Goal: Transaction & Acquisition: Obtain resource

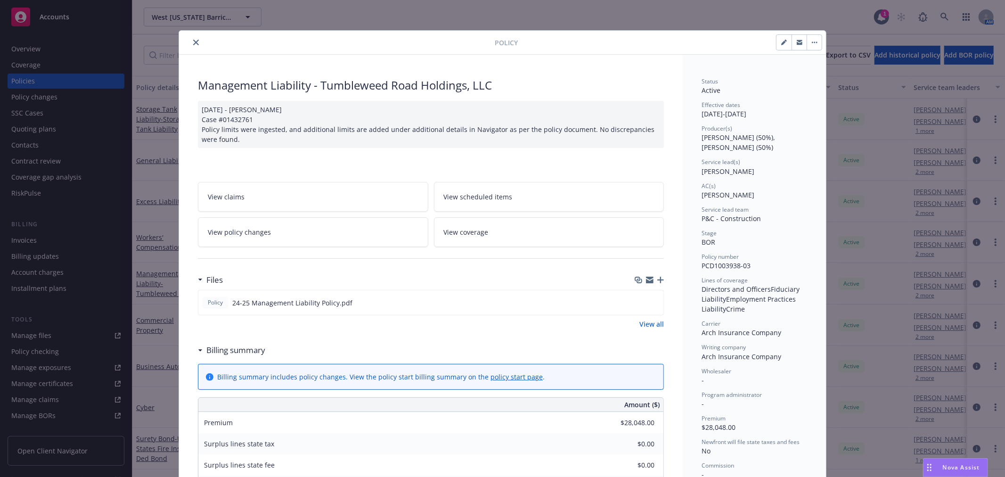
click at [192, 40] on button "close" at bounding box center [195, 42] width 11 height 11
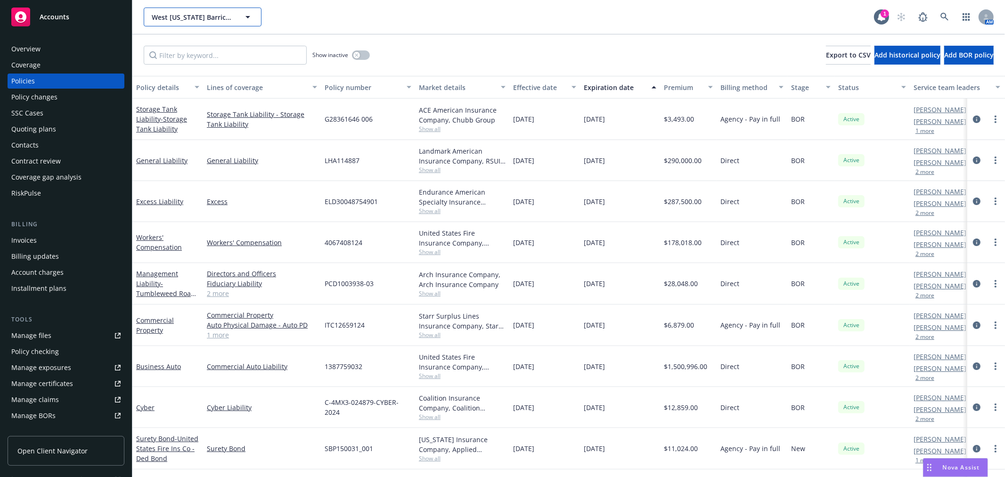
click at [196, 20] on span "West Texas Barricades, LLC" at bounding box center [192, 17] width 81 height 10
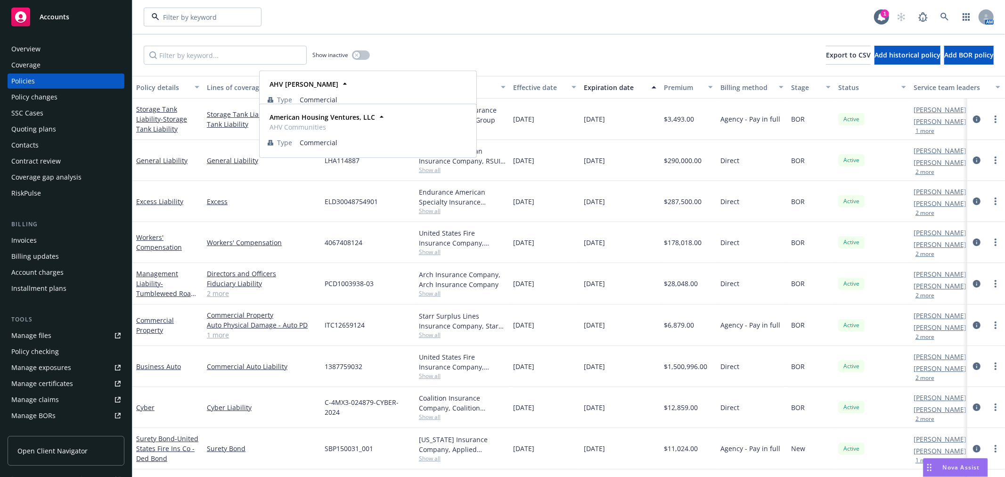
click at [213, 124] on span "American Housing Ventures, LLC" at bounding box center [201, 126] width 95 height 20
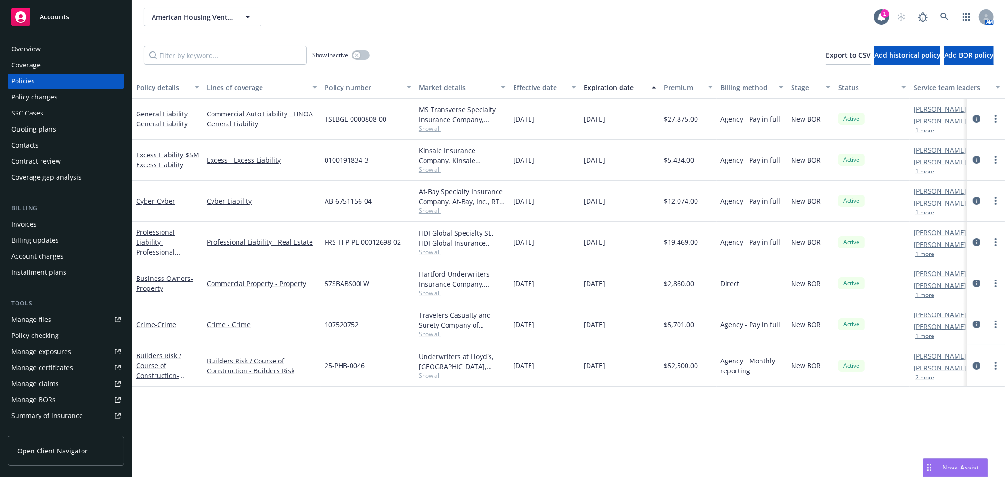
click at [53, 125] on div "Quoting plans" at bounding box center [33, 129] width 45 height 15
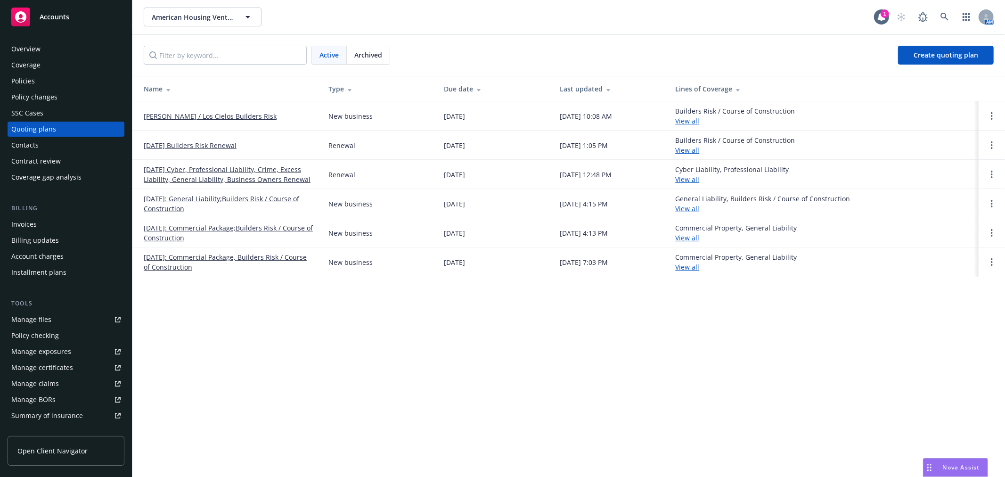
click at [192, 114] on link "[PERSON_NAME] / Los Cielos Builders Risk" at bounding box center [210, 116] width 133 height 10
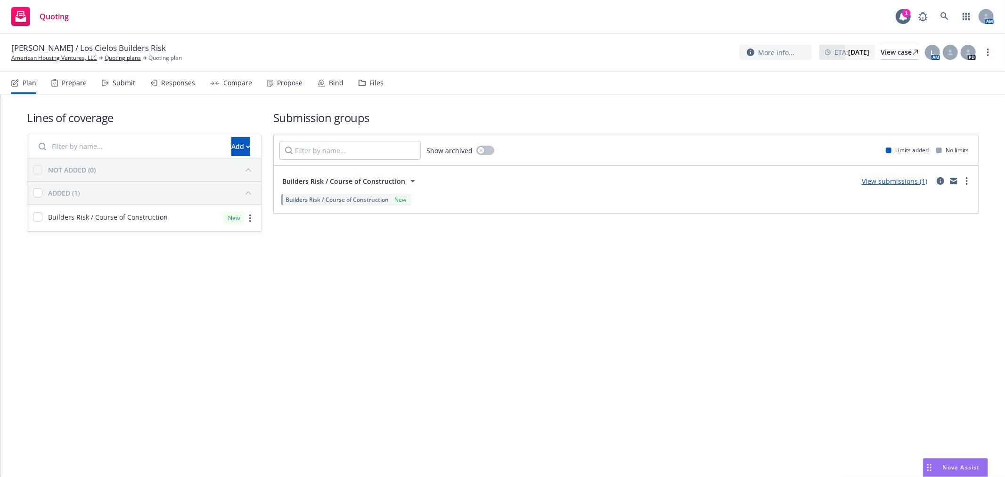
click at [870, 180] on link "View submissions (1)" at bounding box center [893, 181] width 65 height 9
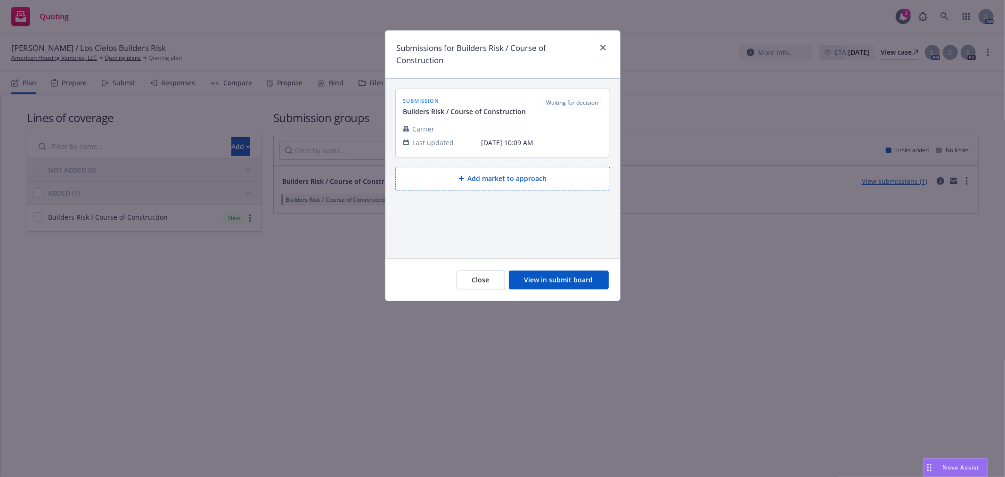
click at [483, 104] on span "submission" at bounding box center [464, 101] width 123 height 8
click at [564, 99] on span "Waiting for decision" at bounding box center [572, 102] width 52 height 8
click at [480, 112] on span "Builders Risk / Course of Construction" at bounding box center [464, 111] width 123 height 10
click at [545, 278] on button "View in submit board" at bounding box center [559, 279] width 100 height 19
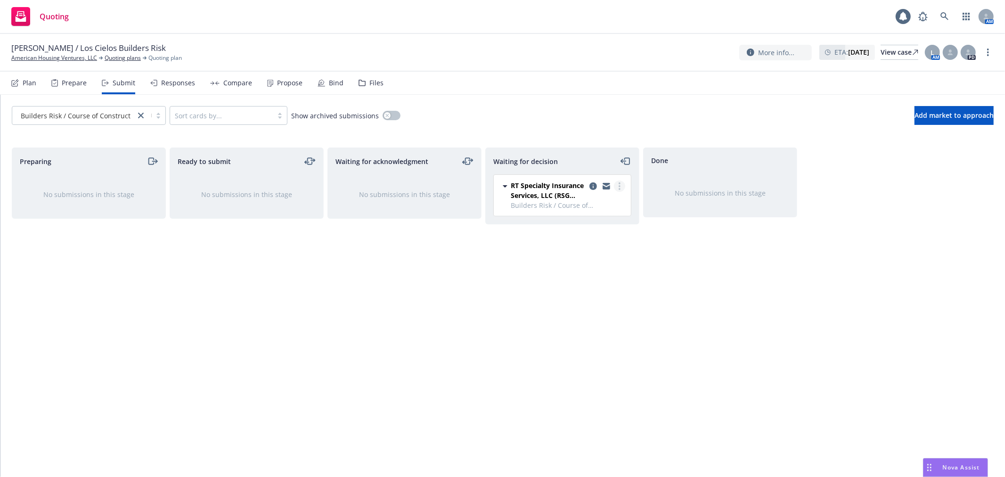
click at [616, 183] on link "more" at bounding box center [619, 185] width 11 height 11
click at [584, 243] on span "Add accepted decision" at bounding box center [577, 243] width 94 height 9
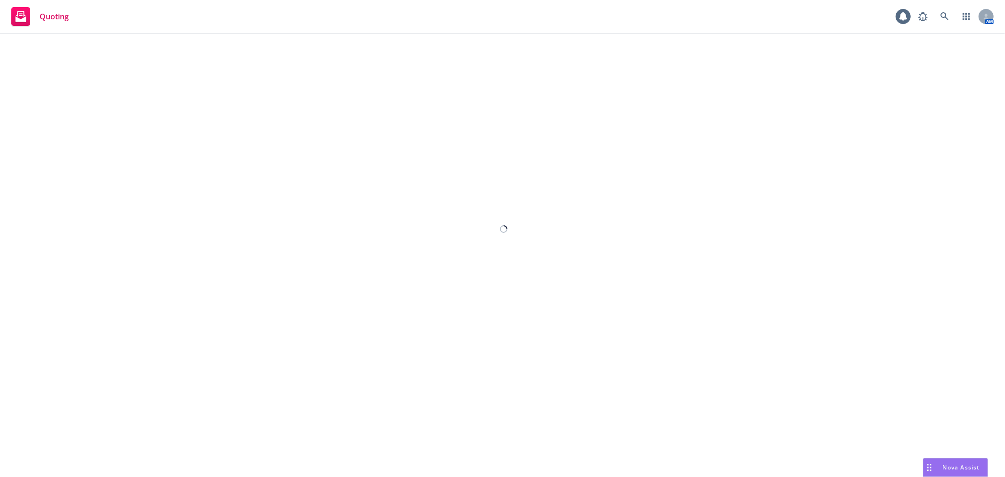
select select "12"
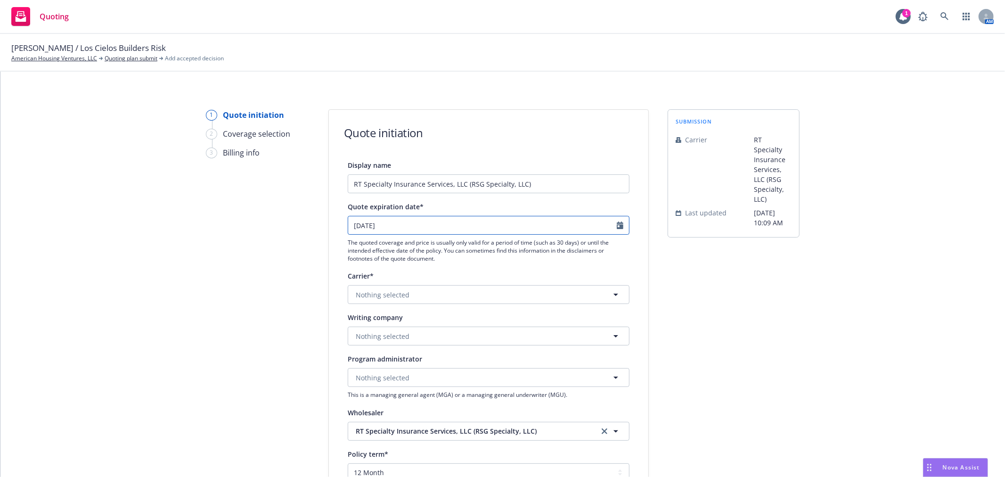
click at [616, 225] on icon "Calendar" at bounding box center [619, 225] width 7 height 8
select select "9"
click at [371, 276] on span "1" at bounding box center [371, 281] width 14 height 12
type input "[DATE]"
click at [616, 226] on icon "Calendar" at bounding box center [619, 225] width 7 height 8
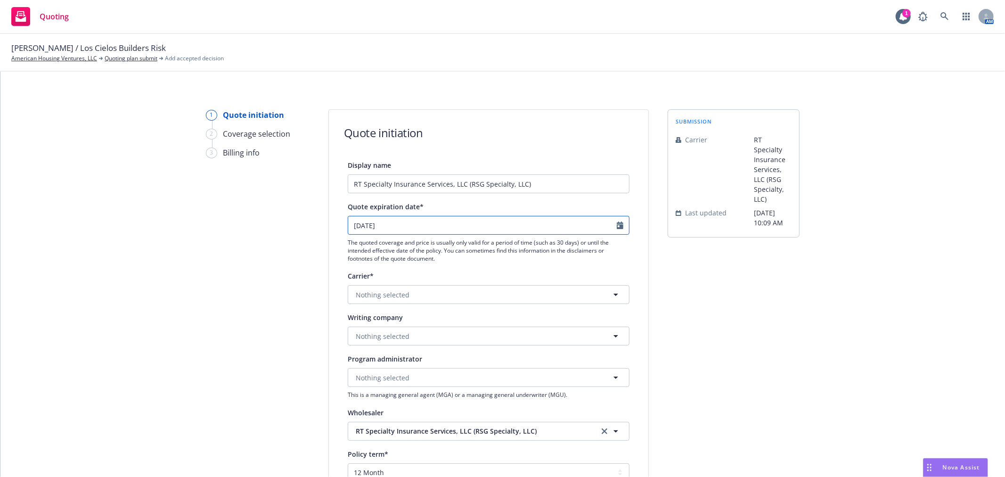
select select "9"
click at [383, 337] on span "30" at bounding box center [387, 338] width 13 height 12
type input "[DATE]"
click at [415, 294] on button "Nothing selected" at bounding box center [489, 294] width 282 height 19
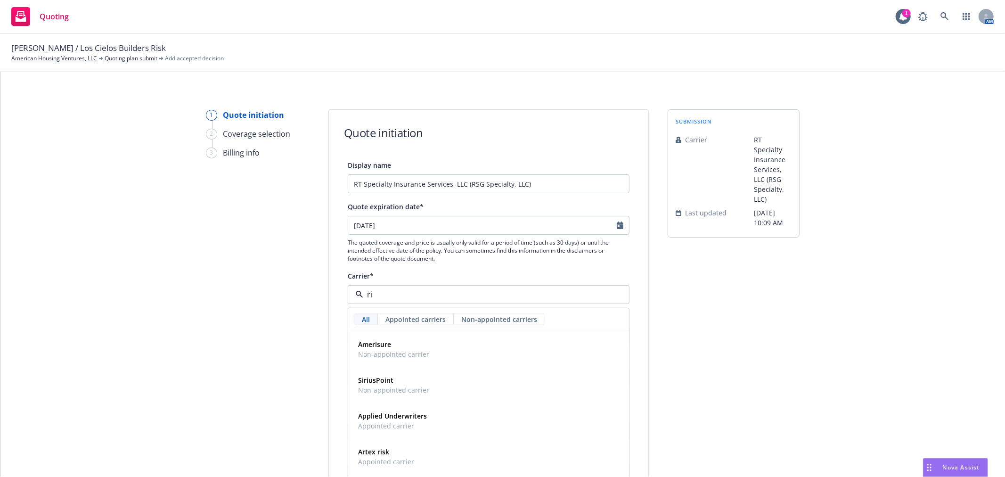
type input "r"
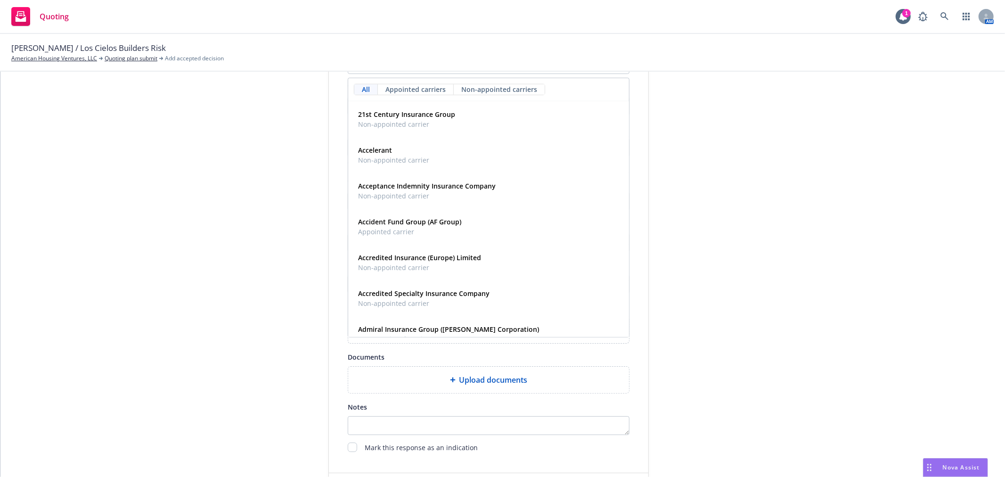
scroll to position [261, 0]
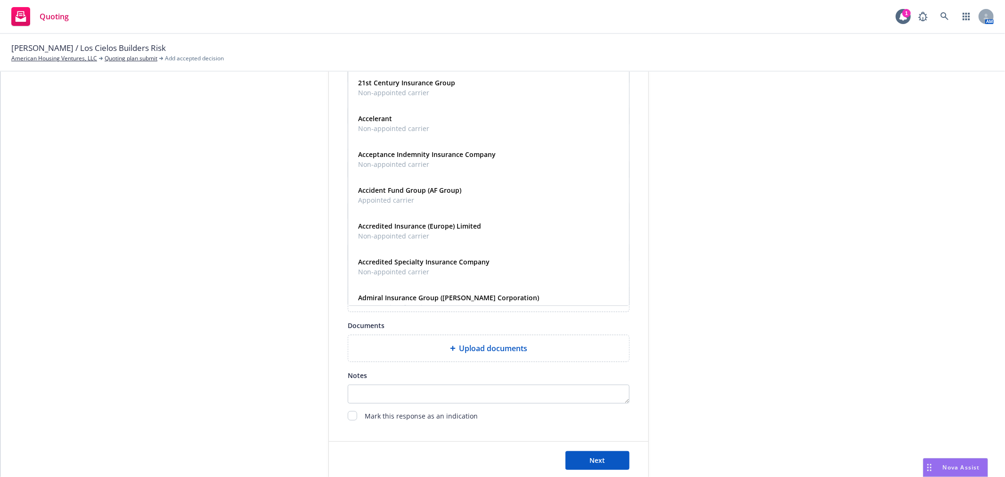
click at [277, 281] on div "1 Quote initiation 2 Coverage selection 3 Billing info" at bounding box center [258, 164] width 104 height 632
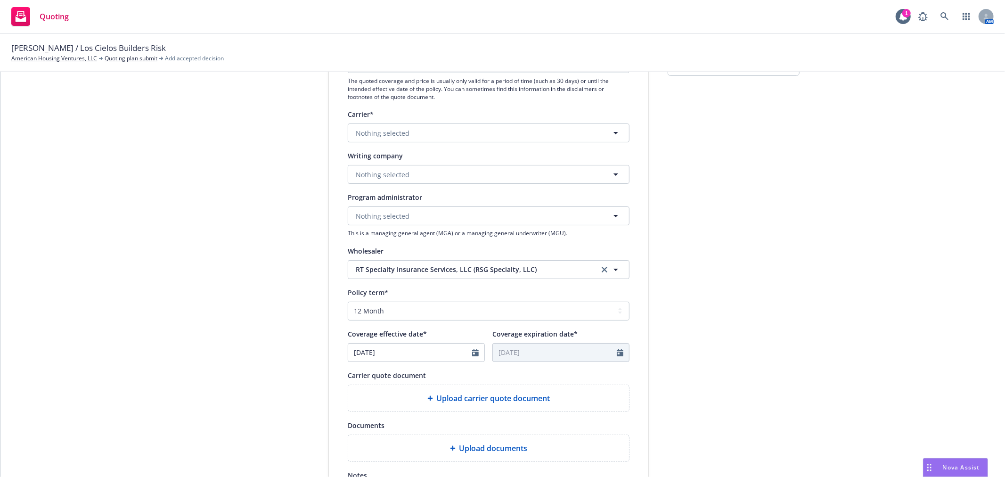
scroll to position [157, 0]
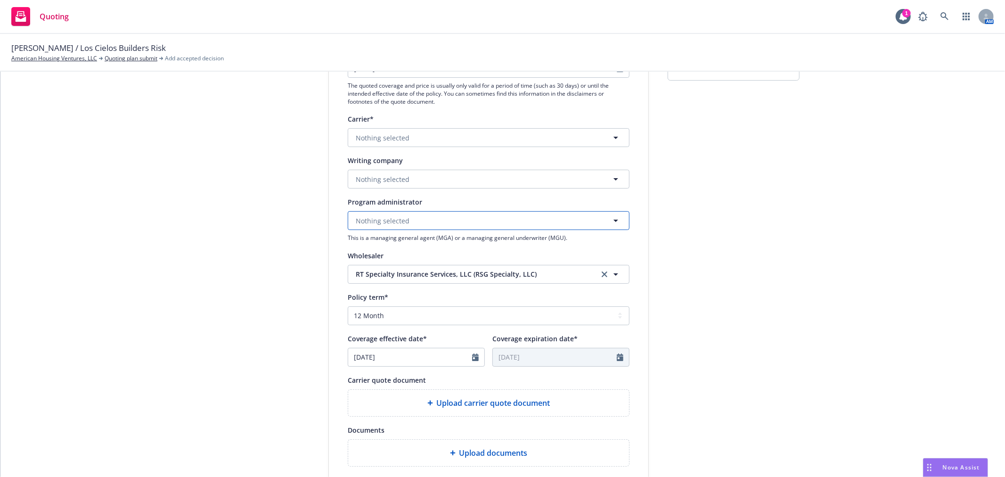
click at [414, 227] on button "Nothing selected" at bounding box center [489, 220] width 282 height 19
type input "r"
click at [388, 142] on span "Nothing selected" at bounding box center [383, 138] width 54 height 10
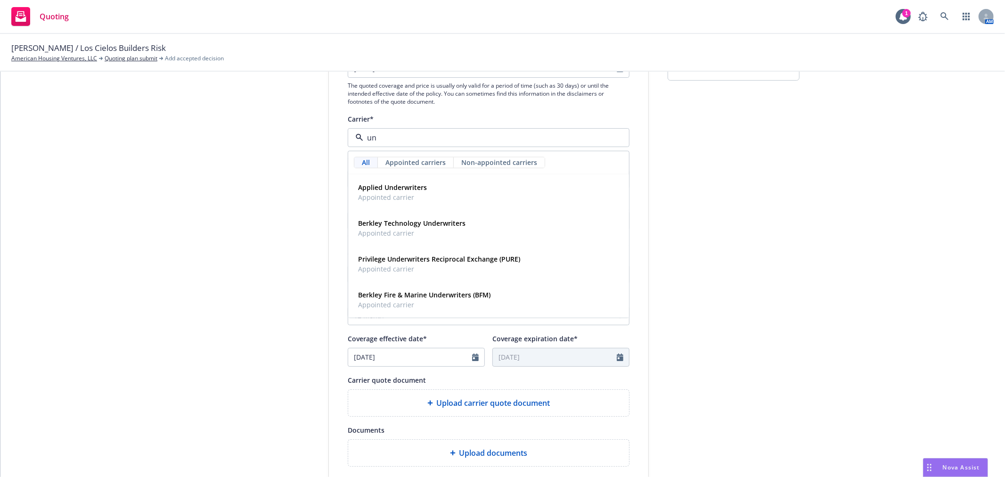
type input "u"
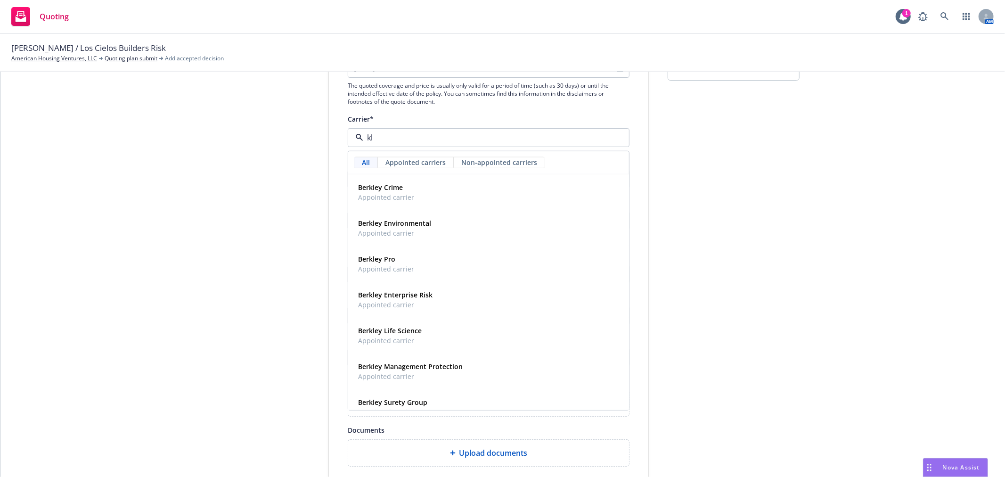
type input "k"
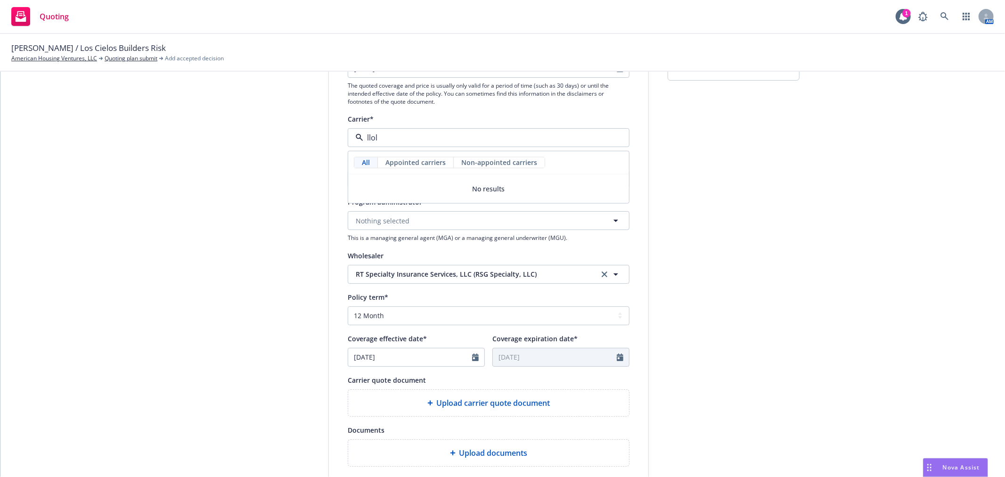
type input "llo"
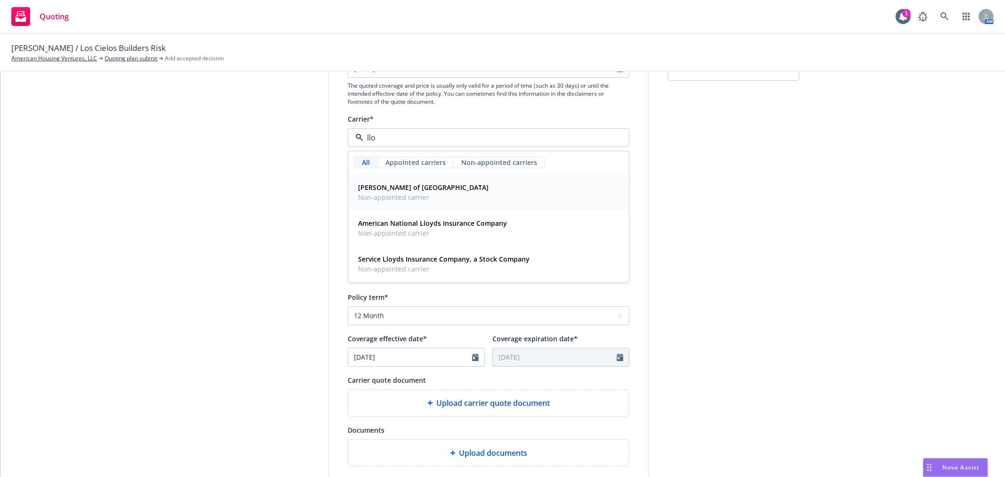
click at [369, 194] on span "Non-appointed carrier" at bounding box center [423, 197] width 130 height 10
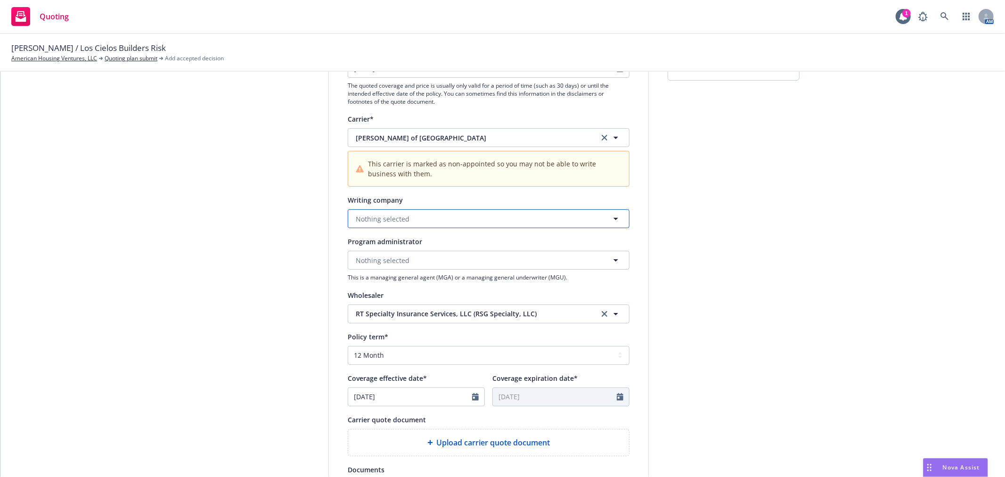
click at [381, 219] on span "Nothing selected" at bounding box center [383, 219] width 54 height 10
click at [424, 284] on strong "Underwriters at Lloyd's, [GEOGRAPHIC_DATA]" at bounding box center [431, 280] width 146 height 9
click at [418, 262] on button "Nothing selected" at bounding box center [489, 260] width 282 height 19
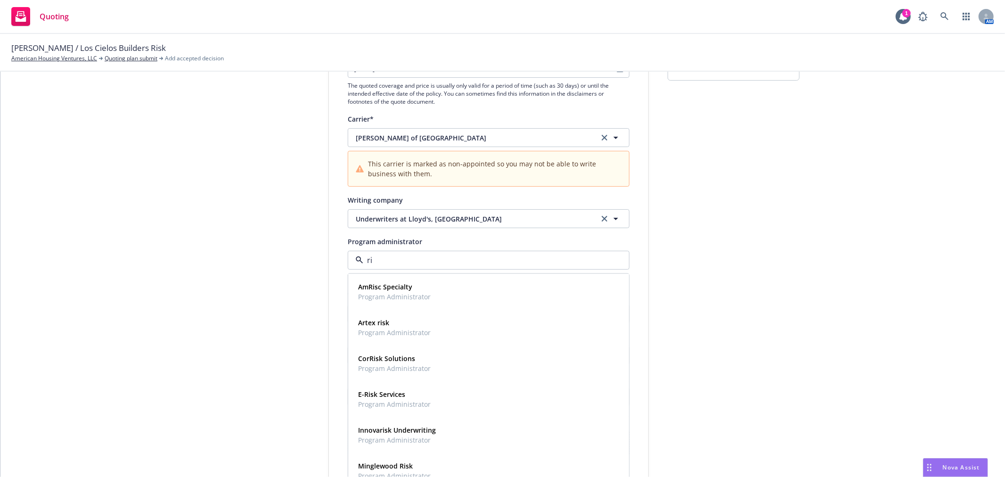
type input "r"
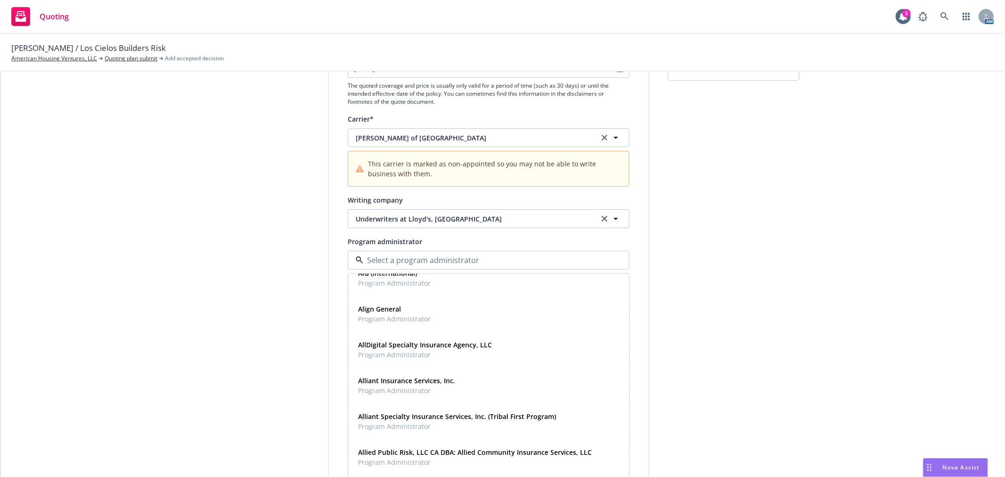
click at [164, 308] on div "1 Quote initiation 2 Coverage selection 3 Billing info Quote initiation Display…" at bounding box center [502, 287] width 981 height 671
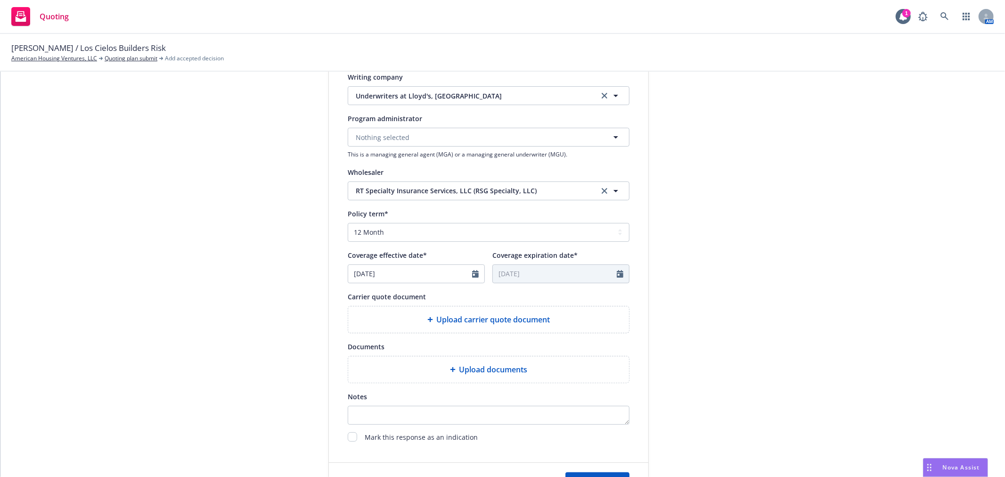
scroll to position [314, 0]
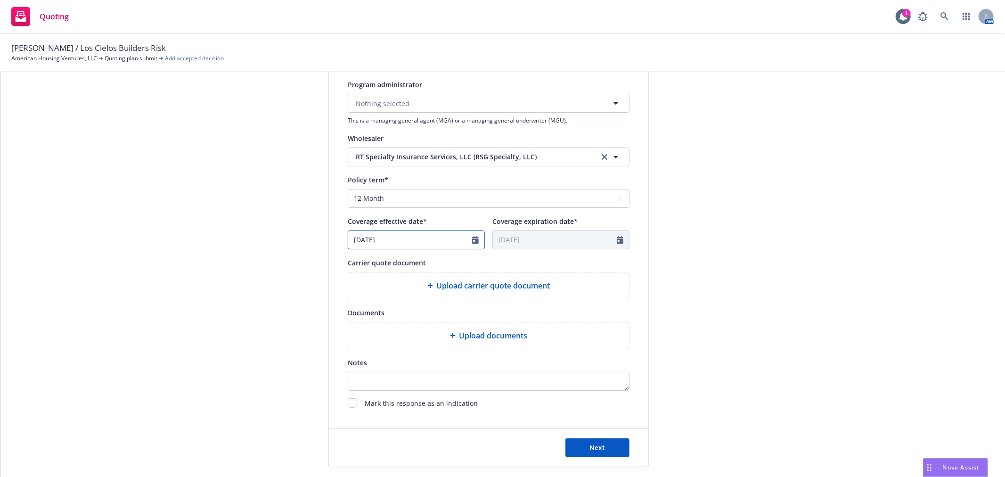
click at [472, 243] on icon "Calendar" at bounding box center [475, 240] width 7 height 8
select select "8"
click at [373, 365] on span "1" at bounding box center [375, 365] width 14 height 12
type input "[DATE]"
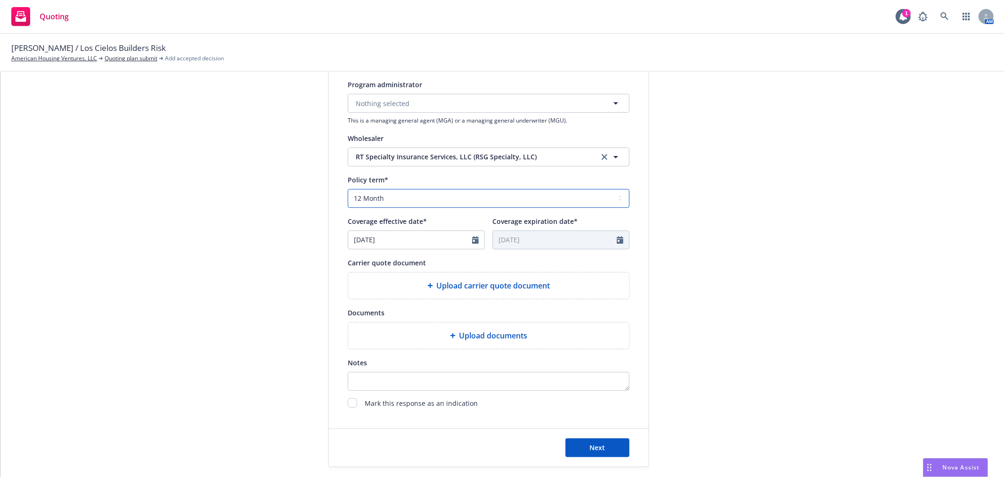
click at [486, 198] on select "Select policy term 12 Month 6 Month 4 Month 3 Month 2 Month 1 Month 36 Month (3…" at bounding box center [489, 198] width 282 height 19
select select "other"
click at [348, 189] on select "Select policy term 12 Month 6 Month 4 Month 3 Month 2 Month 1 Month 36 Month (3…" at bounding box center [489, 198] width 282 height 19
click at [503, 240] on input "[DATE]" at bounding box center [555, 240] width 124 height 18
select select "9"
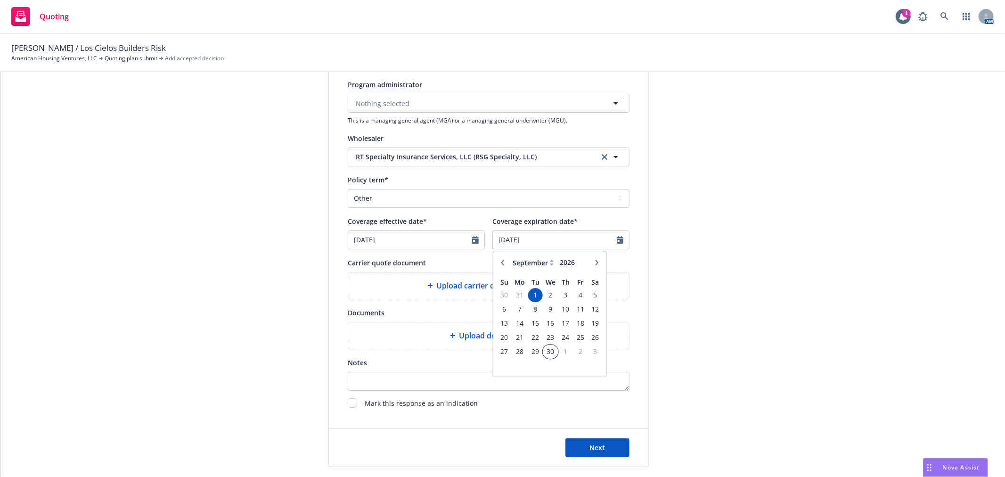
click at [544, 351] on span "30" at bounding box center [550, 351] width 14 height 12
type input "[DATE]"
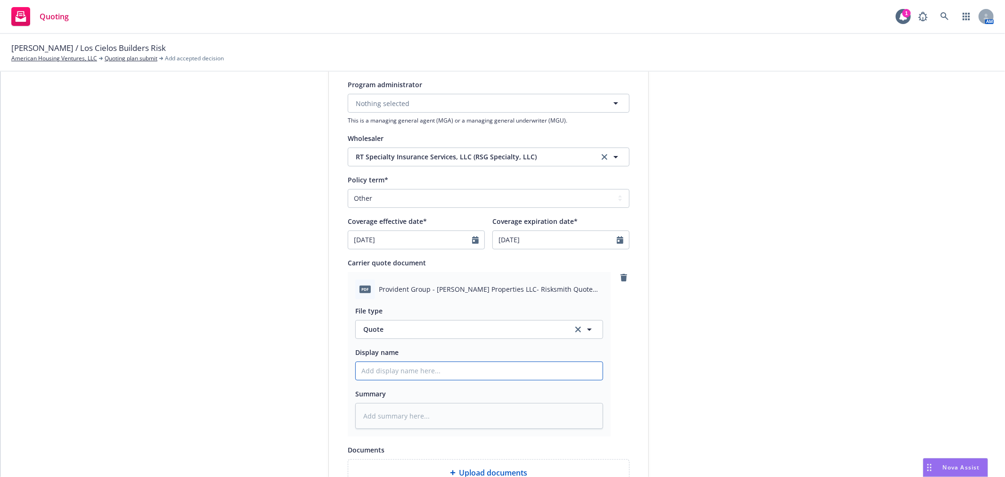
click at [399, 377] on input "Display name" at bounding box center [479, 371] width 247 height 18
type textarea "x"
type input "2"
type textarea "x"
type input "20"
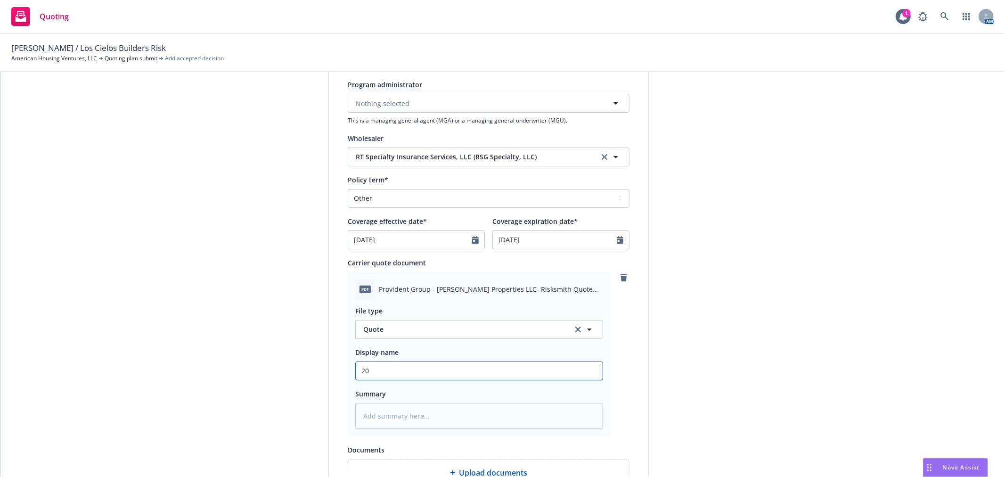
type textarea "x"
type input "202"
type textarea "x"
type input "2025"
type textarea "x"
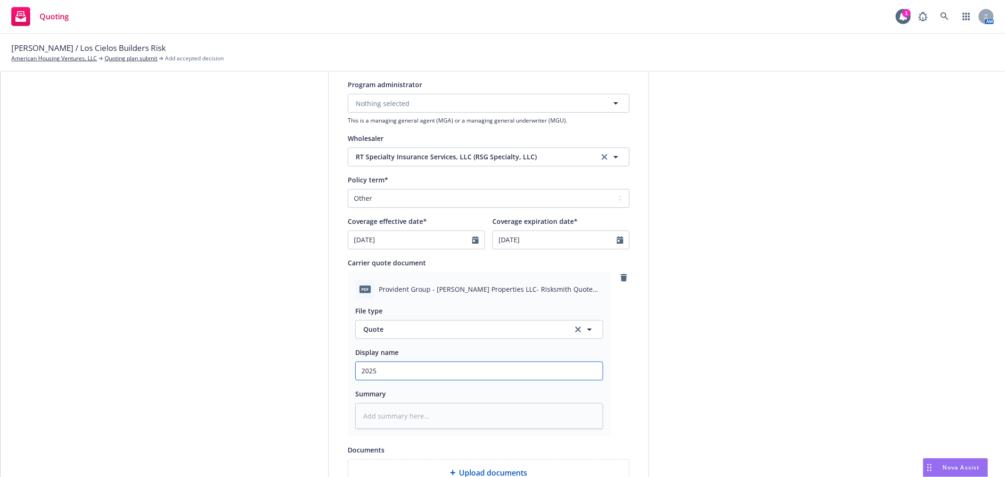
type input "2025"
type textarea "x"
type input "2025 0"
type textarea "x"
type input "2025 09"
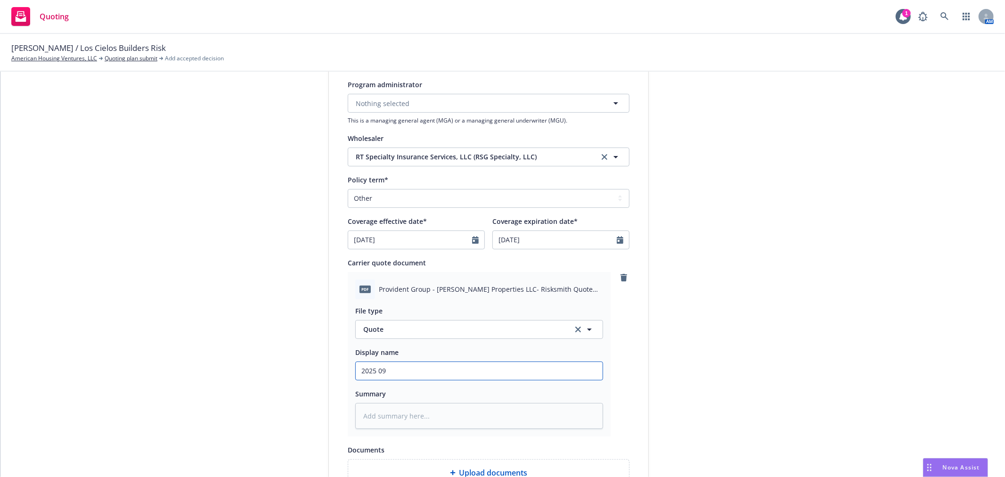
type textarea "x"
type input "2025 09"
type textarea "x"
type input "2025 09 B"
type textarea "x"
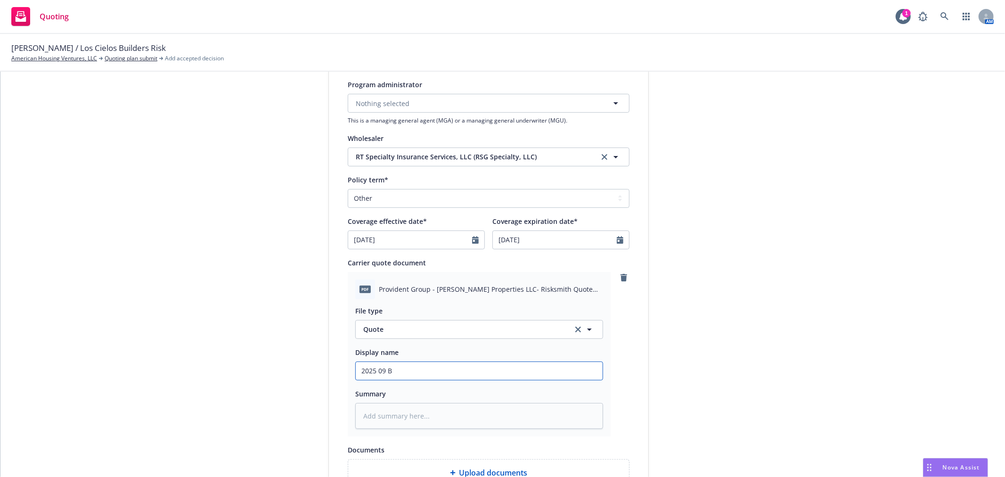
type input "2025 09 BD"
type textarea "x"
type input "2025 09 BDR"
type textarea "x"
type input "2025 09 BDRK"
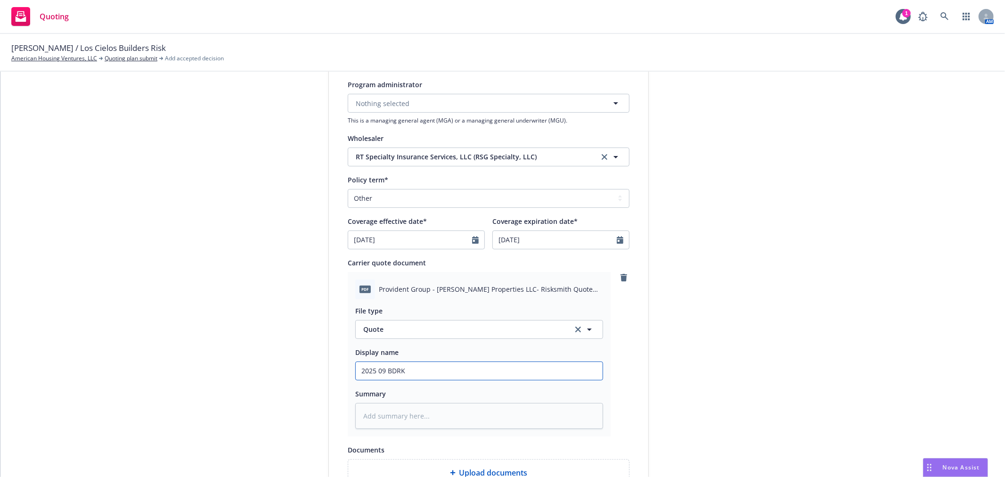
type textarea "x"
type input "2025 09 BDRK"
type textarea "x"
type input "2025 09 BDRK Q"
type textarea "x"
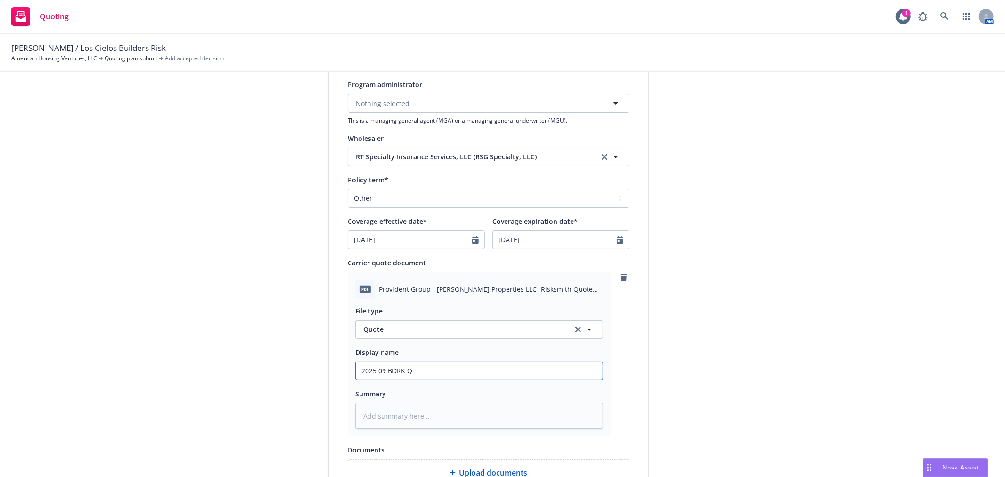
type input "2025 09 BDRK QU"
type textarea "x"
type input "2025 09 BDRK QUO"
type textarea "x"
type input "2025 09 BDRK QUO"
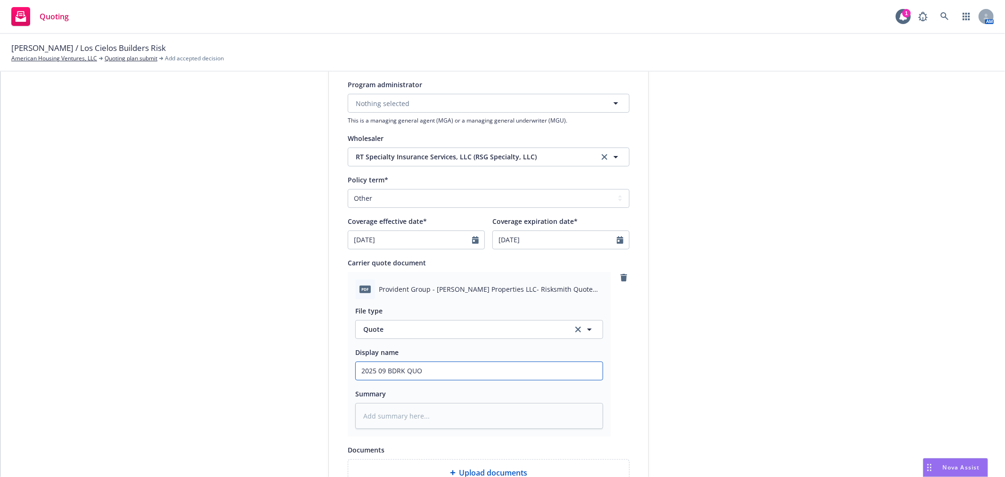
type textarea "x"
type input "2025 09 BDRK QUO R"
type textarea "x"
type input "2025 09 BDRK QUO Ri"
type textarea "x"
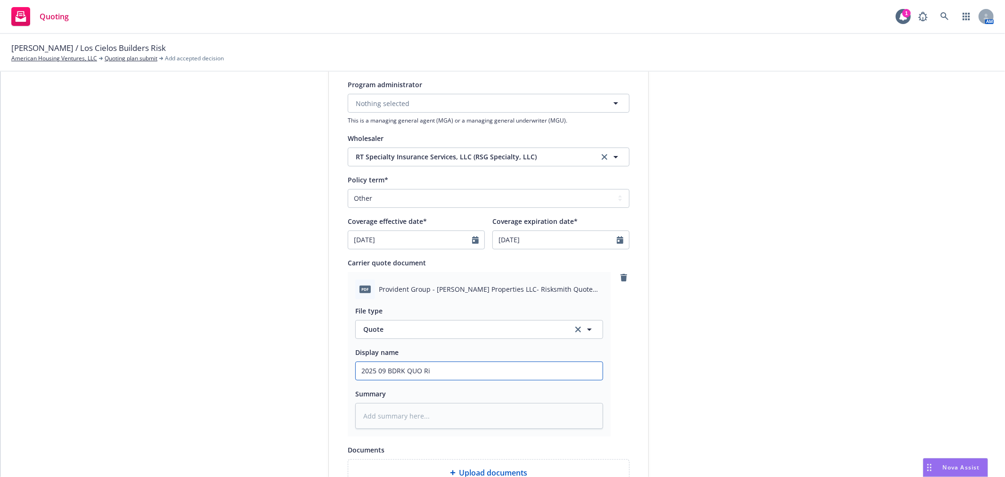
type input "2025 09 BDRK QUO Ris"
type textarea "x"
type input "2025 09 BDRK QUO Risk"
type textarea "x"
type input "2025 09 BDRK QUO Risks"
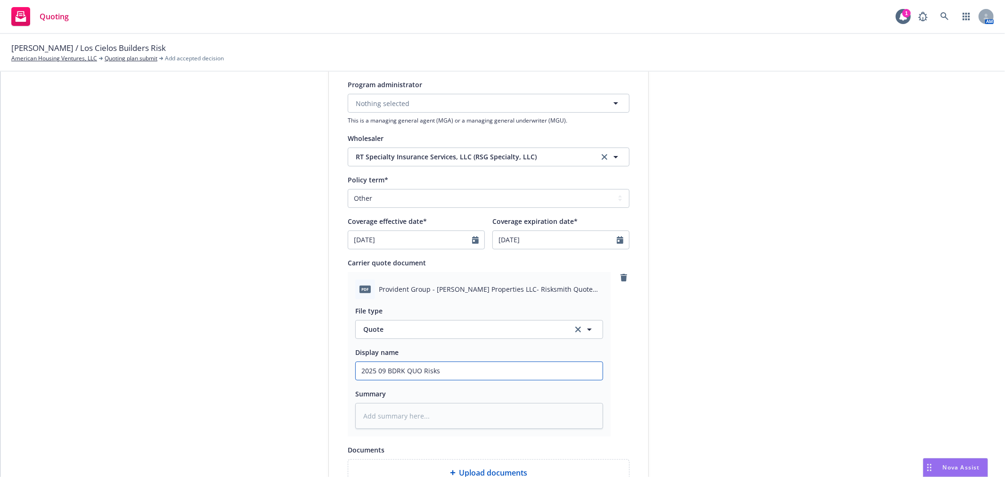
type textarea "x"
type input "2025 09 BDRK QUO Risksm"
type textarea "x"
type input "2025 09 BDRK QUO Risksmi"
type textarea "x"
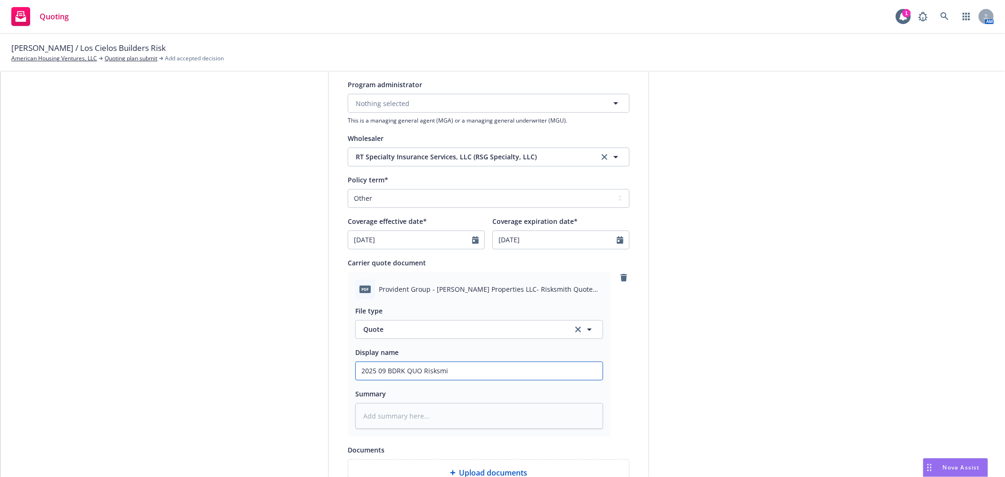
type input "2025 09 BDRK QUO Risksmit"
type textarea "x"
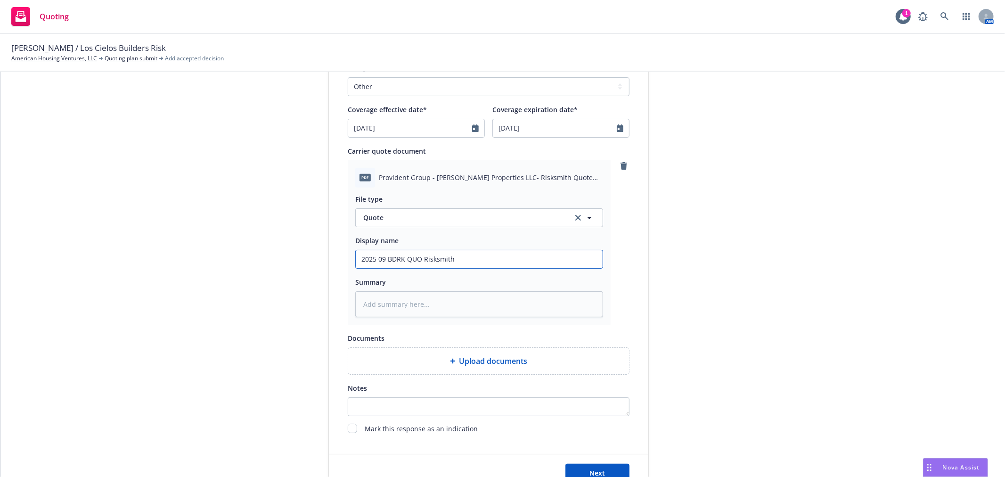
scroll to position [503, 0]
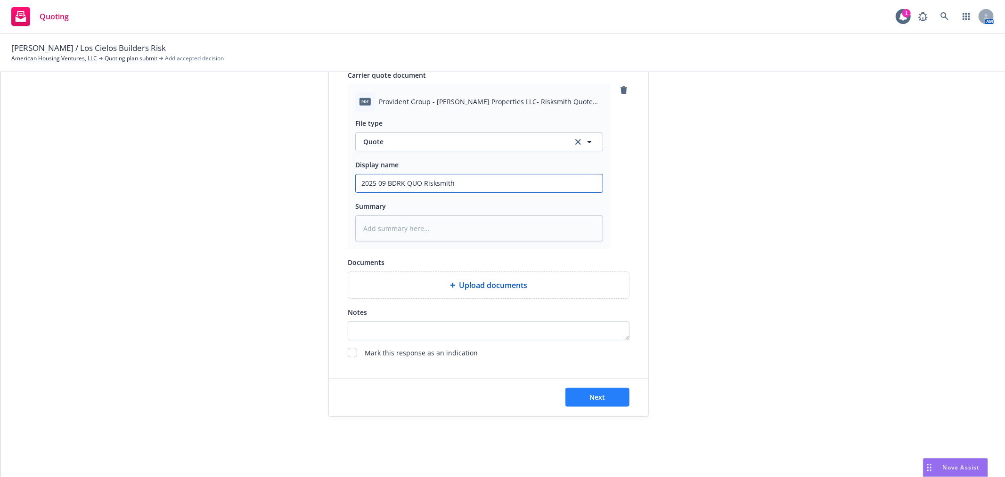
type input "2025 09 BDRK QUO Risksmith"
click at [601, 391] on button "Next" at bounding box center [597, 397] width 64 height 19
type textarea "x"
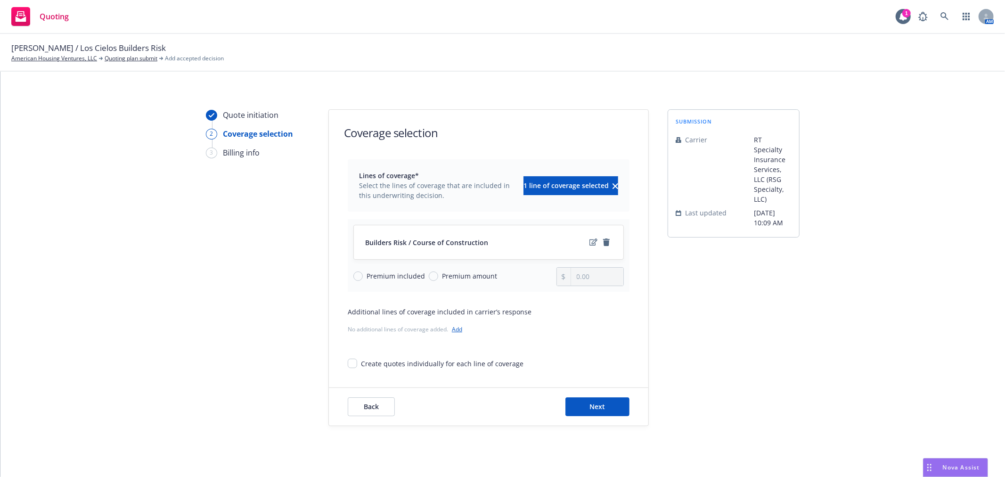
click at [447, 275] on span "Premium amount" at bounding box center [469, 276] width 55 height 10
click at [438, 275] on input "Premium amount" at bounding box center [433, 275] width 9 height 9
radio input "true"
click at [573, 275] on input "0.00" at bounding box center [597, 277] width 52 height 18
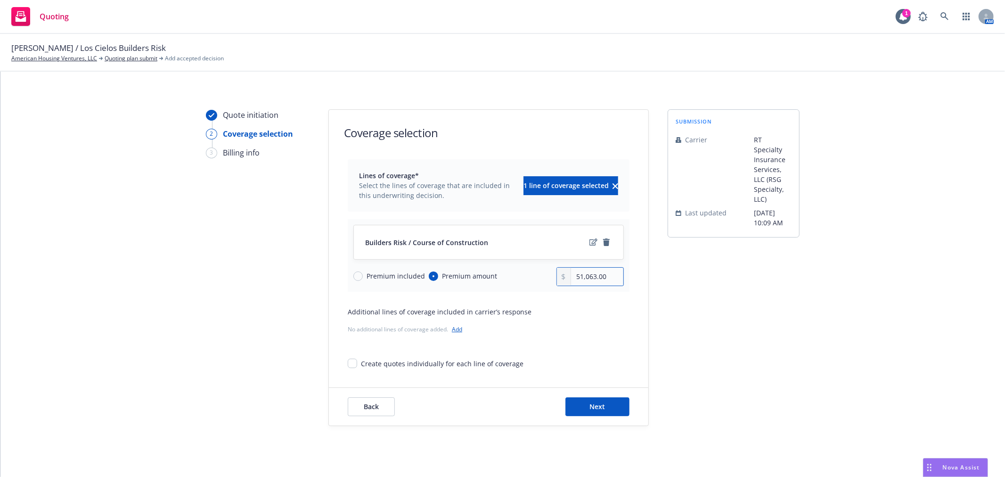
type input "51,063.00"
click at [592, 411] on span "Next" at bounding box center [598, 406] width 16 height 9
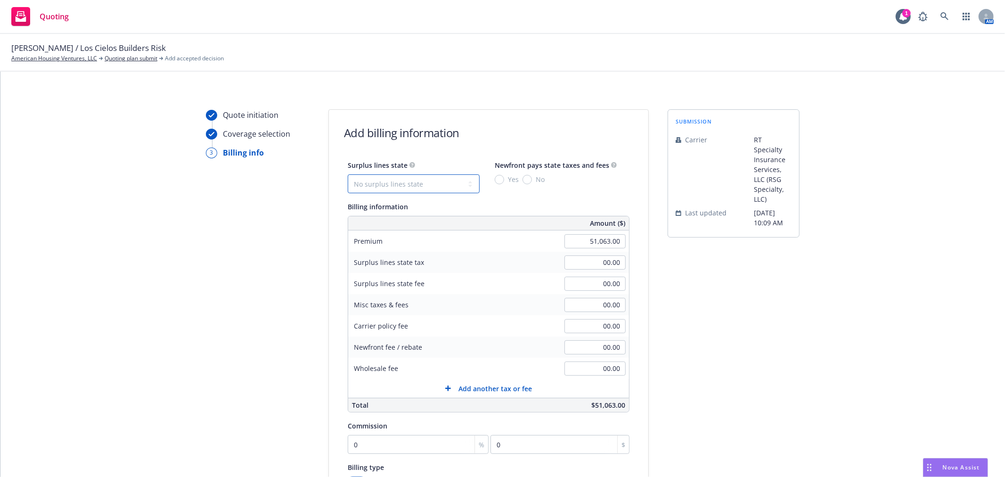
click at [394, 179] on select "No surplus lines state [US_STATE] [US_STATE] [US_STATE] [US_STATE] [US_STATE] […" at bounding box center [414, 183] width 132 height 19
select select "[GEOGRAPHIC_DATA]"
click at [348, 174] on select "No surplus lines state [US_STATE] [US_STATE] [US_STATE] [US_STATE] [US_STATE] […" at bounding box center [414, 183] width 132 height 19
type input "2,476.56"
type input "20.43"
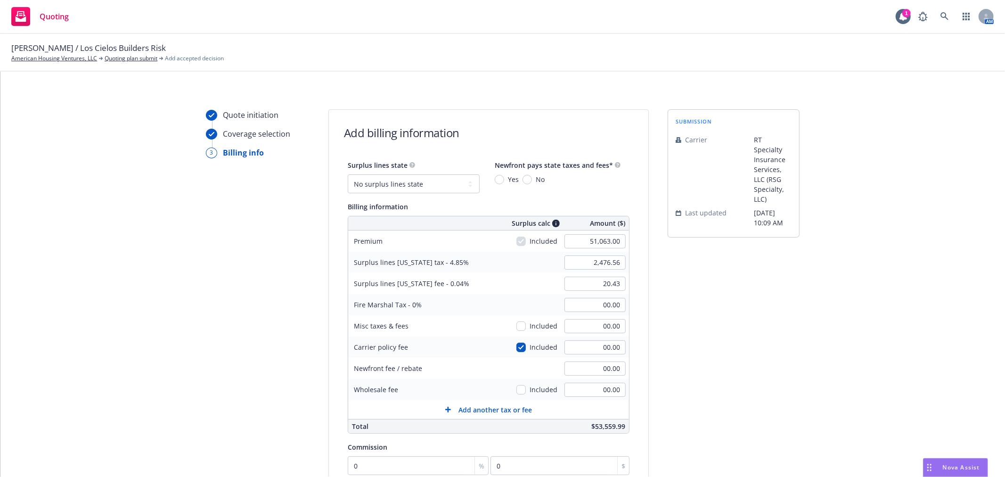
click at [532, 179] on span "No" at bounding box center [538, 179] width 13 height 10
click at [524, 179] on input "No" at bounding box center [526, 179] width 9 height 9
radio input "true"
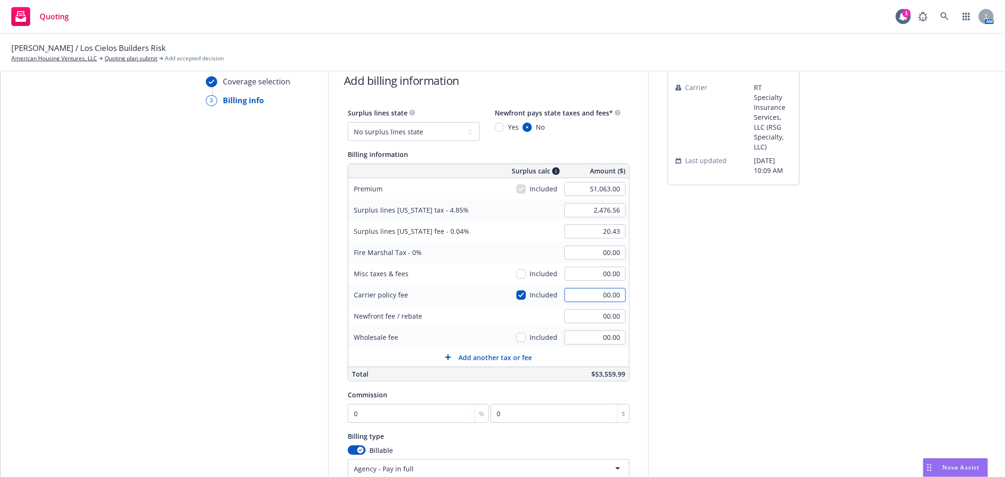
click at [579, 295] on input "00.00" at bounding box center [594, 295] width 61 height 14
type input "1000"
type input "2,525.06"
type input "20.83"
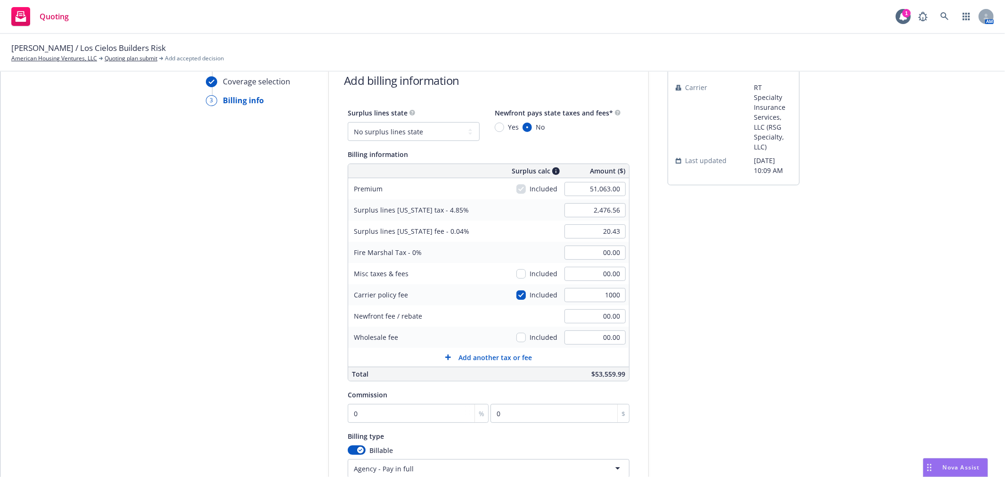
type input "1,000.00"
click at [466, 355] on span "Add another tax or fee" at bounding box center [494, 357] width 73 height 10
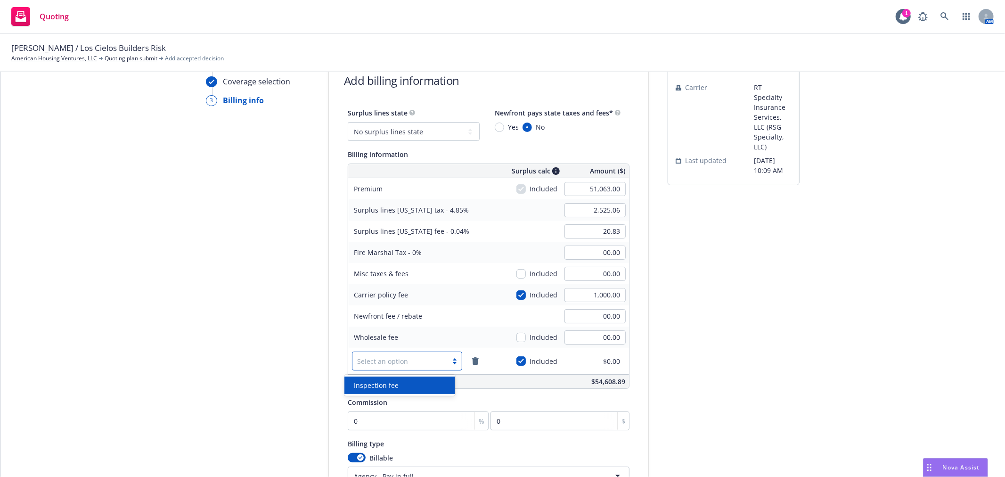
click at [418, 358] on div at bounding box center [400, 360] width 86 height 11
click at [413, 381] on div "Inspection fee" at bounding box center [400, 385] width 100 height 10
click at [566, 360] on input "00.00" at bounding box center [594, 361] width 61 height 14
type input "1500"
type input "2,597.81"
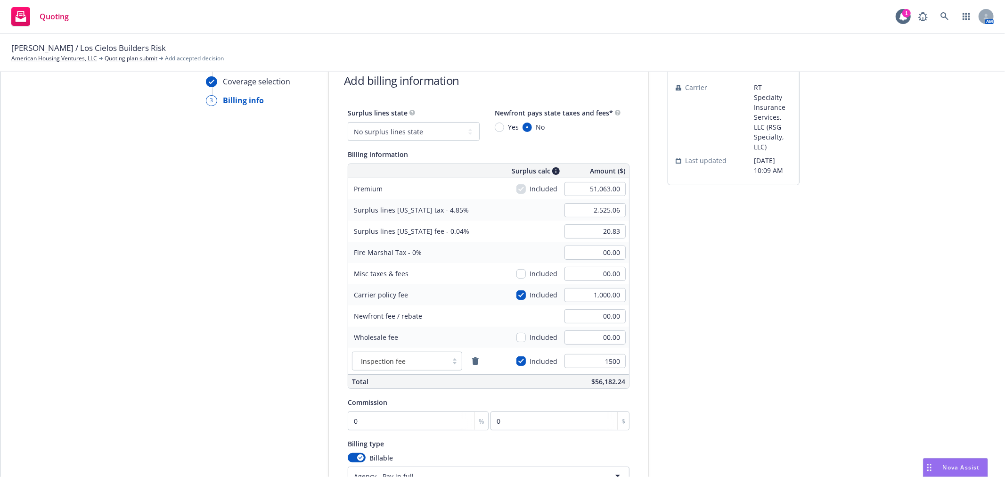
type input "21.43"
type input "1,500.00"
click at [709, 327] on div "submission Carrier RT Specialty Insurance Services, LLC (RSG Specialty, LLC) La…" at bounding box center [733, 312] width 132 height 511
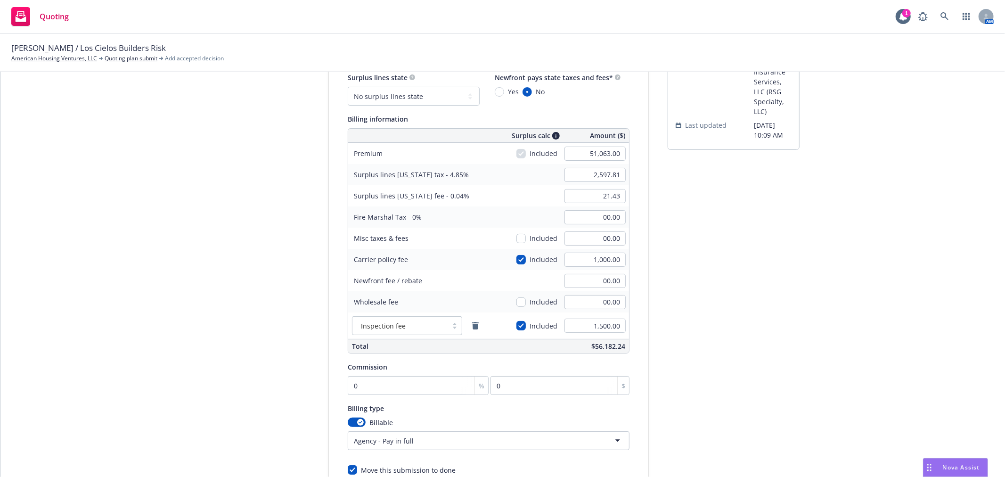
scroll to position [105, 0]
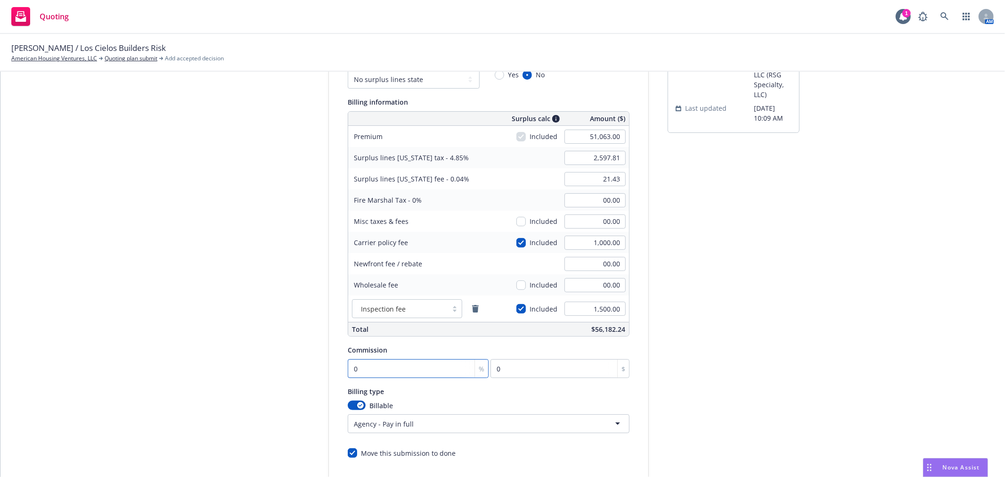
click at [360, 375] on input "0" at bounding box center [418, 368] width 141 height 19
type input "1"
type input "510.63"
type input "10"
type input "5106.3"
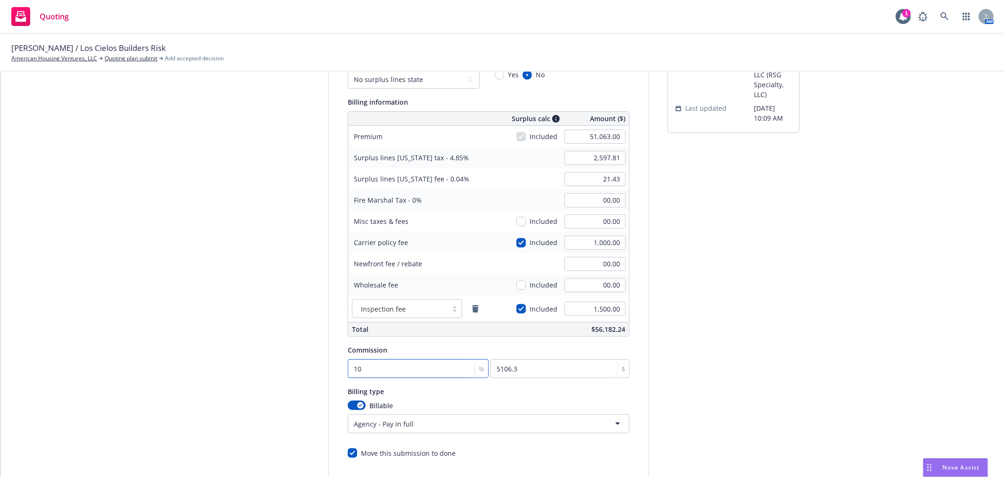
type input "10"
click at [798, 344] on div "Quote initiation Coverage selection 3 Billing info Add billing information Surp…" at bounding box center [502, 260] width 981 height 511
type input "00.00"
click at [594, 179] on input "00.00" at bounding box center [594, 179] width 61 height 14
click at [495, 76] on input "Yes" at bounding box center [499, 74] width 9 height 9
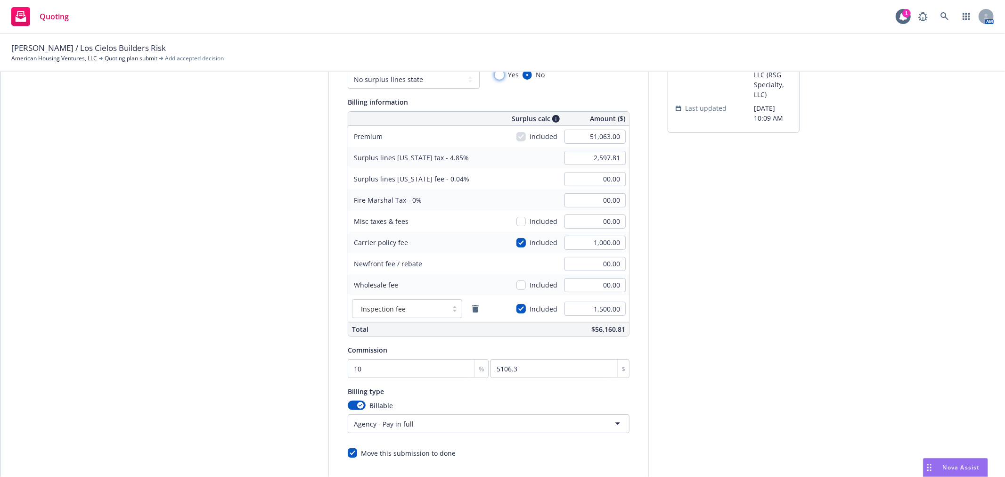
radio input "true"
click at [522, 76] on input "No" at bounding box center [526, 74] width 9 height 9
radio input "true"
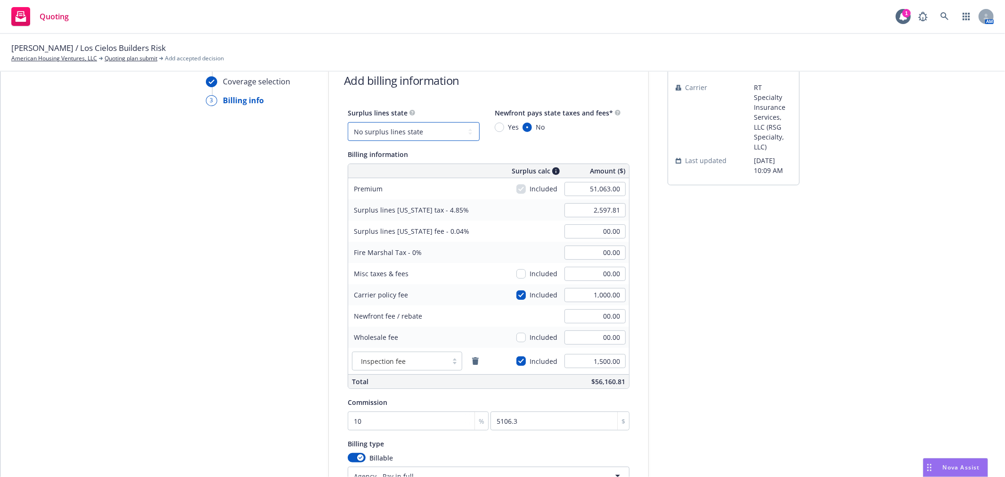
click at [437, 126] on select "No surplus lines state [US_STATE] [US_STATE] [US_STATE] [US_STATE] [US_STATE] […" at bounding box center [414, 131] width 132 height 19
click at [424, 127] on select "No surplus lines state [US_STATE] [US_STATE] [US_STATE] [US_STATE] [US_STATE] […" at bounding box center [414, 131] width 132 height 19
select select "NC"
click at [348, 122] on select "No surplus lines state [US_STATE] [US_STATE] [US_STATE] [US_STATE] [US_STATE] […" at bounding box center [414, 131] width 132 height 19
type input "2,678.15"
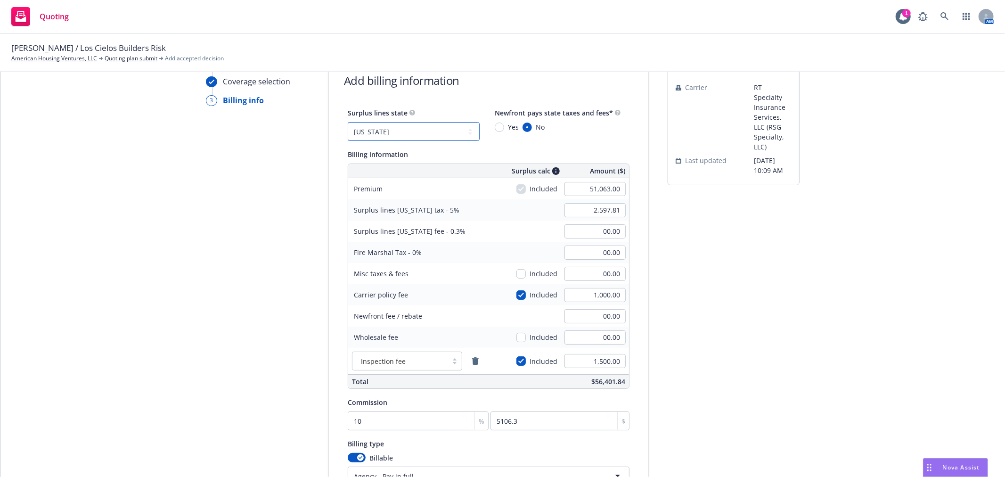
type input "160.69"
click at [426, 132] on select "No surplus lines state [US_STATE] [US_STATE] [US_STATE] [US_STATE] [US_STATE] […" at bounding box center [414, 131] width 132 height 19
select select "[GEOGRAPHIC_DATA]"
click at [348, 122] on select "No surplus lines state [US_STATE] [US_STATE] [US_STATE] [US_STATE] [US_STATE] […" at bounding box center [414, 131] width 132 height 19
type input "2,597.81"
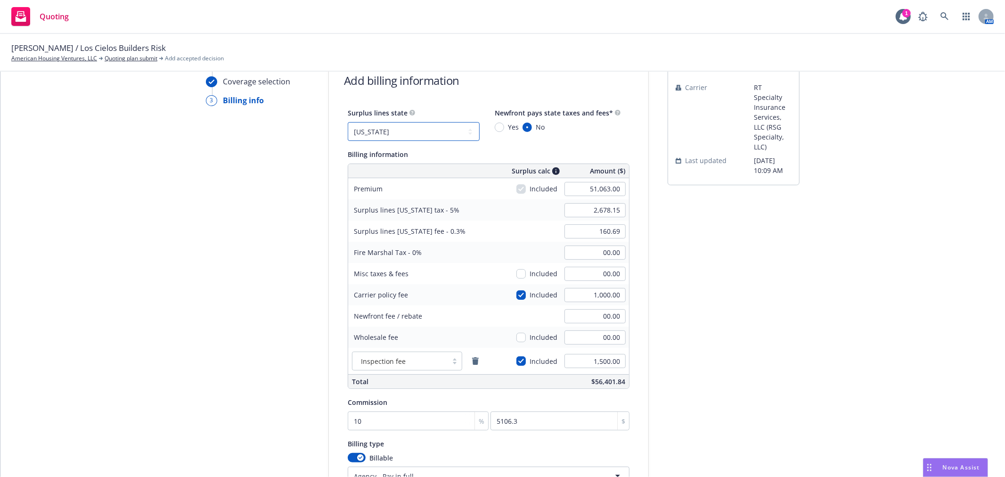
type input "21.43"
click at [757, 256] on div "submission Carrier RT Specialty Insurance Services, LLC (RSG Specialty, LLC) La…" at bounding box center [733, 312] width 132 height 511
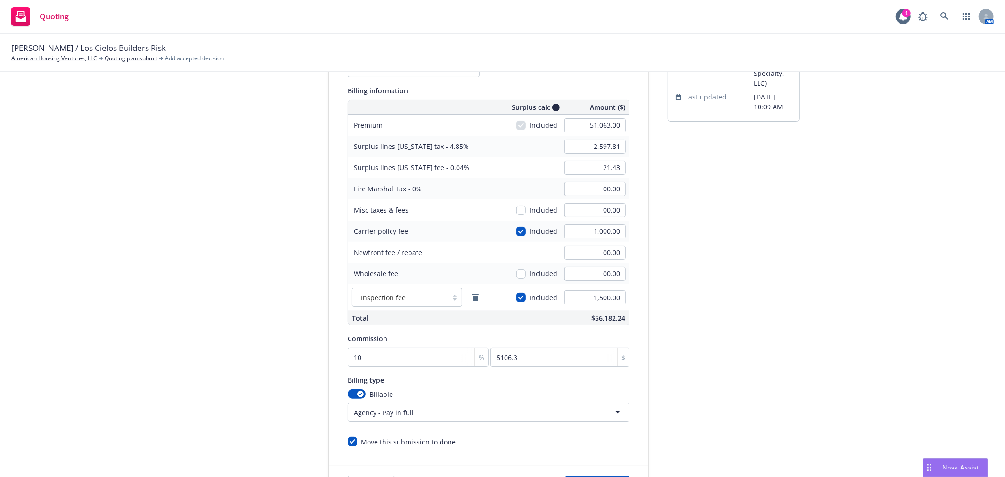
scroll to position [204, 0]
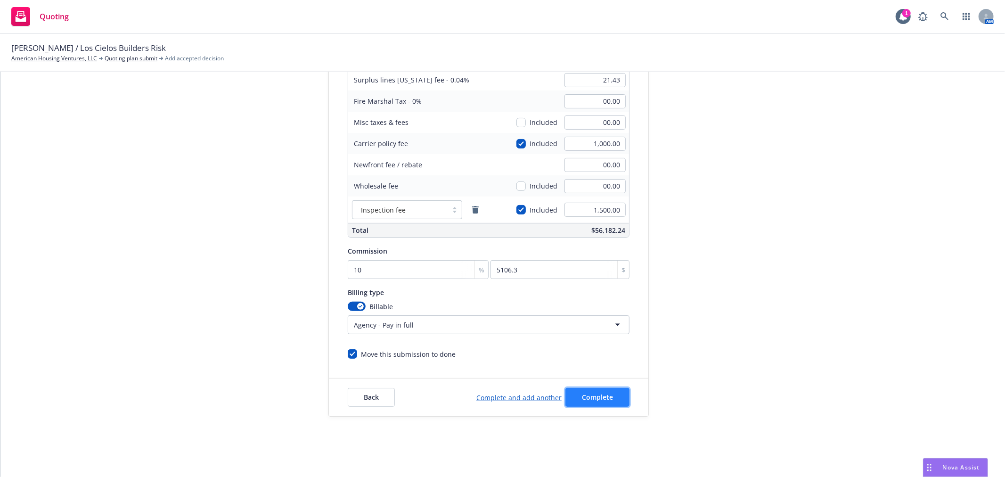
click at [583, 397] on span "Complete" at bounding box center [597, 396] width 31 height 9
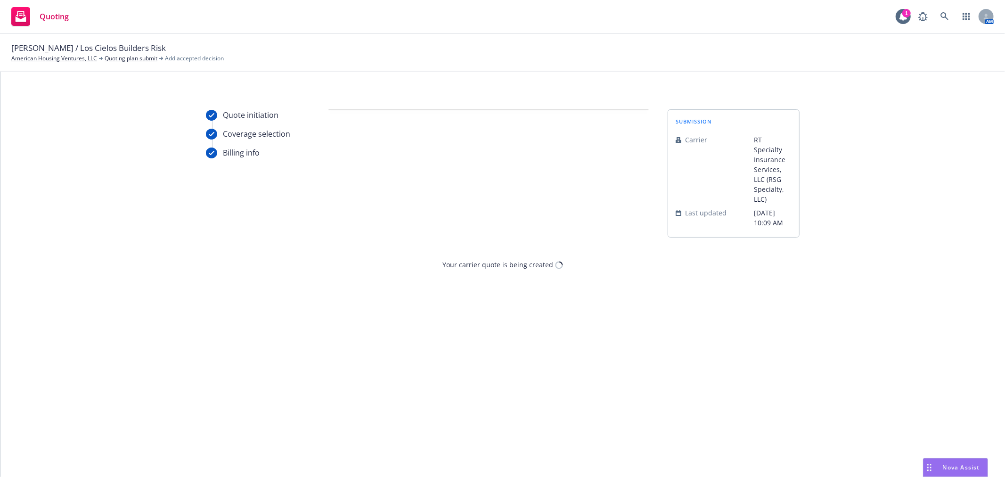
scroll to position [0, 0]
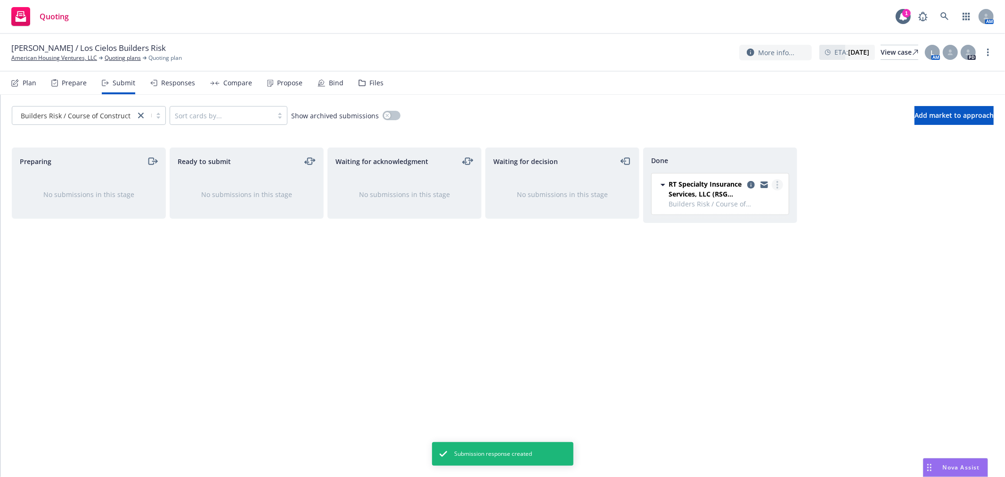
click at [779, 184] on link "more" at bounding box center [776, 184] width 11 height 11
click at [546, 292] on div "Waiting for decision No submissions in this stage" at bounding box center [562, 301] width 154 height 309
click at [776, 181] on icon "more" at bounding box center [777, 185] width 2 height 8
click at [657, 264] on div "Done RT Specialty Insurance Services, LLC (RSG Specialty, LLC) Builders Risk / …" at bounding box center [720, 301] width 154 height 309
click at [907, 21] on div at bounding box center [902, 16] width 15 height 15
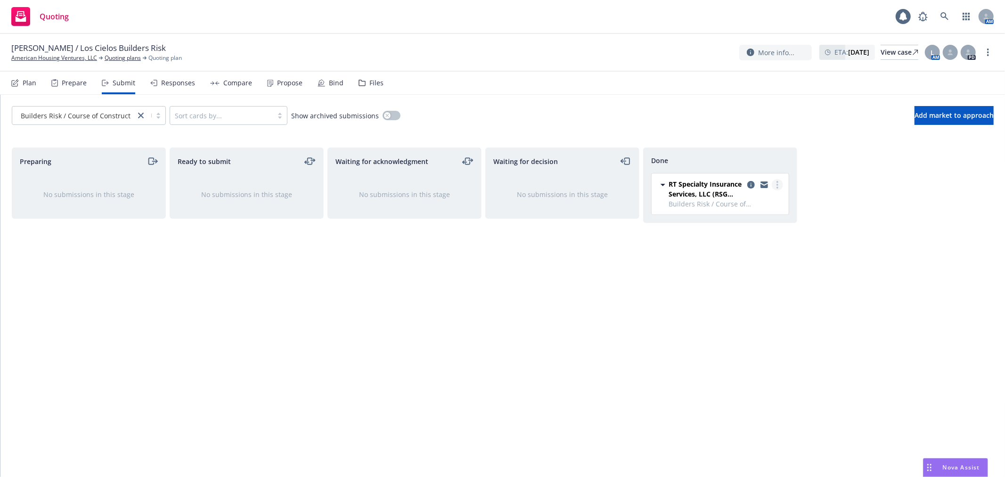
click at [778, 186] on link "more" at bounding box center [776, 184] width 11 height 11
click at [887, 216] on div "Preparing No submissions in this stage Ready to submit No submissions in this s…" at bounding box center [502, 301] width 981 height 309
click at [173, 86] on div "Responses" at bounding box center [178, 83] width 34 height 8
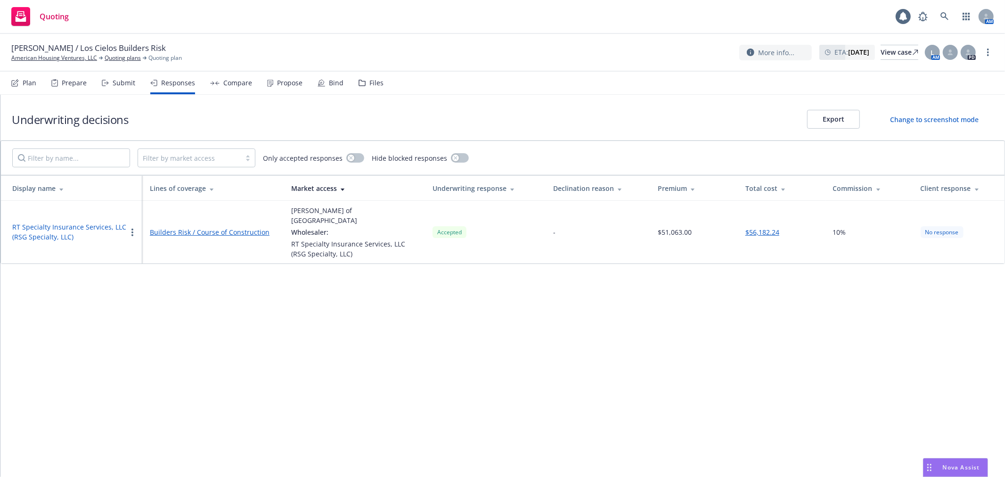
click at [842, 116] on button "Export" at bounding box center [833, 119] width 53 height 19
click at [244, 84] on div "Compare" at bounding box center [237, 83] width 29 height 8
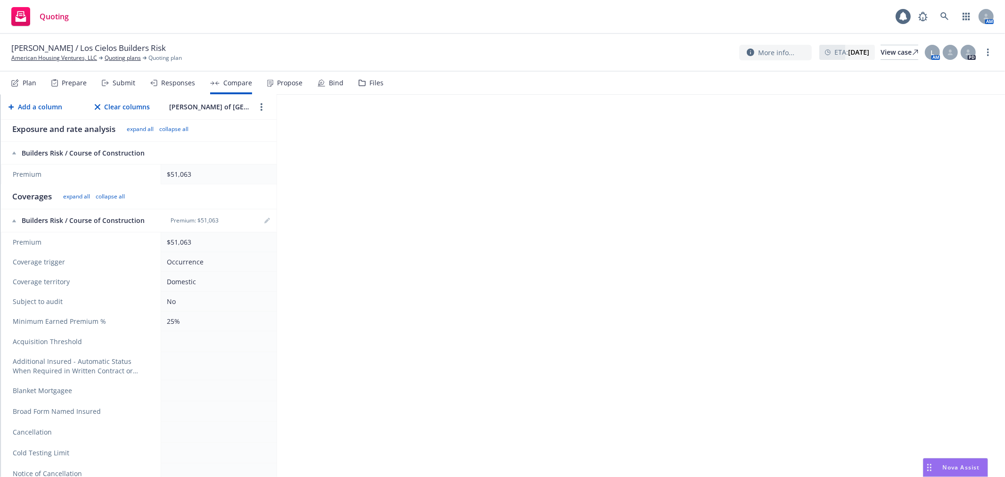
scroll to position [157, 0]
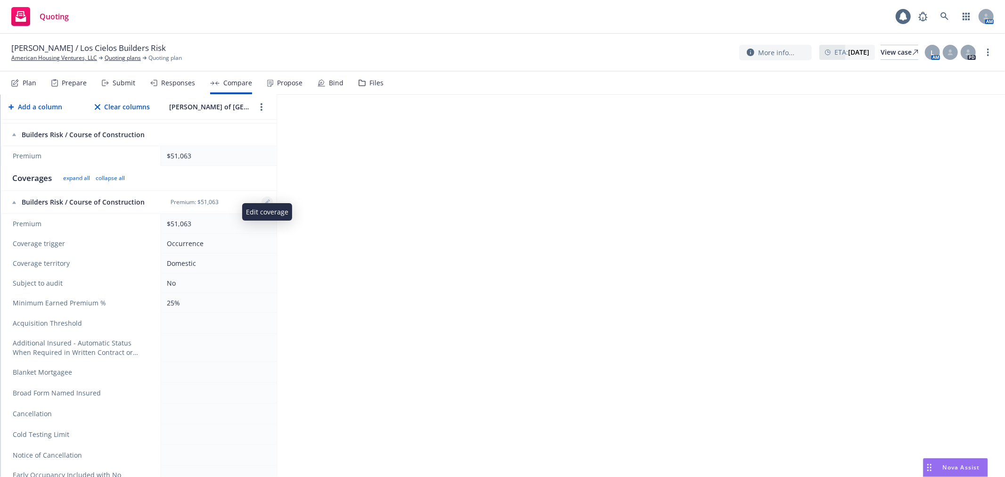
click at [267, 196] on link "editPencil" at bounding box center [266, 201] width 11 height 11
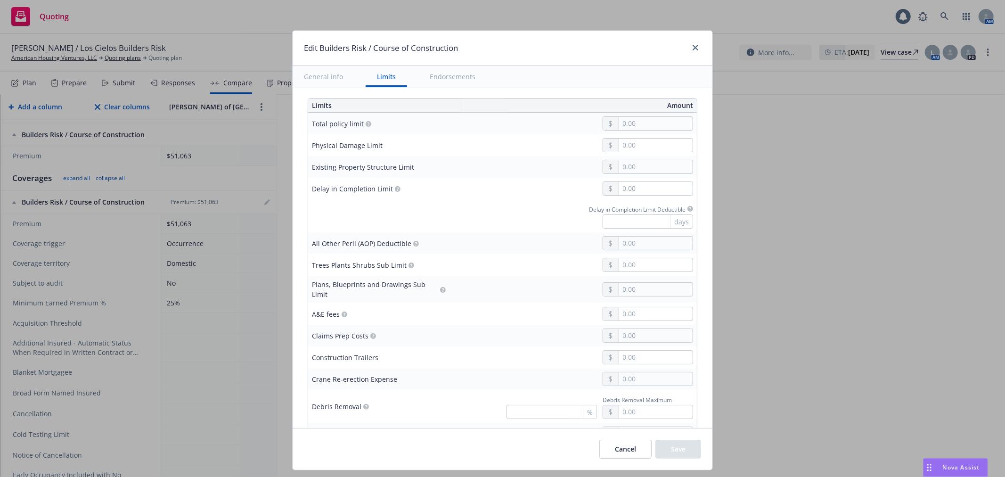
scroll to position [261, 0]
click at [655, 119] on input "text" at bounding box center [655, 122] width 74 height 13
drag, startPoint x: 656, startPoint y: 121, endPoint x: 573, endPoint y: 112, distance: 83.8
click at [573, 112] on td "0023,353.00" at bounding box center [572, 123] width 247 height 22
type input "11,566,863.00"
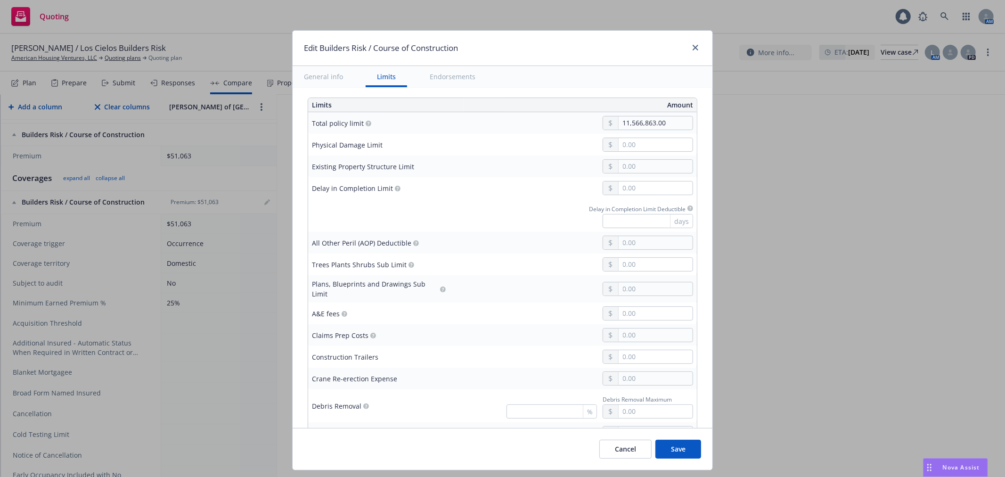
click at [656, 243] on input "text" at bounding box center [655, 242] width 74 height 13
type input "25,000.00"
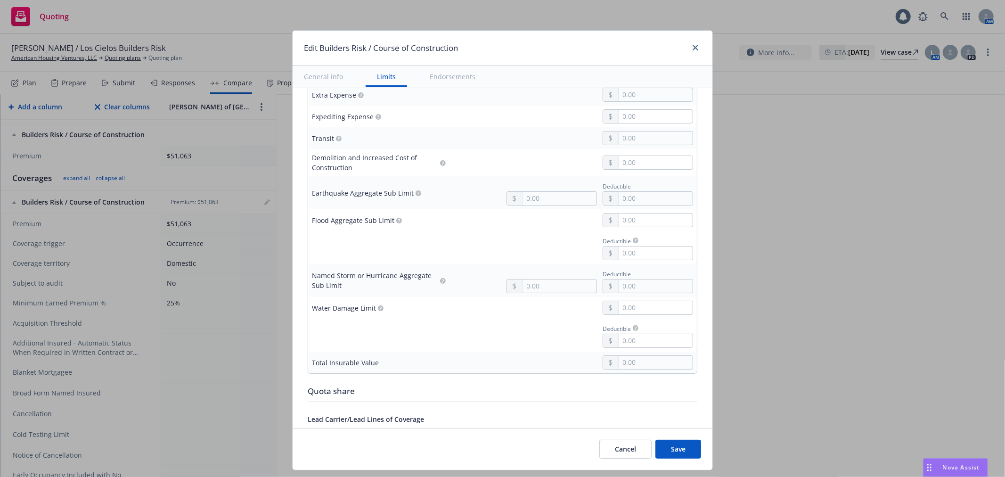
scroll to position [785, 0]
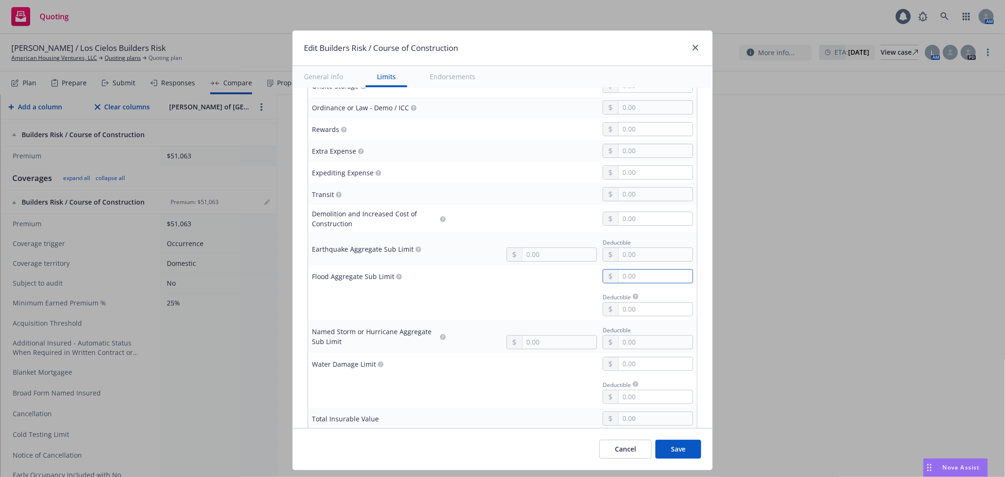
click at [646, 276] on input "text" at bounding box center [655, 275] width 74 height 13
type input "5,000,000.00"
click at [641, 342] on button "$5,000,000.00" at bounding box center [642, 348] width 81 height 17
click at [566, 251] on input "text" at bounding box center [559, 254] width 74 height 13
type input "5,000,000.00"
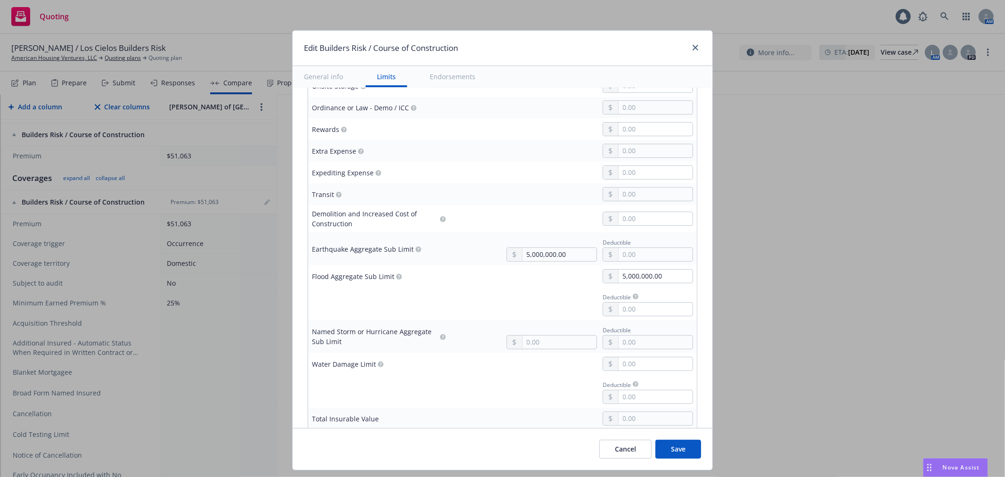
click at [554, 332] on button "$5,000,000.00" at bounding box center [546, 325] width 81 height 17
click at [651, 251] on input "text" at bounding box center [655, 254] width 74 height 13
type input "50,000.00"
click at [458, 287] on td "Deductible" at bounding box center [572, 303] width 247 height 33
click at [646, 306] on input "text" at bounding box center [655, 308] width 74 height 13
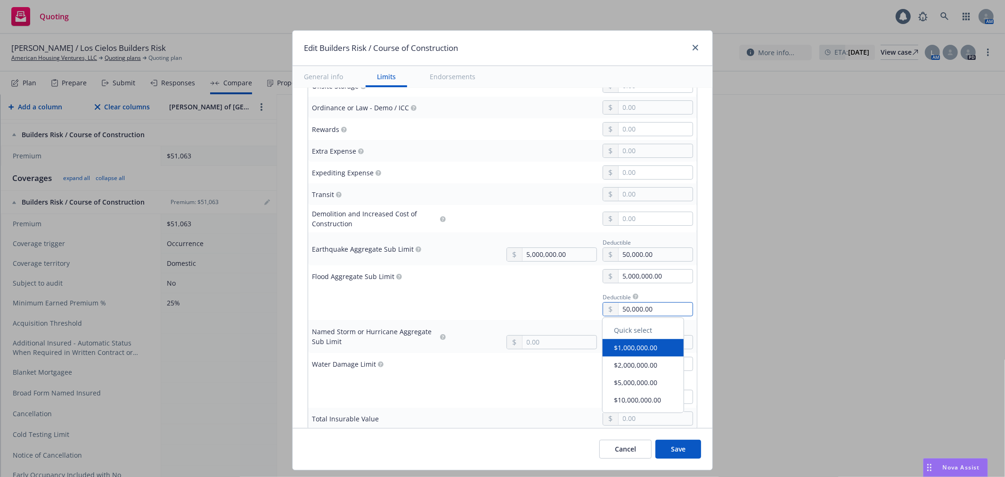
type input "50,000.00"
click at [506, 275] on div "5,000,000.00" at bounding box center [573, 276] width 240 height 14
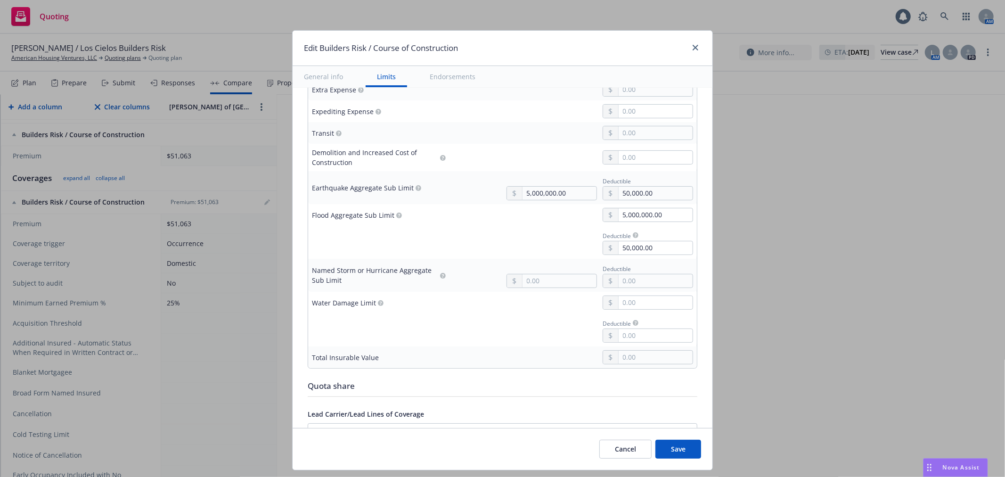
scroll to position [889, 0]
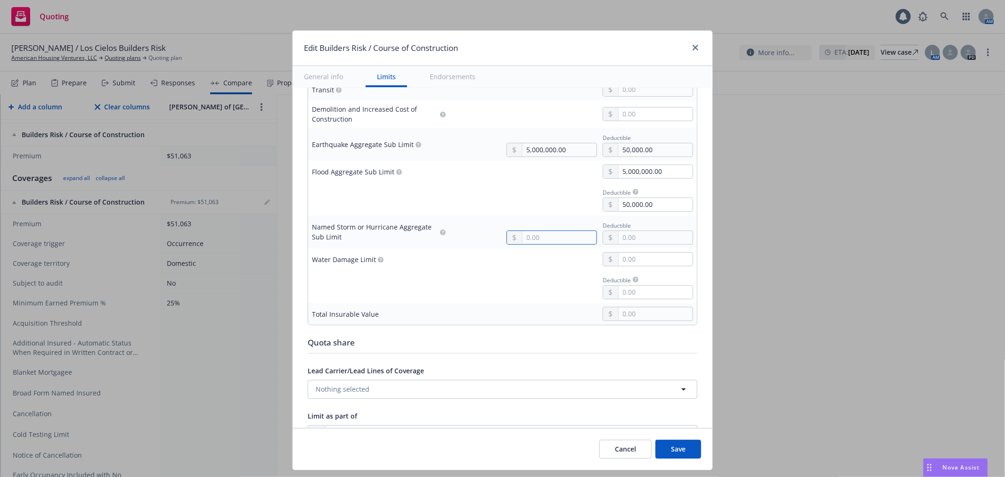
click at [533, 235] on input "text" at bounding box center [559, 237] width 74 height 13
type input "25,000.00"
drag, startPoint x: 458, startPoint y: 251, endPoint x: 465, endPoint y: 251, distance: 7.1
click at [460, 252] on div at bounding box center [573, 259] width 240 height 14
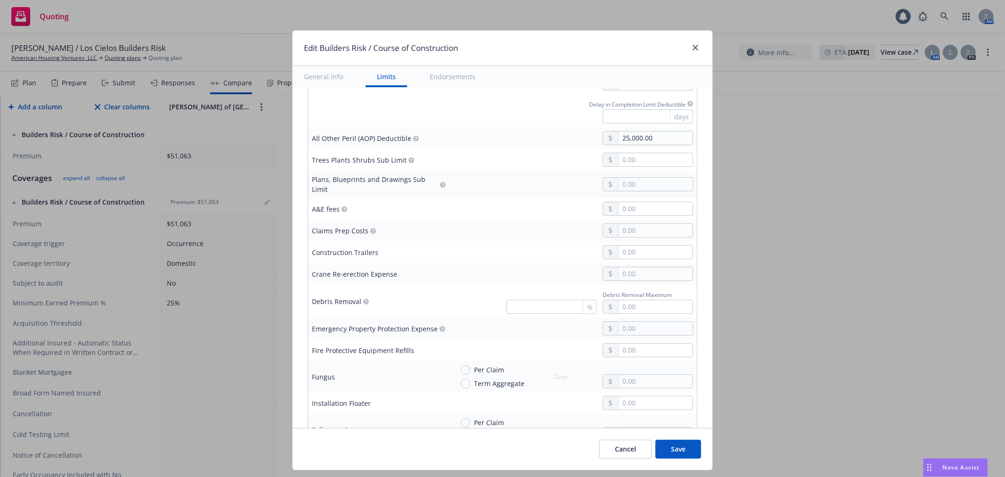
scroll to position [261, 0]
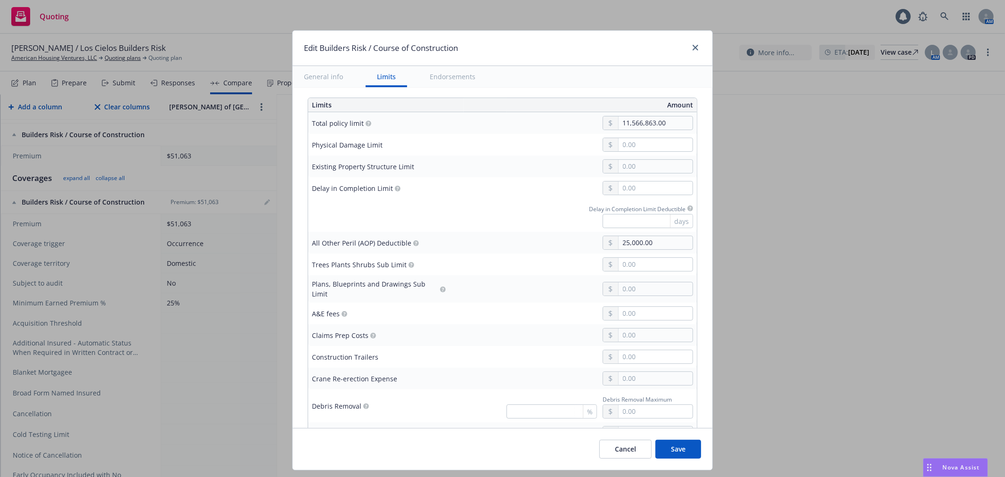
click at [817, 246] on div "Edit Builders Risk / Course of Construction General info Limits Endorsements Di…" at bounding box center [502, 238] width 1005 height 477
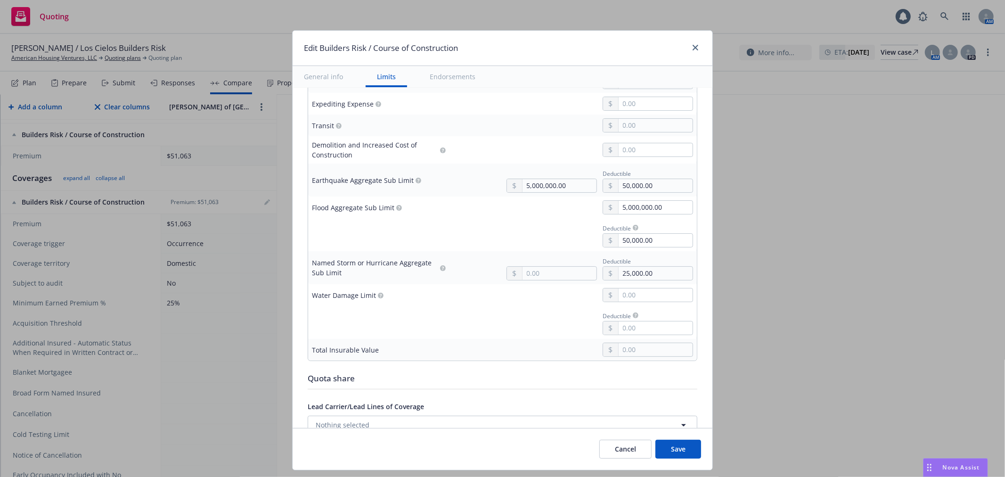
scroll to position [729, 0]
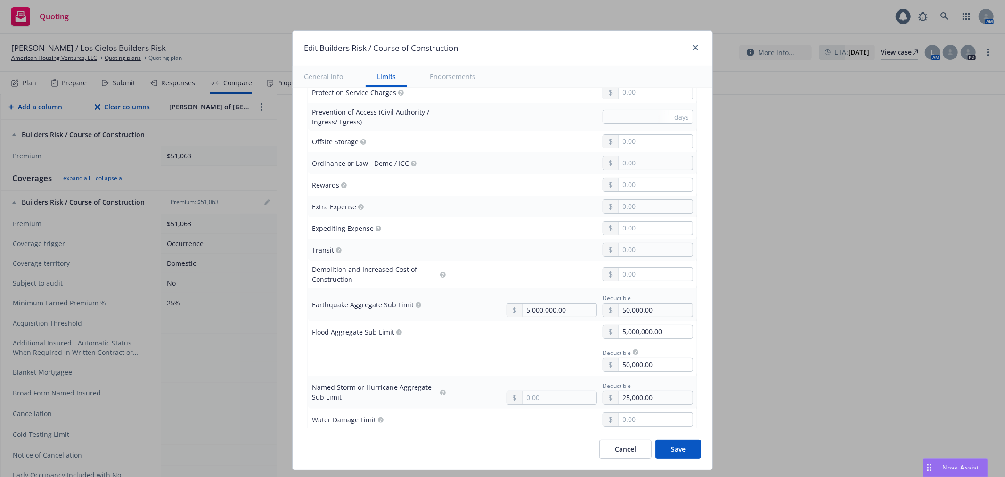
click at [685, 452] on button "Save" at bounding box center [678, 448] width 46 height 19
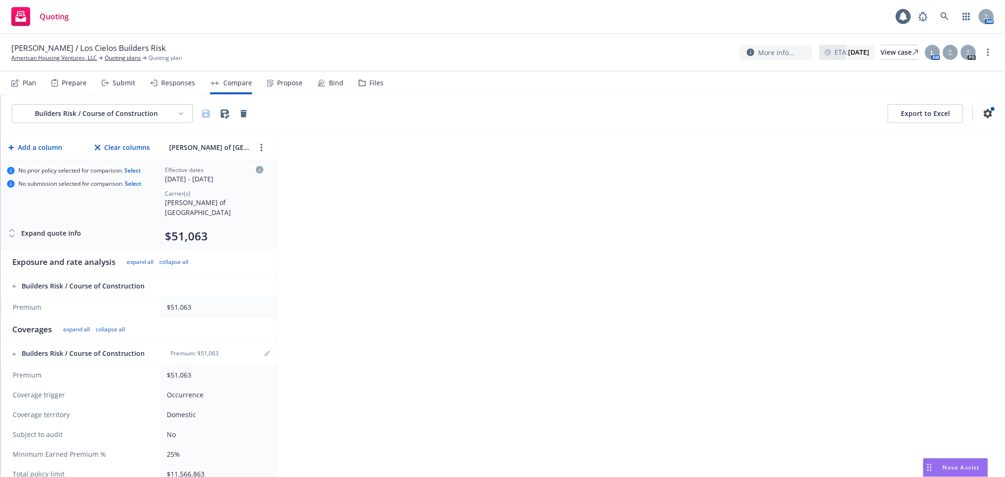
scroll to position [0, 0]
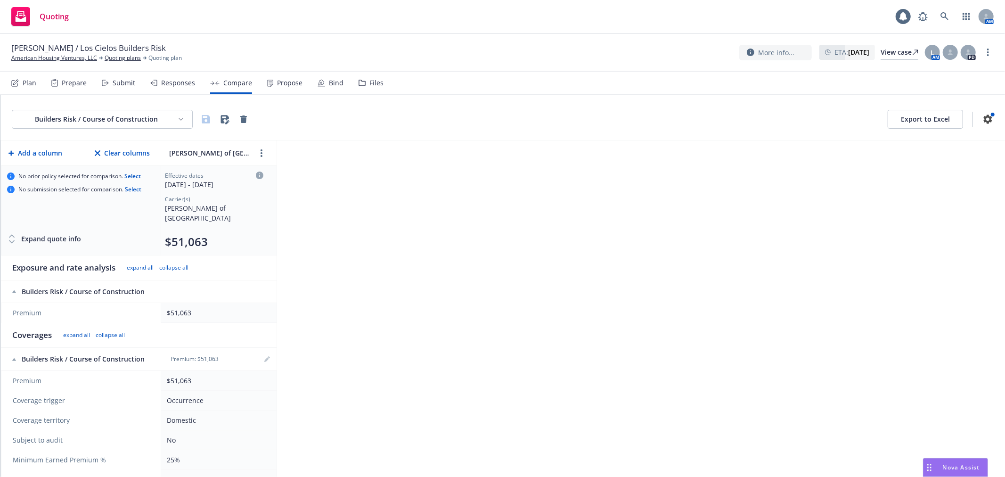
click at [21, 229] on div "Expand quote info" at bounding box center [44, 238] width 74 height 19
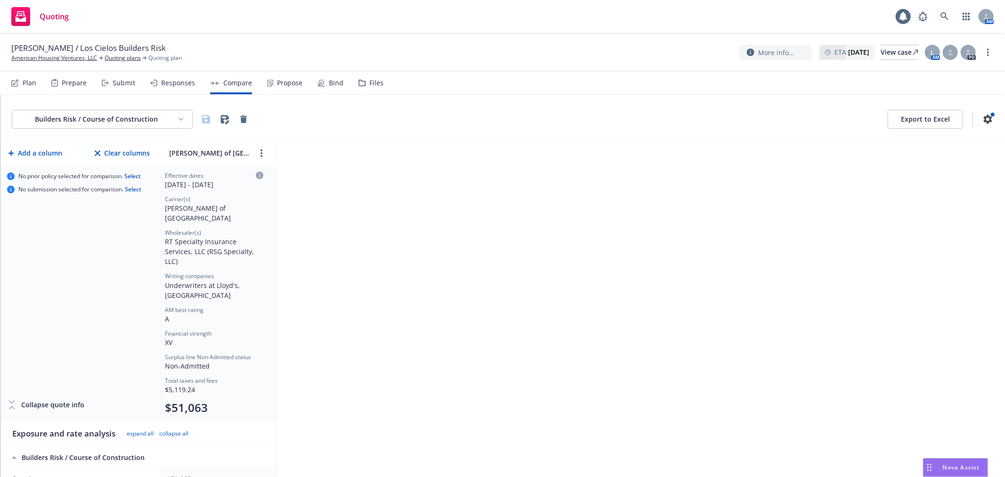
click at [185, 82] on div "Responses" at bounding box center [178, 83] width 34 height 8
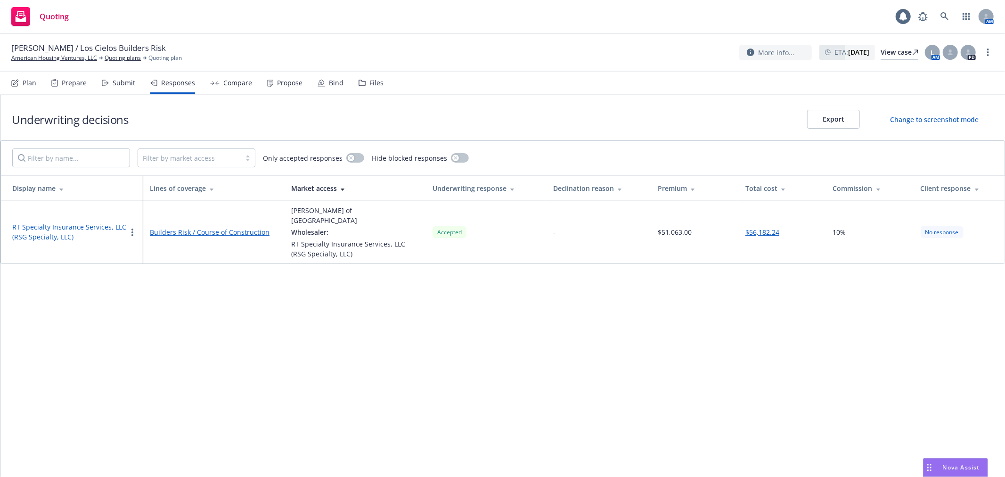
click at [120, 84] on div "Submit" at bounding box center [124, 83] width 23 height 8
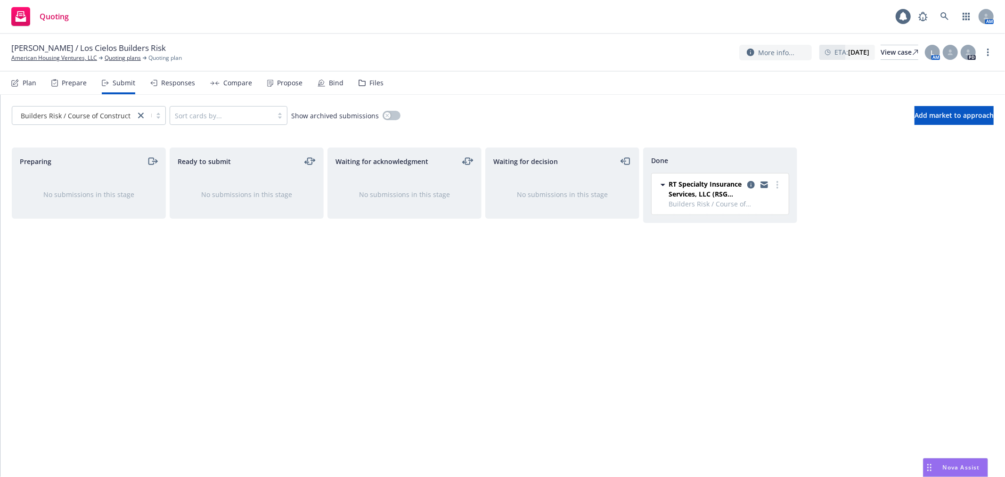
click at [239, 84] on div "Compare" at bounding box center [237, 83] width 29 height 8
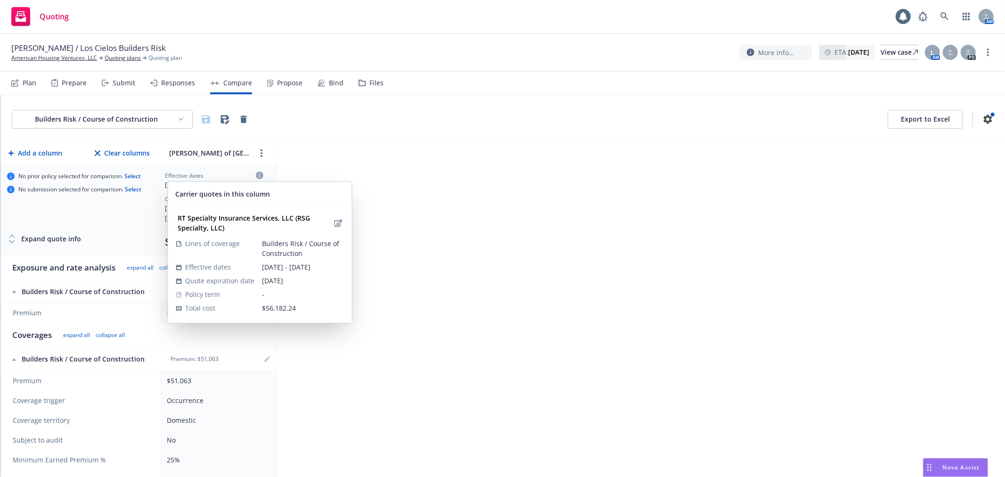
click at [260, 172] on icon at bounding box center [260, 175] width 8 height 8
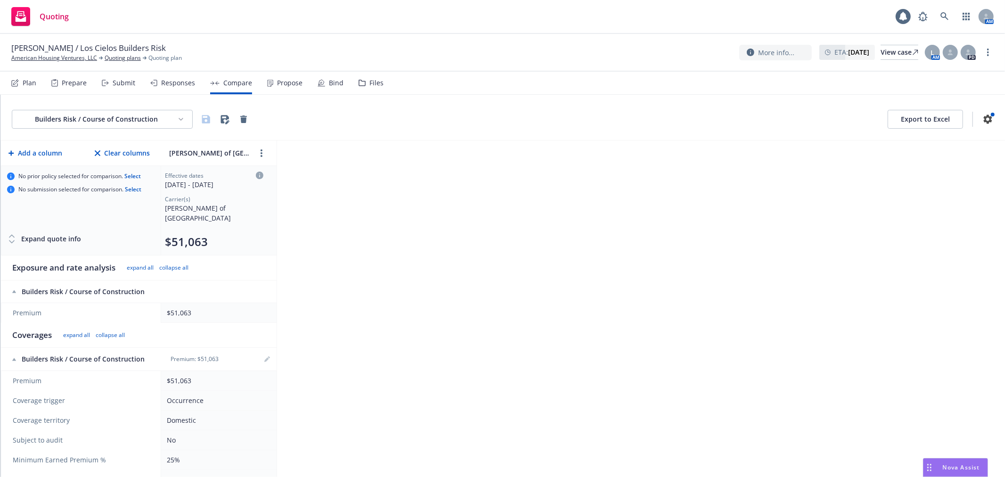
click at [229, 185] on div "[DATE] - [DATE]" at bounding box center [214, 184] width 98 height 10
select select "other"
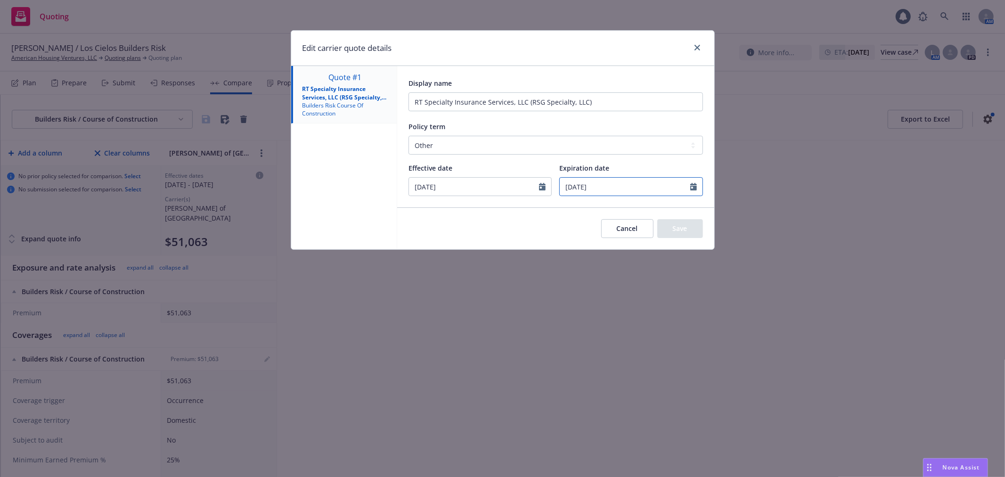
click at [642, 190] on input "[DATE]" at bounding box center [624, 187] width 130 height 18
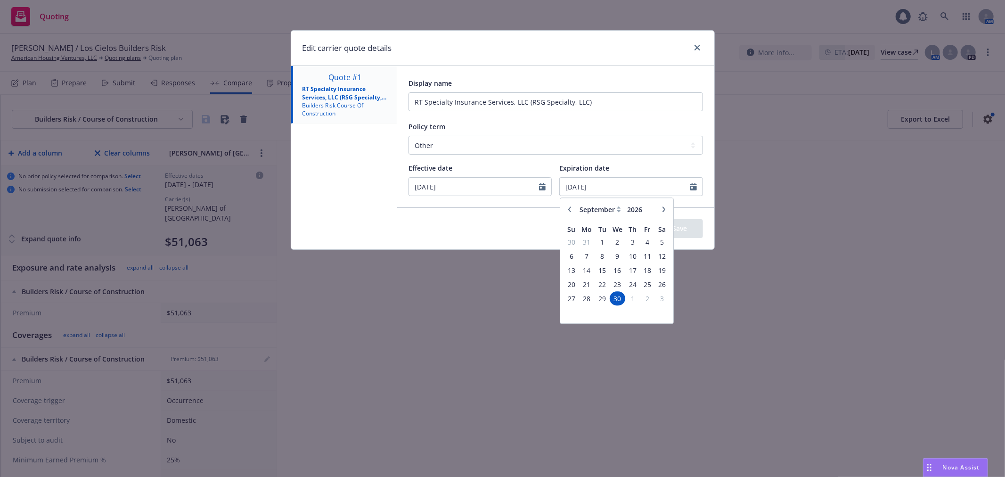
click at [662, 210] on icon "button" at bounding box center [664, 210] width 6 height 6
select select "10"
click at [641, 300] on span "30" at bounding box center [647, 298] width 13 height 12
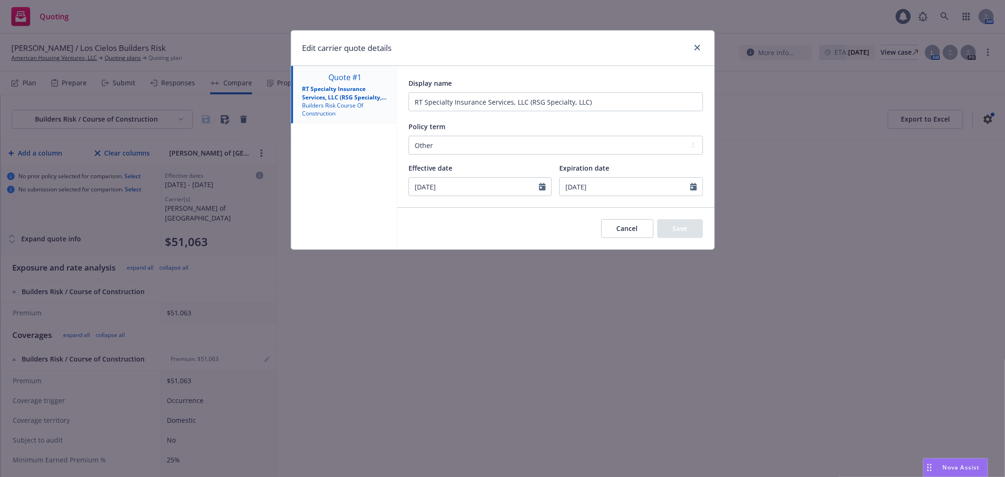
type input "[DATE]"
click at [680, 221] on button "Save" at bounding box center [680, 228] width 46 height 19
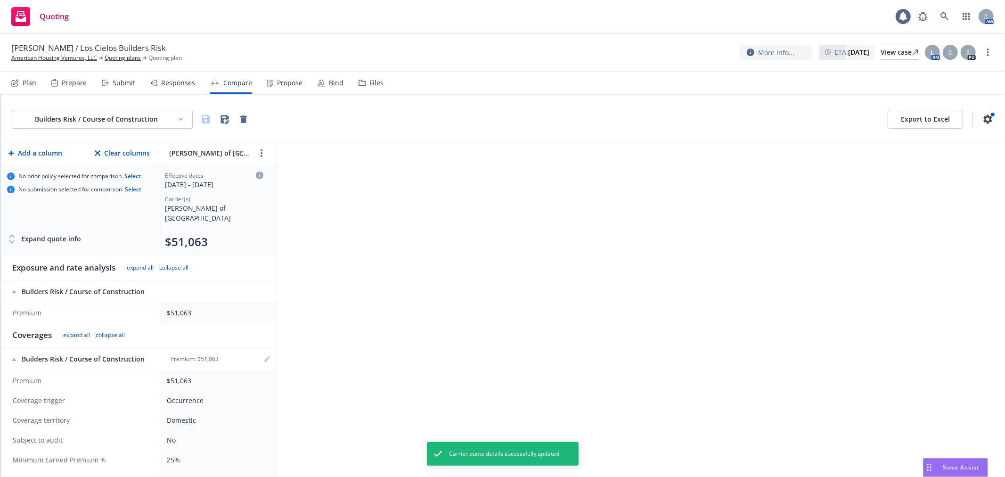
click at [903, 124] on button "Export to Excel" at bounding box center [924, 119] width 75 height 19
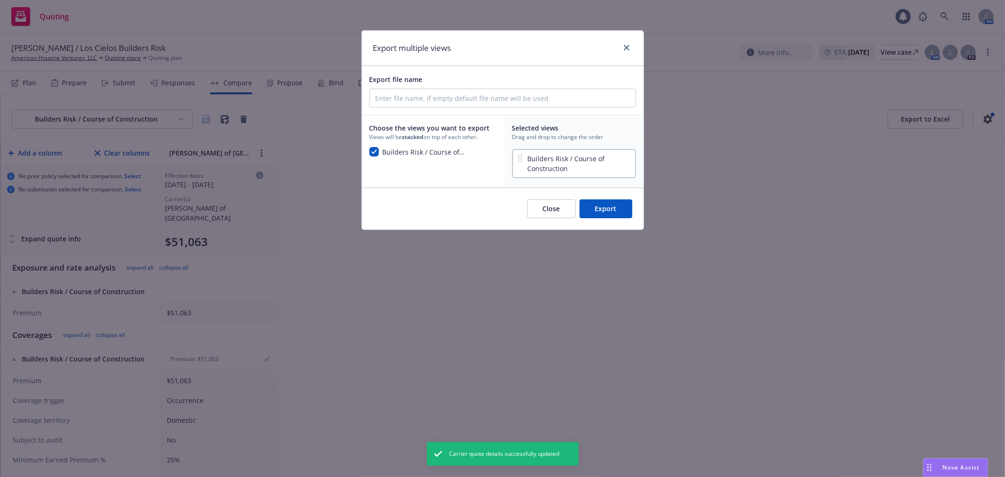
click at [608, 208] on button "Export" at bounding box center [605, 208] width 53 height 19
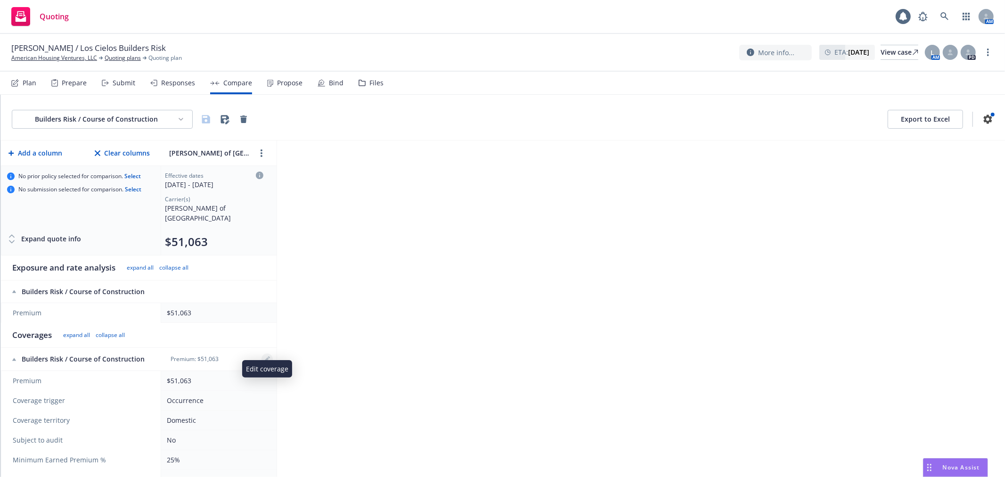
click at [264, 353] on link "editPencil" at bounding box center [266, 358] width 11 height 11
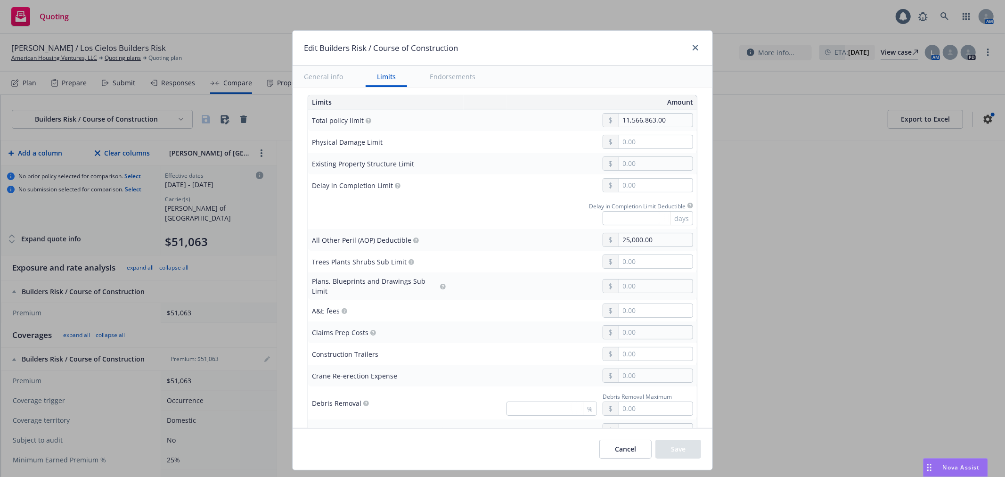
scroll to position [314, 0]
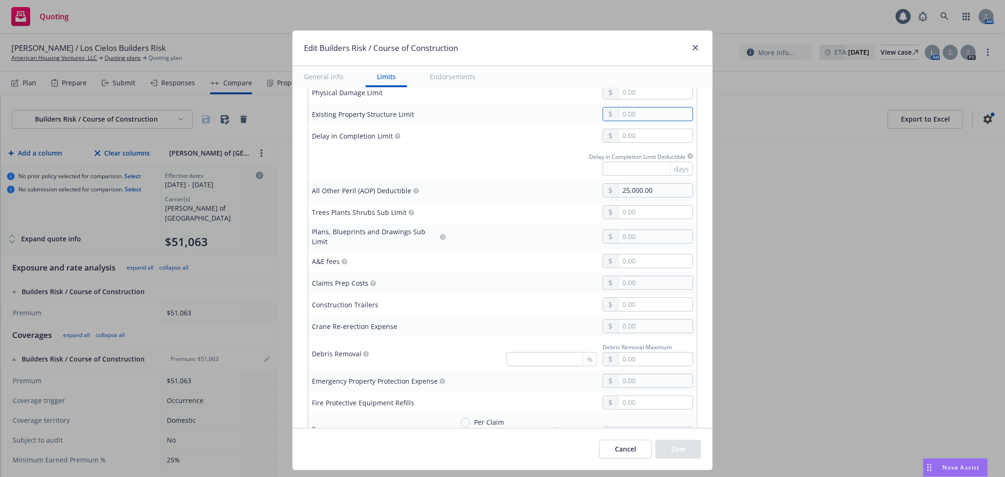
click at [627, 114] on input "text" at bounding box center [655, 113] width 74 height 13
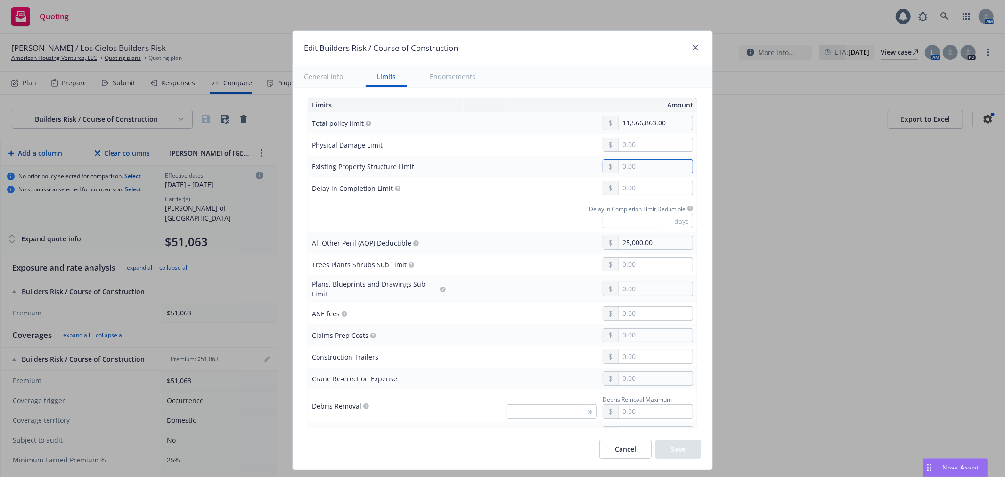
scroll to position [209, 0]
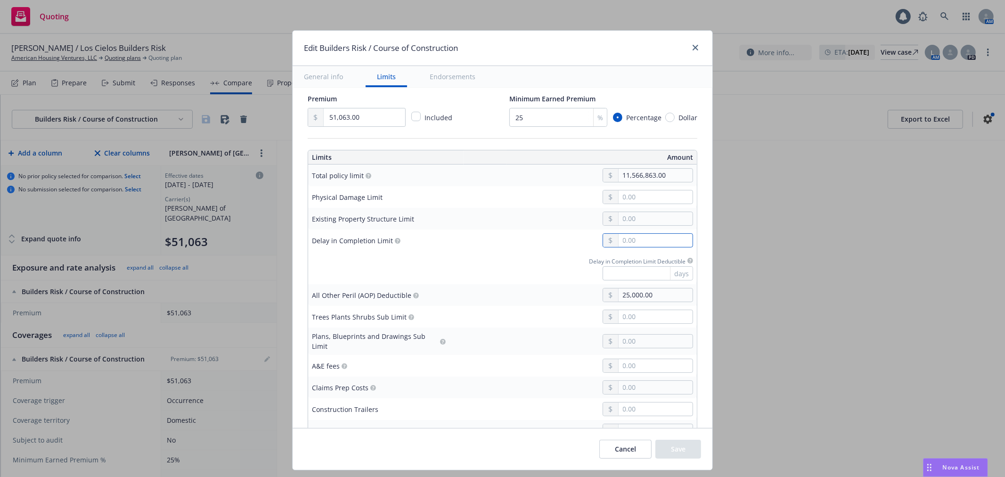
click at [635, 243] on input "text" at bounding box center [655, 240] width 74 height 13
click at [482, 217] on div at bounding box center [573, 218] width 240 height 14
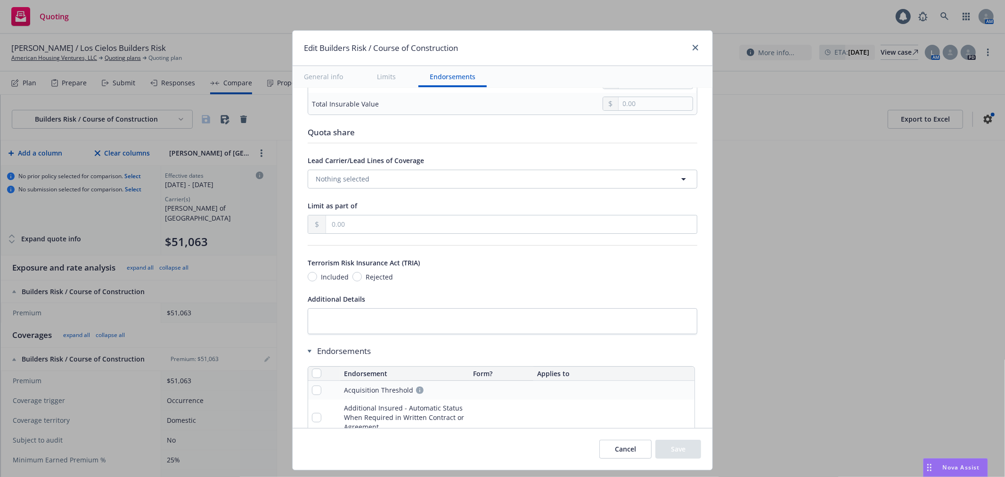
scroll to position [1099, 0]
click at [308, 276] on input "Included" at bounding box center [312, 276] width 9 height 9
radio input "true"
click at [678, 454] on button "Save" at bounding box center [678, 448] width 46 height 19
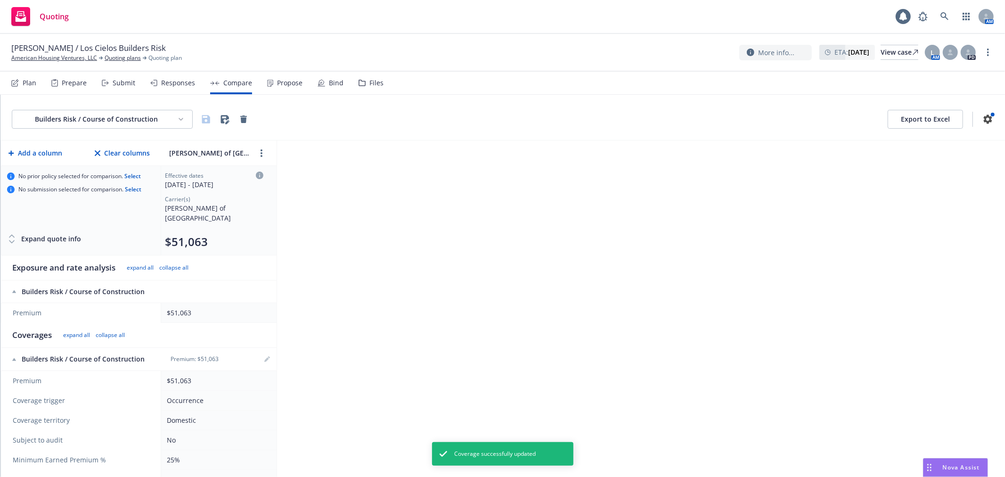
click at [186, 234] on button "$51,063" at bounding box center [186, 241] width 43 height 15
select select "[GEOGRAPHIC_DATA]"
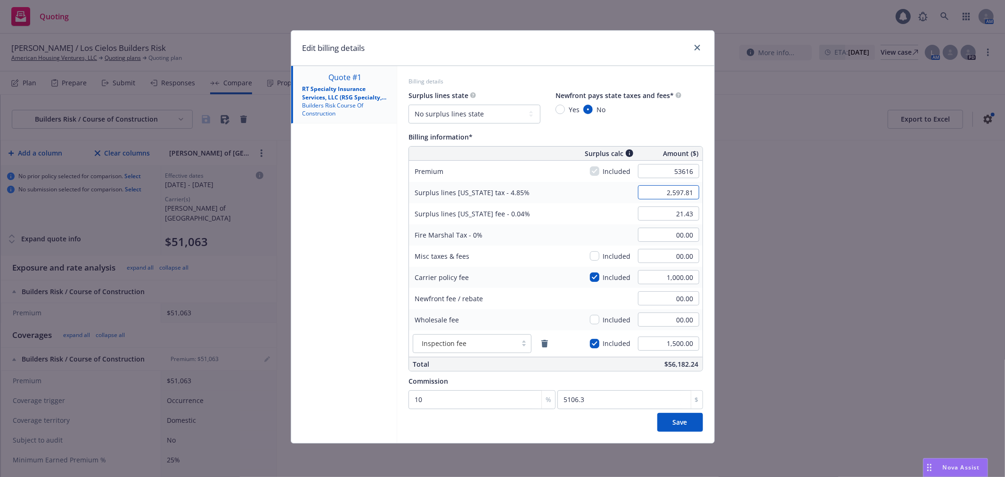
type input "53,616.00"
type input "2,721.63"
type input "22.45"
type input "5361.6"
click at [666, 318] on input "00.00" at bounding box center [668, 319] width 61 height 14
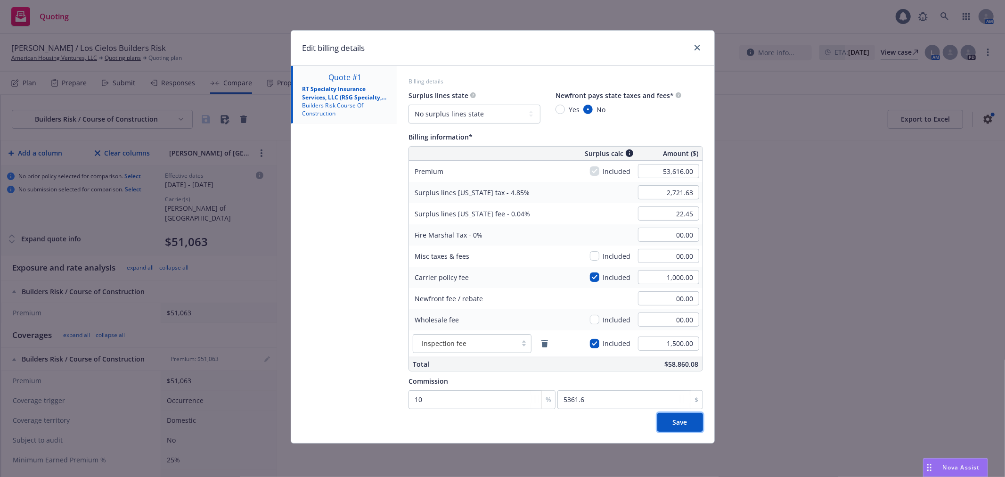
drag, startPoint x: 674, startPoint y: 424, endPoint x: 568, endPoint y: 232, distance: 219.4
click at [665, 160] on div "Surplus calc Amount ($)" at bounding box center [641, 153] width 121 height 14
click at [650, 172] on input "53,616.00" at bounding box center [668, 171] width 61 height 14
click at [687, 424] on button "Save" at bounding box center [680, 422] width 46 height 19
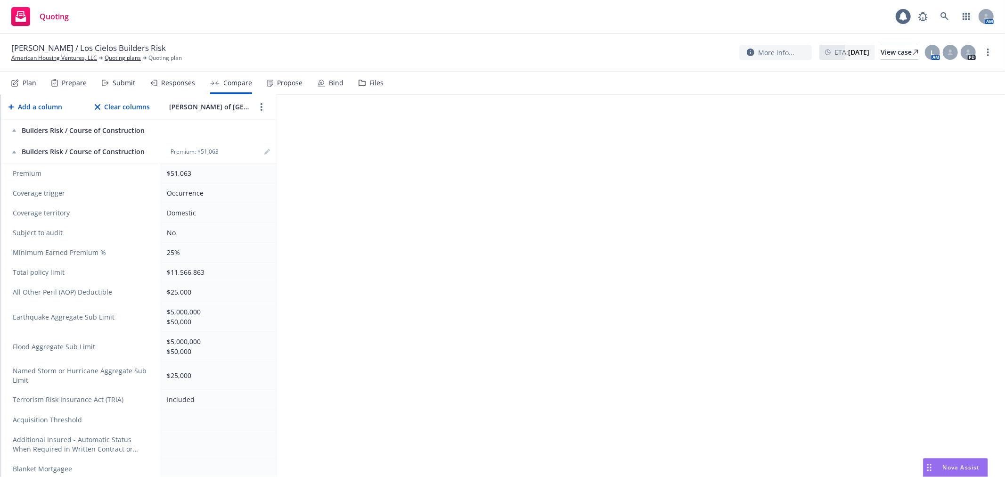
scroll to position [209, 0]
click at [264, 144] on link "editPencil" at bounding box center [266, 149] width 11 height 11
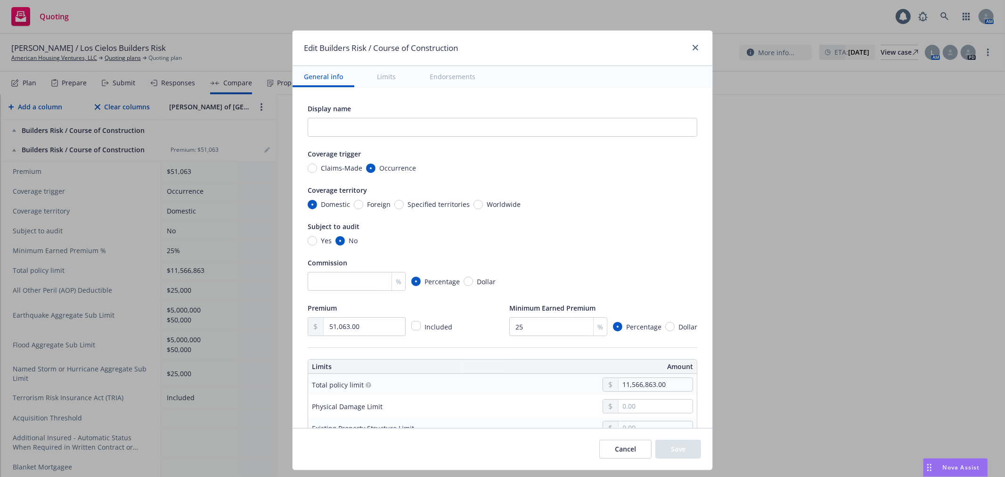
click at [376, 80] on button "Limits" at bounding box center [385, 76] width 41 height 21
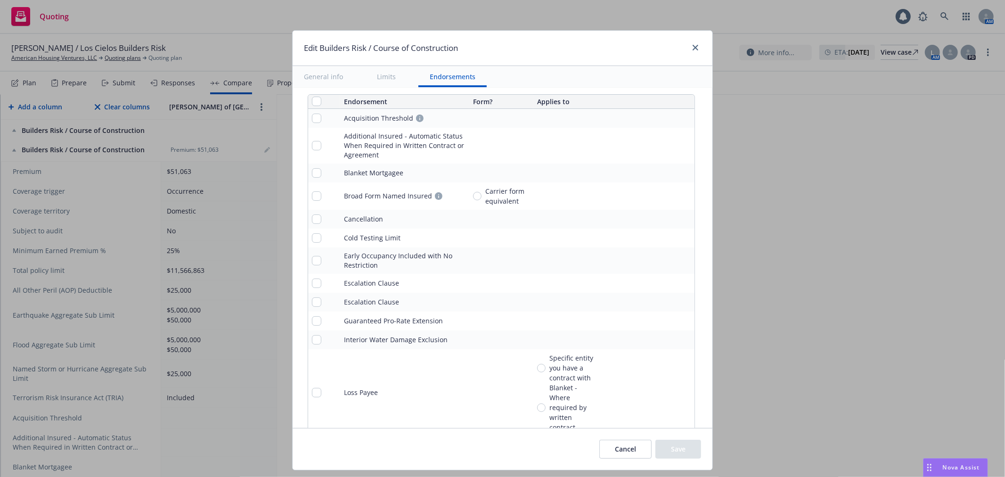
scroll to position [1423, 0]
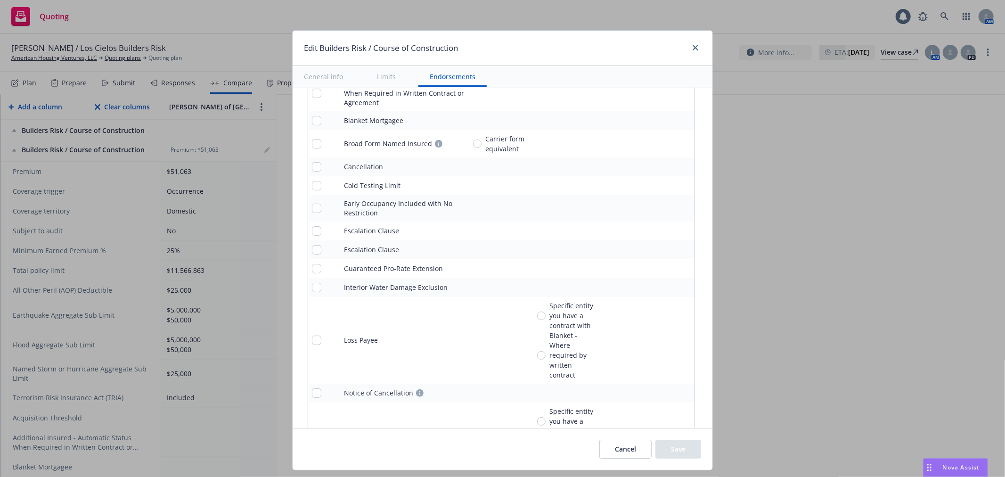
click at [632, 454] on button "Cancel" at bounding box center [625, 448] width 52 height 19
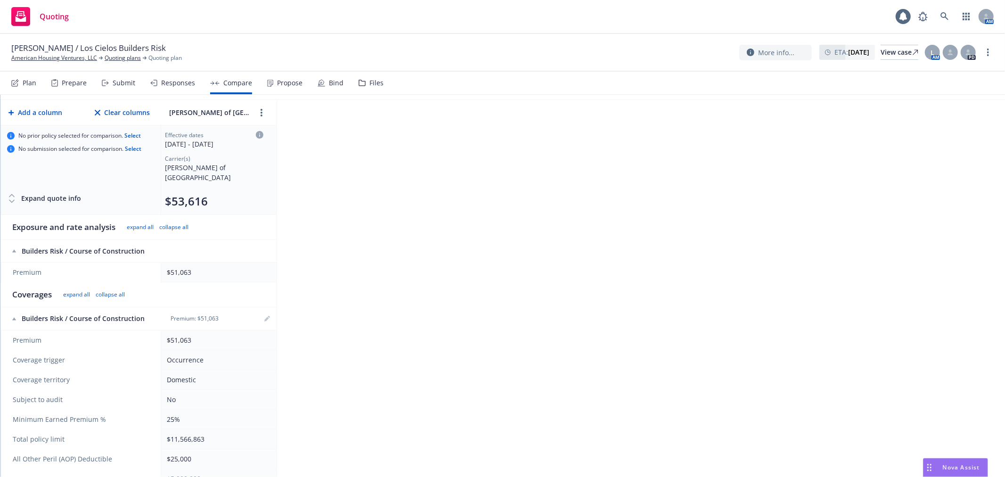
scroll to position [0, 0]
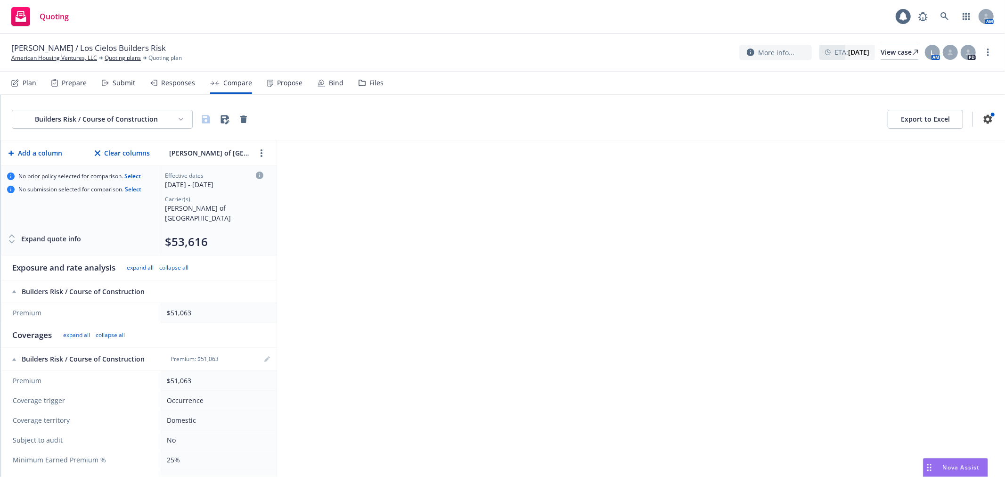
click at [895, 120] on button "Export to Excel" at bounding box center [924, 119] width 75 height 19
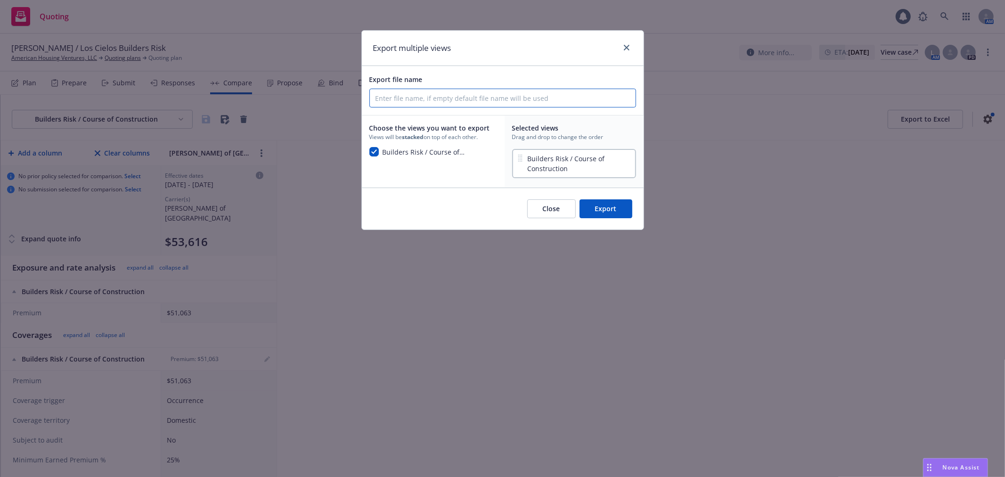
click at [453, 97] on input "Export file name" at bounding box center [503, 98] width 266 height 18
type input "[PERSON_NAME] BR"
click at [609, 210] on button "Export" at bounding box center [605, 208] width 53 height 19
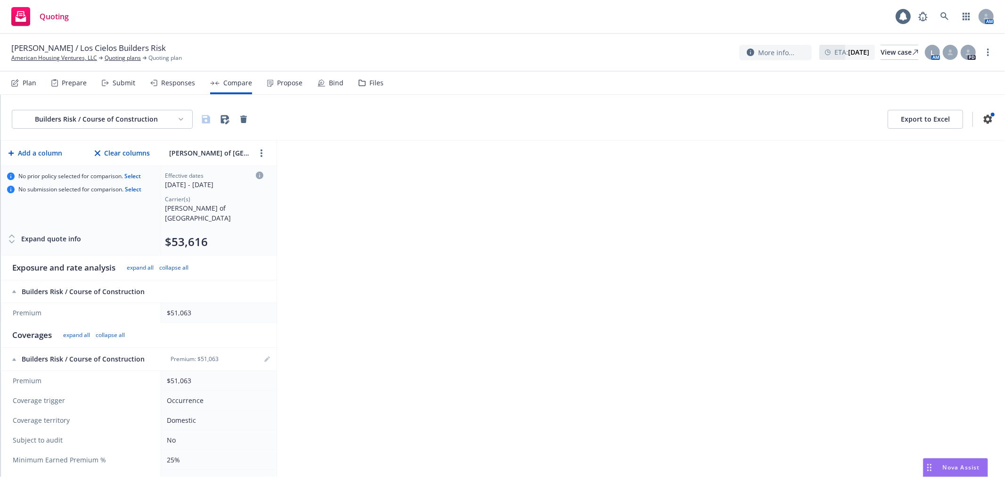
click at [289, 79] on div "Propose" at bounding box center [289, 83] width 25 height 8
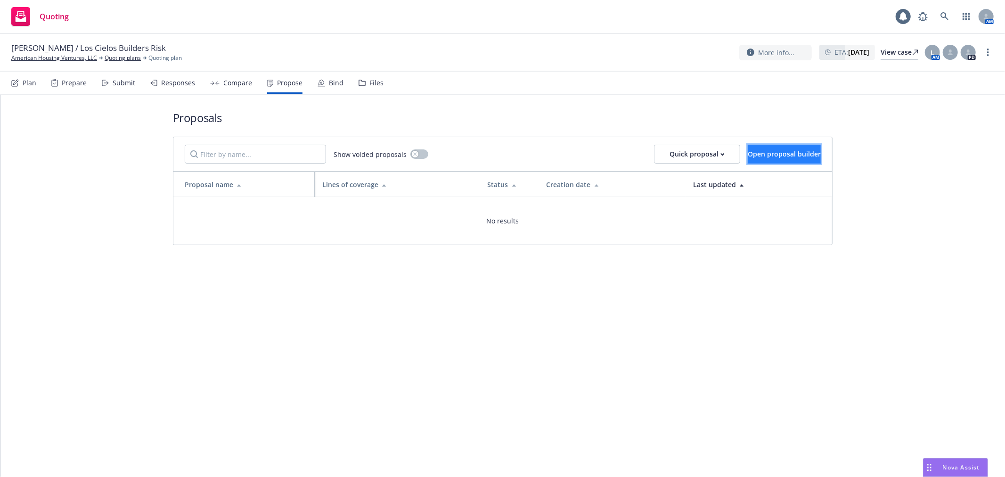
click at [774, 157] on span "Open proposal builder" at bounding box center [783, 153] width 73 height 9
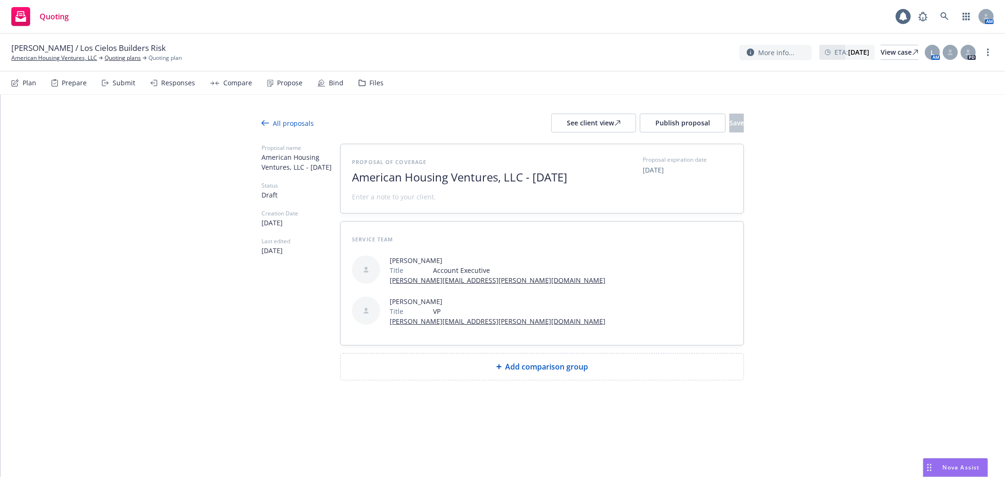
click at [531, 361] on span "Add comparison group" at bounding box center [546, 366] width 83 height 11
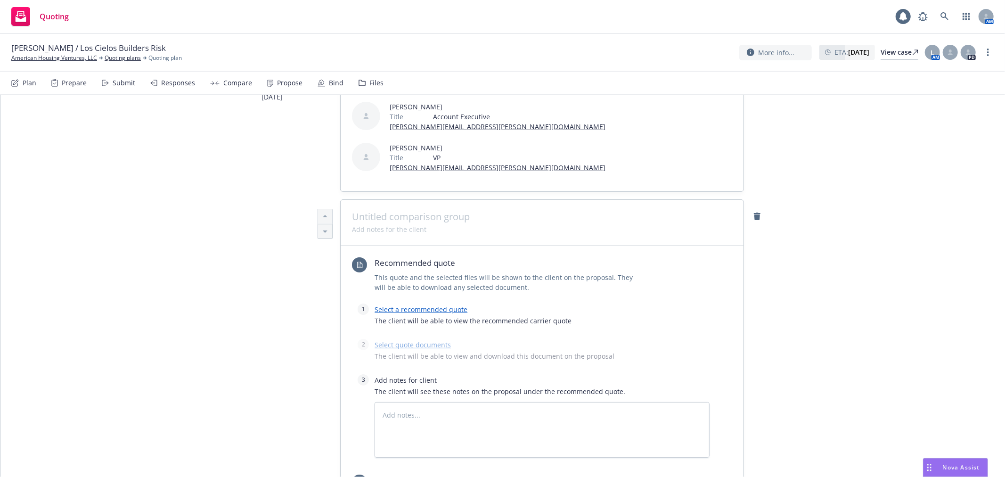
scroll to position [157, 0]
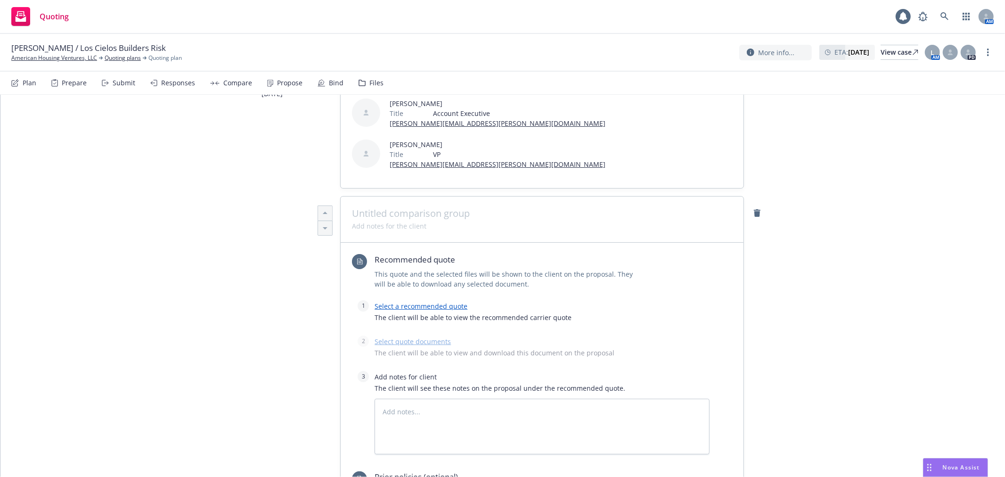
click at [429, 301] on link "Select a recommended quote" at bounding box center [420, 305] width 93 height 9
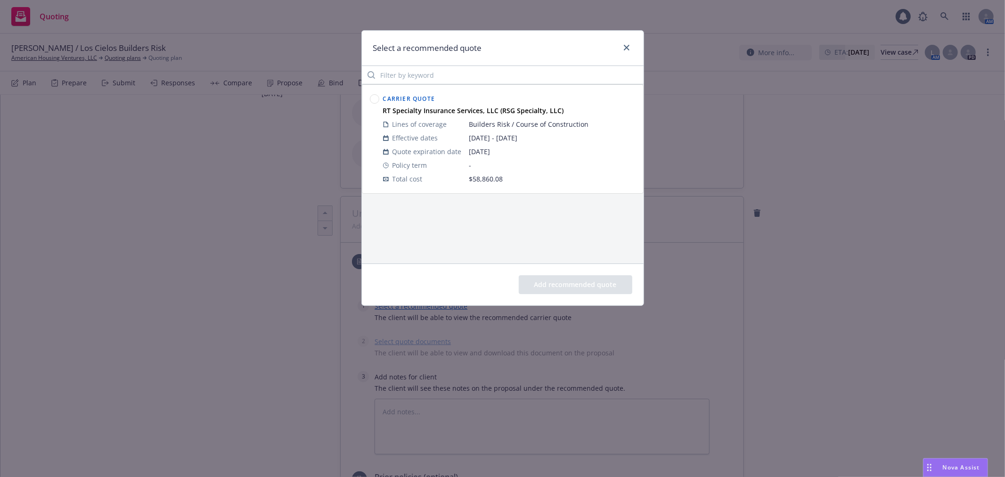
click at [430, 146] on span "Quote expiration date" at bounding box center [426, 151] width 69 height 10
click at [373, 97] on circle at bounding box center [374, 99] width 9 height 9
click at [578, 284] on button "Add recommended quote" at bounding box center [576, 284] width 114 height 19
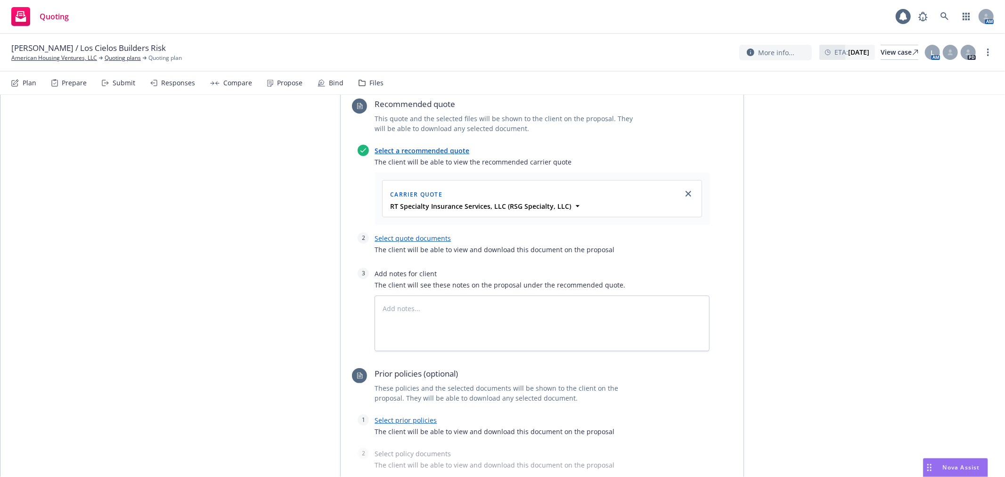
scroll to position [314, 0]
click at [434, 232] on link "Select quote documents" at bounding box center [412, 236] width 76 height 9
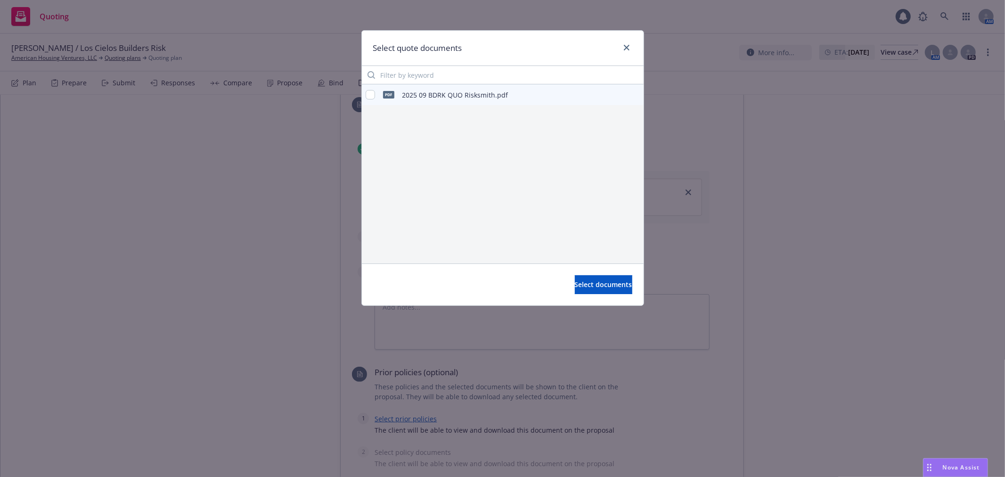
type textarea "x"
click at [434, 99] on div "2025 09 BDRK QUO Risksmith.pdf" at bounding box center [455, 95] width 106 height 10
click at [371, 95] on input "checkbox" at bounding box center [369, 94] width 9 height 9
checkbox input "true"
click at [580, 281] on span "Select documents" at bounding box center [603, 284] width 57 height 9
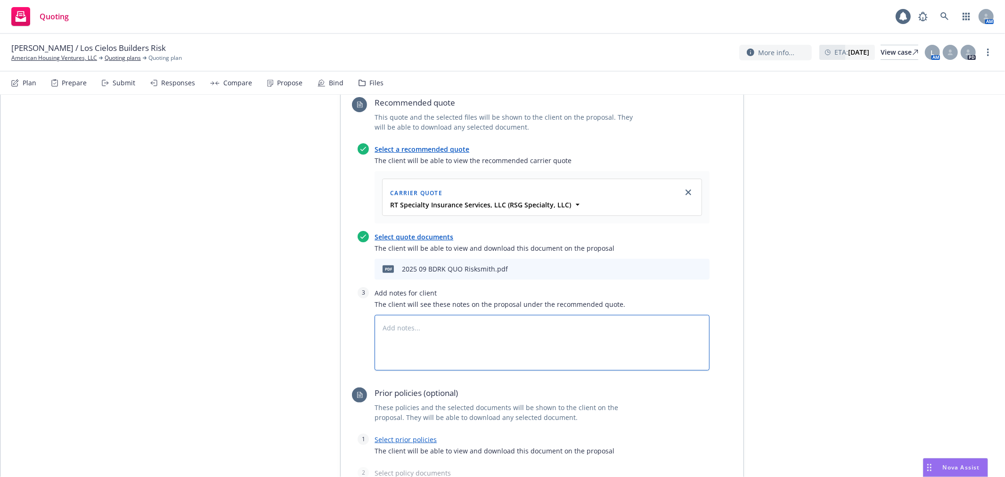
click at [471, 315] on textarea at bounding box center [541, 343] width 335 height 56
click at [437, 321] on textarea at bounding box center [541, 343] width 335 height 56
type textarea "x"
type textarea "Qu"
type textarea "x"
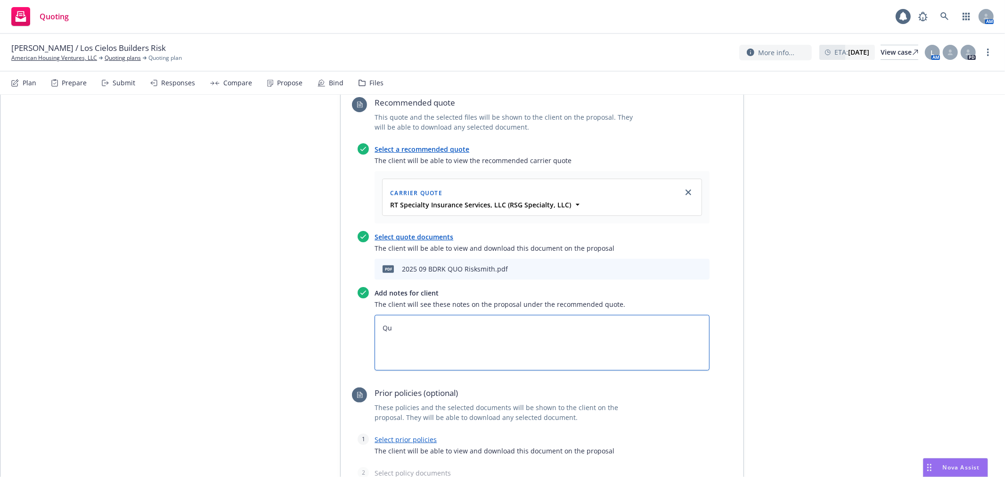
type textarea "Quo"
type textarea "x"
type textarea "Quot"
type textarea "x"
type textarea "Quote"
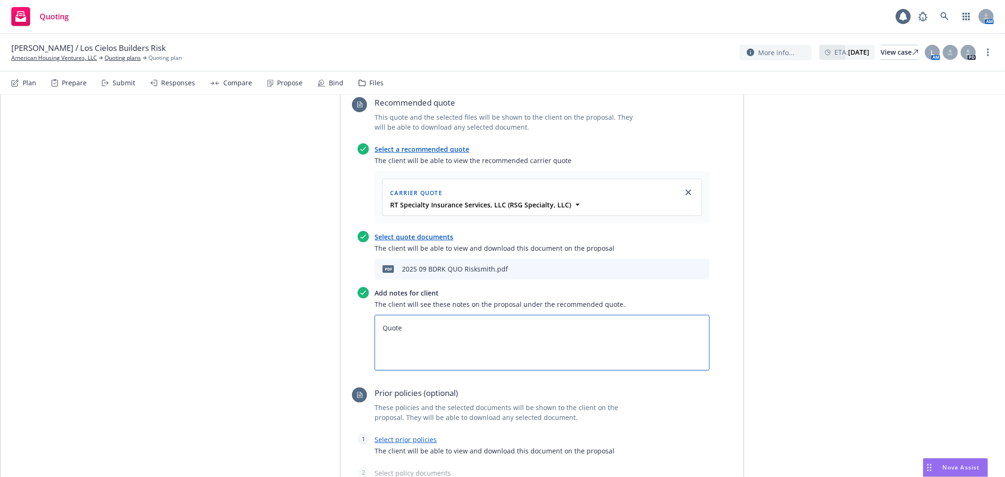
type textarea "x"
type textarea "Quote"
type textarea "x"
type textarea "Quote w"
type textarea "x"
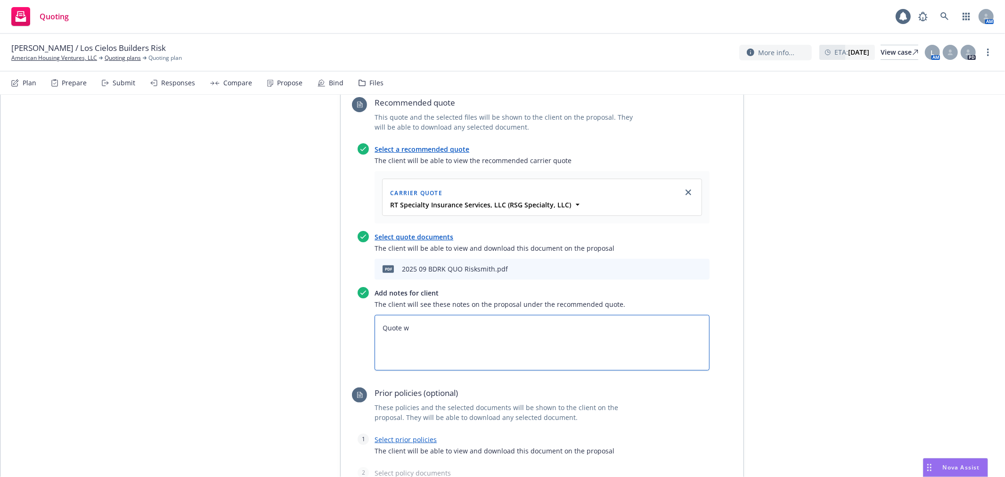
type textarea "Quote wi"
type textarea "x"
type textarea "Quote wil"
type textarea "x"
type textarea "Quote will"
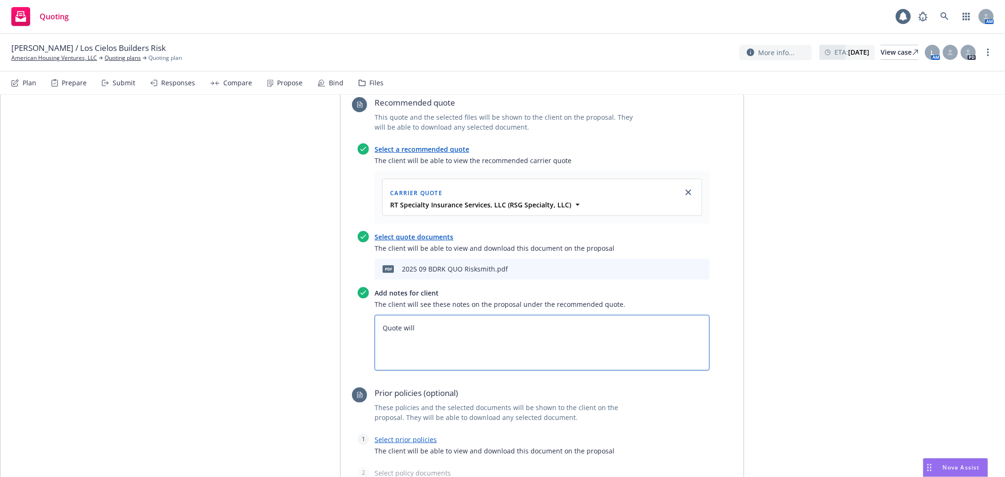
type textarea "x"
type textarea "Quote will"
type textarea "x"
type textarea "Quote will b"
type textarea "x"
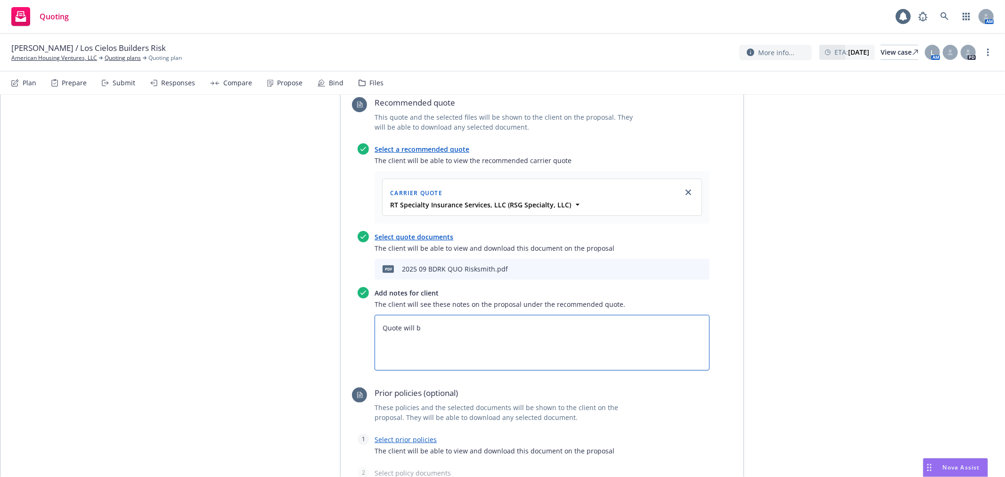
type textarea "Quote will be"
type textarea "x"
type textarea "Quote will be"
type textarea "x"
type textarea "Quote will be u"
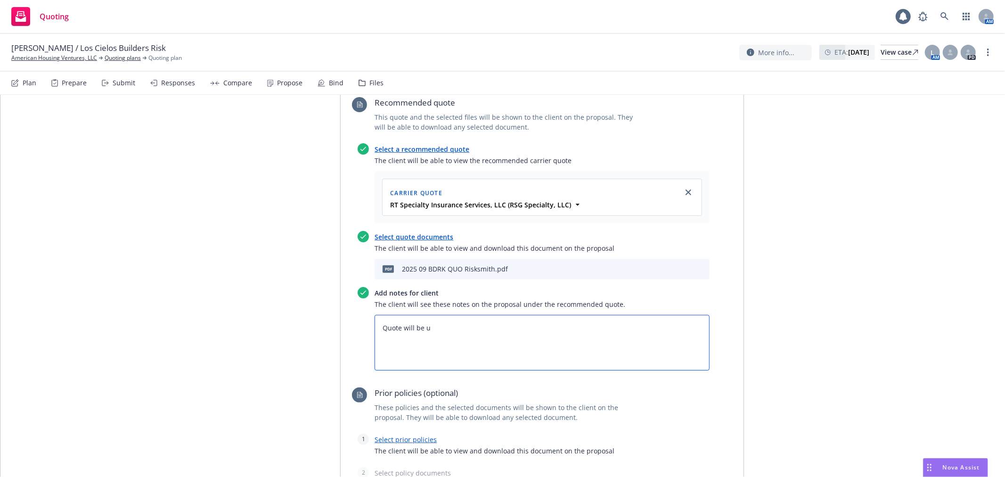
type textarea "x"
type textarea "Quote will be up"
type textarea "x"
type textarea "Quote will be upd"
type textarea "x"
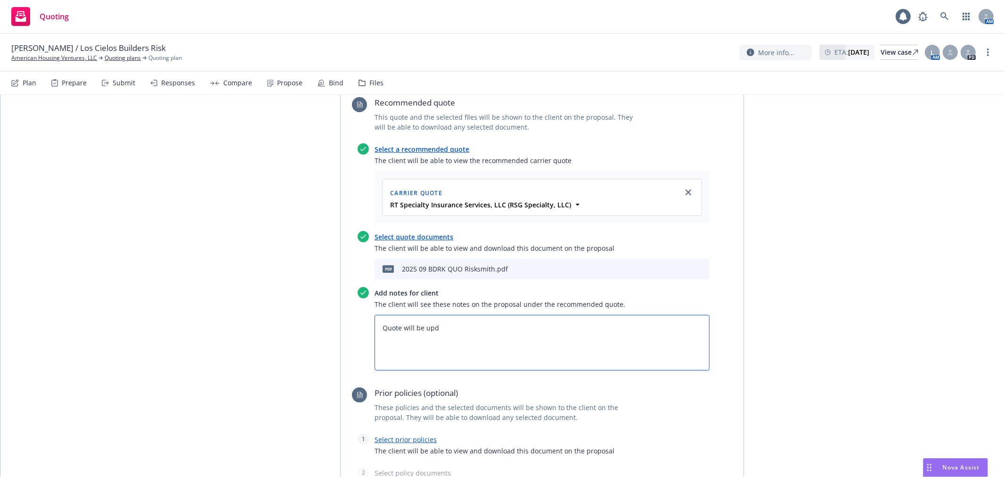
type textarea "Quote will be upda"
type textarea "x"
type textarea "Quote will be updat"
type textarea "x"
type textarea "Quote will be update"
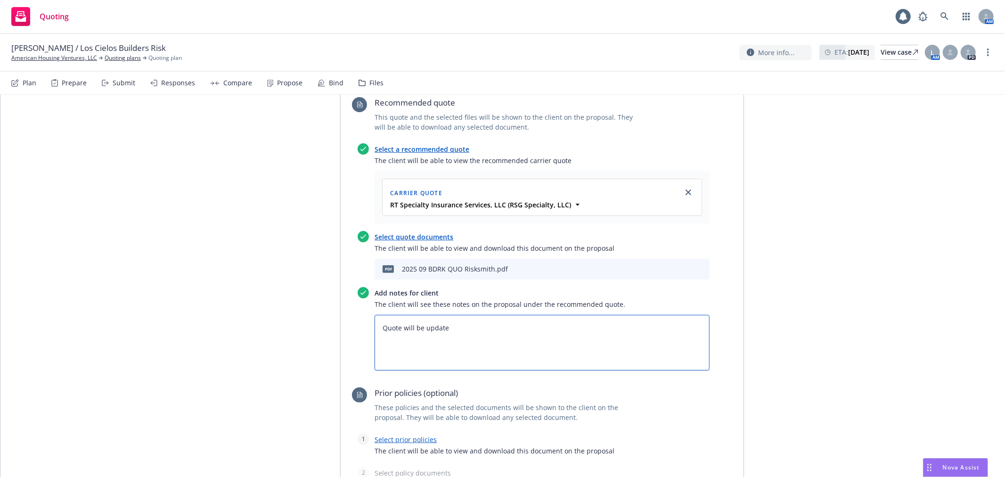
type textarea "x"
type textarea "Quote will be updated"
type textarea "x"
type textarea "Quote will be updated"
type textarea "x"
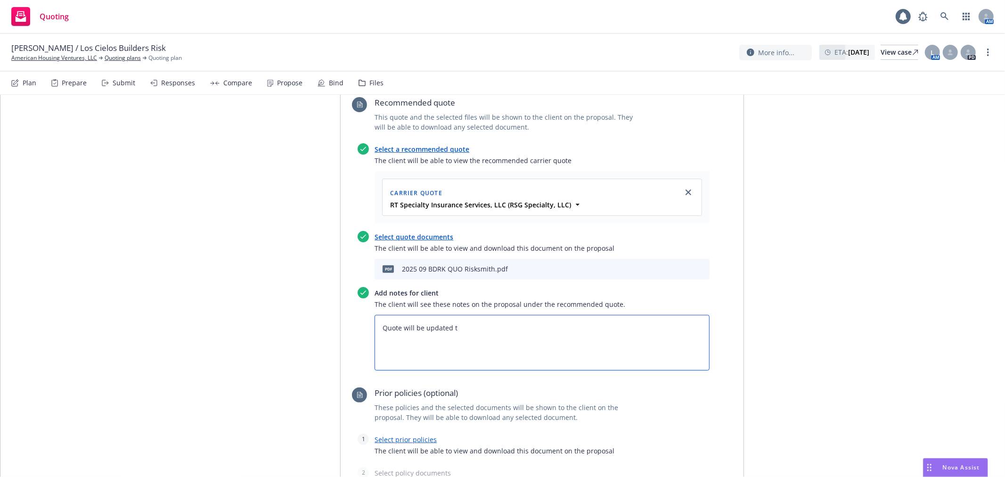
type textarea "Quote will be updated to"
type textarea "x"
type textarea "Quote will be updated to"
type textarea "x"
type textarea "Quote will be updated to r"
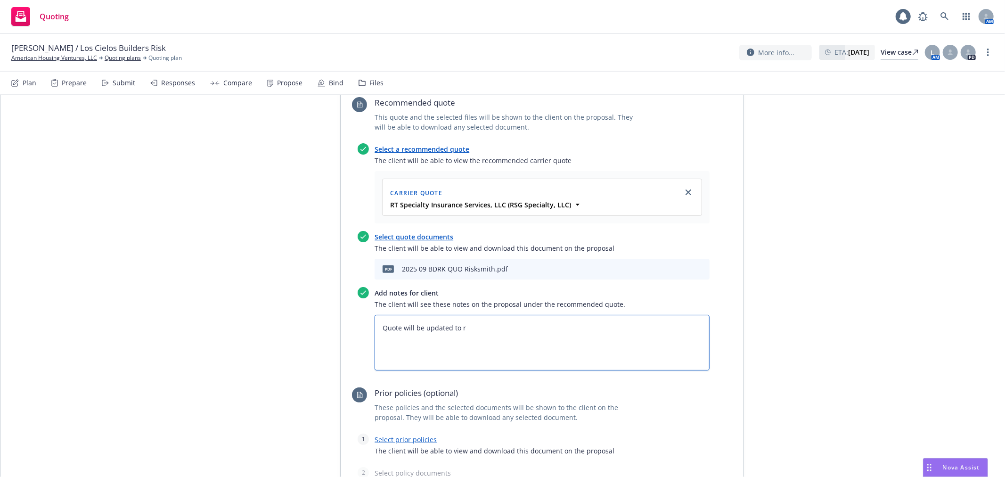
type textarea "x"
type textarea "Quote will be updated to re"
type textarea "x"
type textarea "Quote will be updated to ref"
type textarea "x"
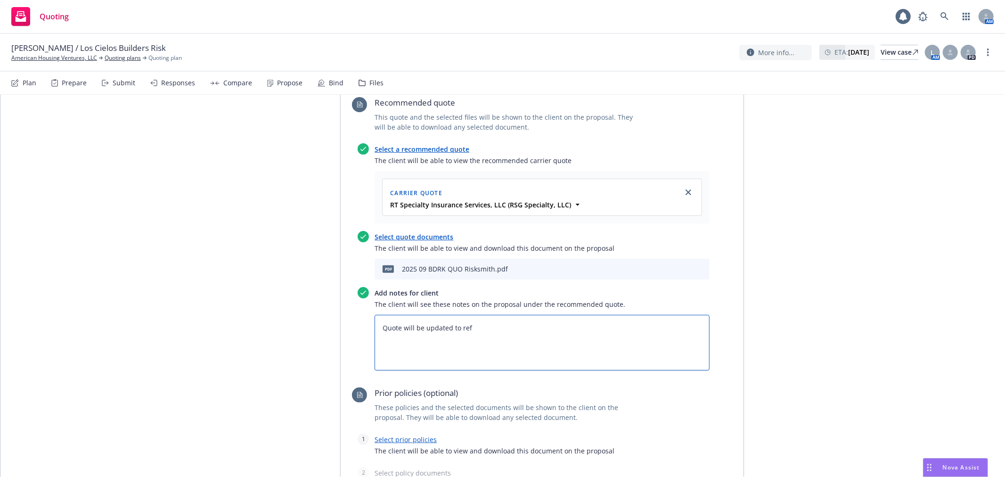
type textarea "Quote will be updated to refl"
type textarea "x"
type textarea "Quote will be updated to refle"
type textarea "x"
type textarea "Quote will be updated to reflec"
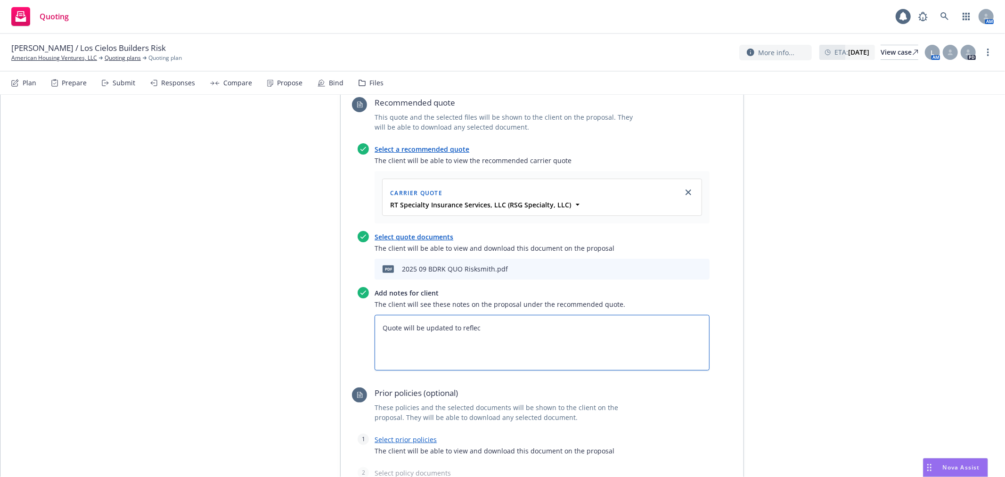
type textarea "x"
type textarea "Quote will be updated to reflect"
type textarea "x"
type textarea "Quote will be updated to reflect"
type textarea "x"
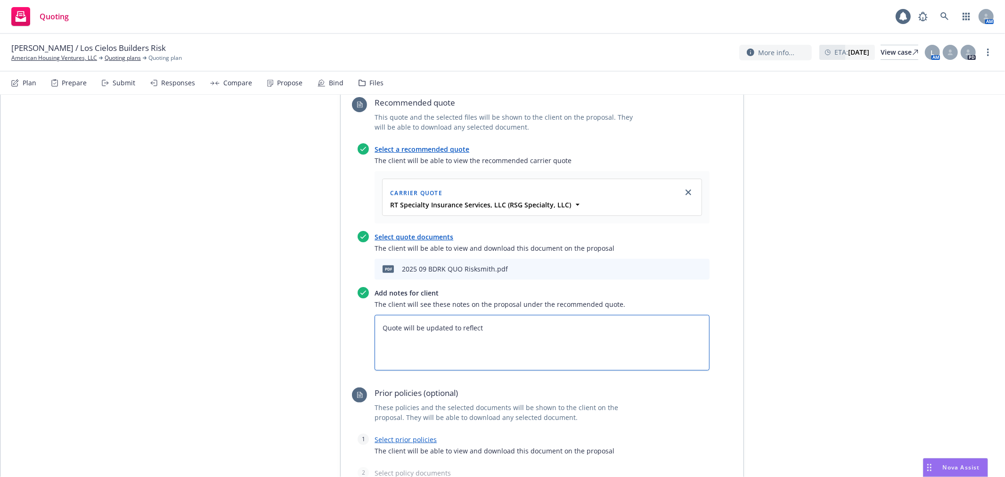
type textarea "Quote will be updated to reflect"
type textarea "x"
type textarea "Quote will be updated to reflec"
type textarea "x"
type textarea "Quote will be updated to refle"
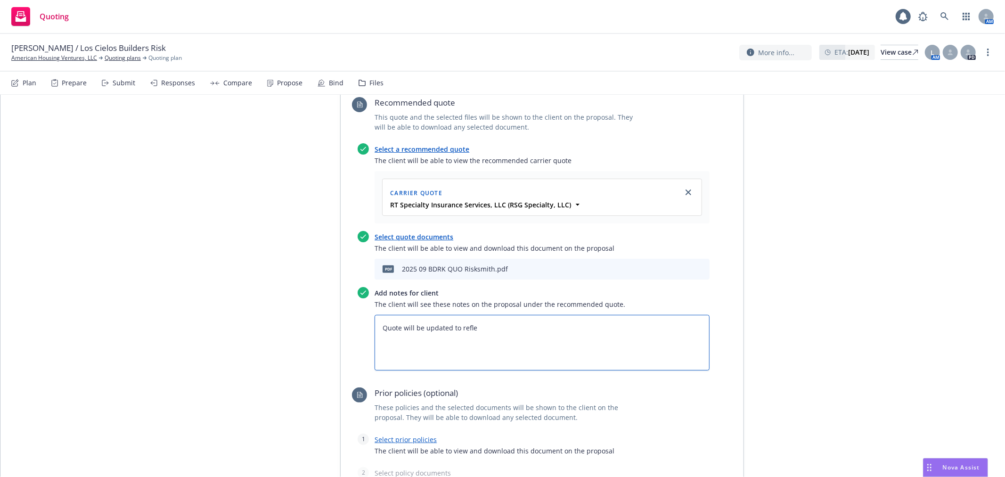
type textarea "x"
type textarea "Quote will be updated to refl"
type textarea "x"
type textarea "Quote will be updated to ref"
type textarea "x"
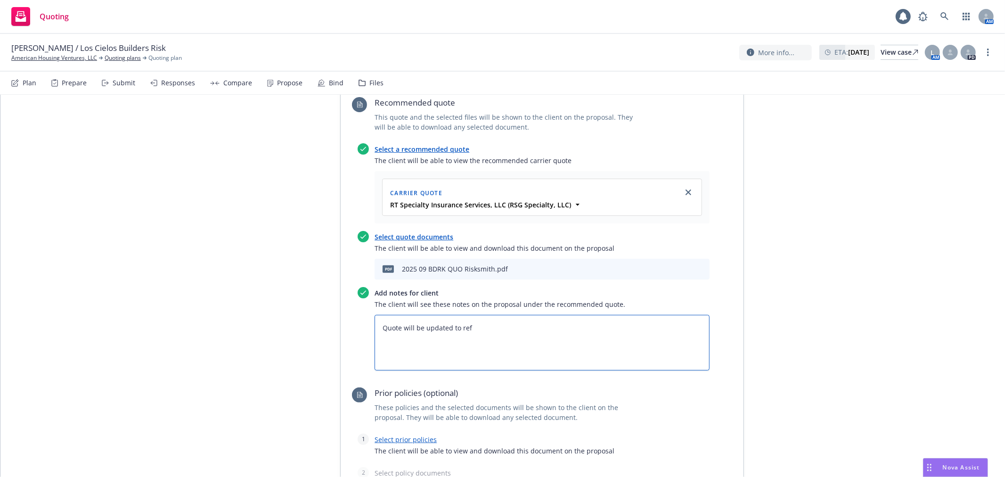
type textarea "Quote will be updated to re"
type textarea "x"
type textarea "Quote will be updated to r"
type textarea "x"
type textarea "Quote will be updated to"
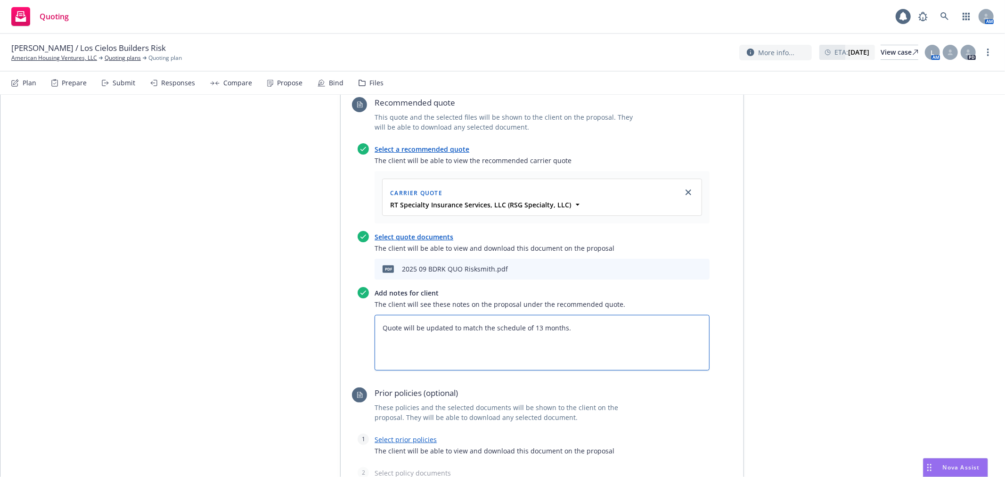
drag, startPoint x: 448, startPoint y: 302, endPoint x: 446, endPoint y: 308, distance: 6.1
click at [448, 315] on textarea "Quote will be updated to match the schedule of 13 months." at bounding box center [541, 343] width 335 height 56
click at [432, 315] on textarea "Quote will be updated to match the schedule of 13 months." at bounding box center [541, 343] width 335 height 56
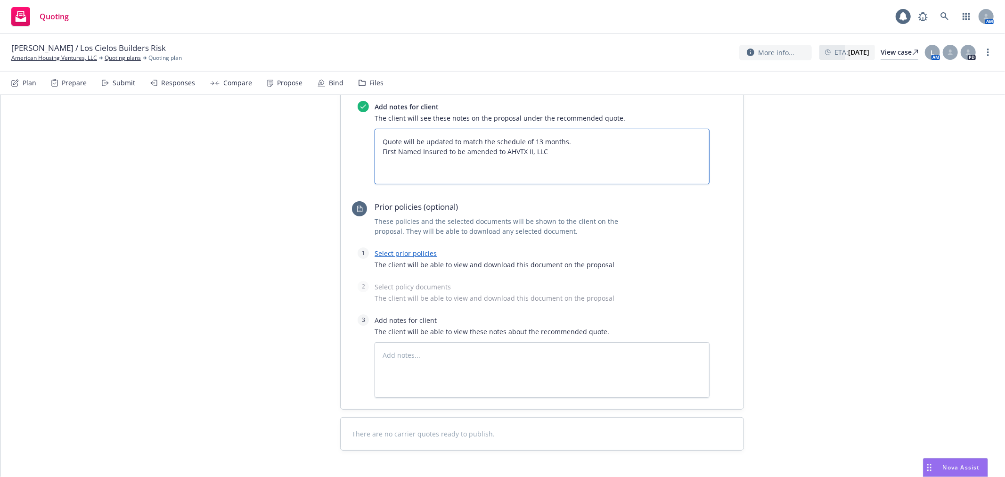
scroll to position [504, 0]
click at [237, 358] on div "All proposals See client view Publish proposal Save Proposal name American Hous…" at bounding box center [502, 47] width 1004 height 912
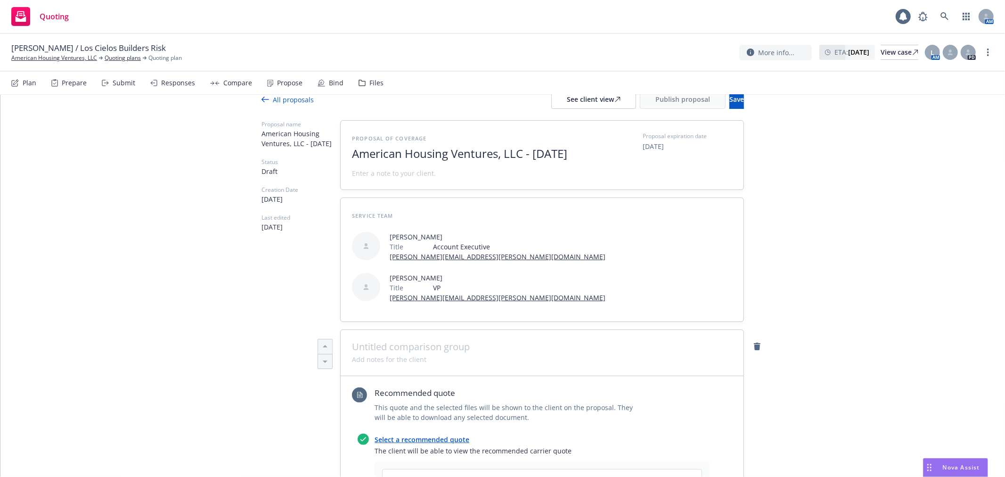
scroll to position [0, 0]
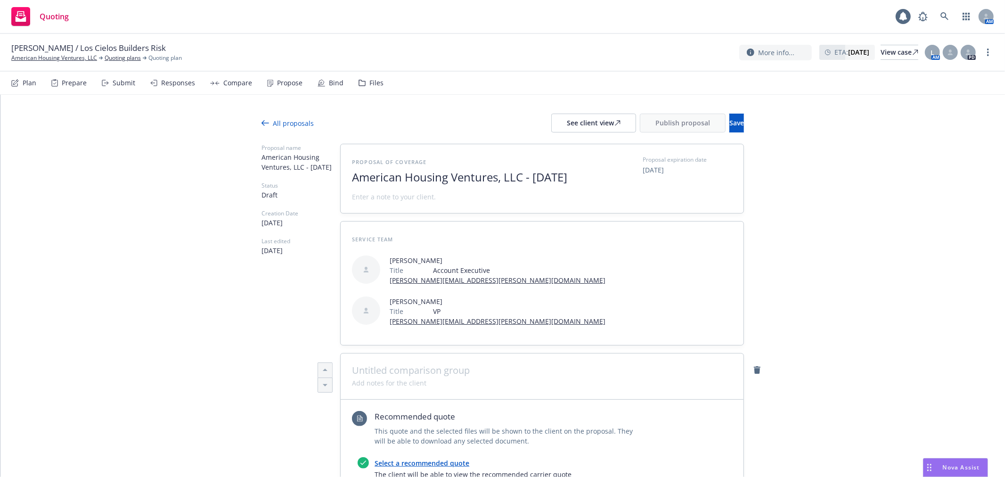
click at [383, 365] on span at bounding box center [542, 370] width 380 height 11
click at [379, 365] on span at bounding box center [542, 370] width 380 height 11
click at [369, 365] on span at bounding box center [542, 370] width 380 height 11
click at [365, 202] on span at bounding box center [394, 197] width 84 height 10
click at [370, 202] on span at bounding box center [394, 197] width 84 height 10
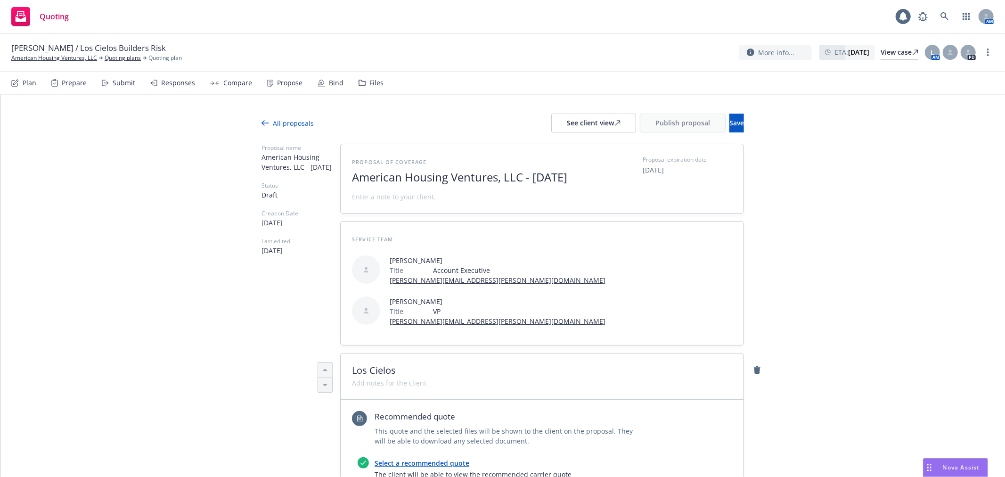
scroll to position [366, 0]
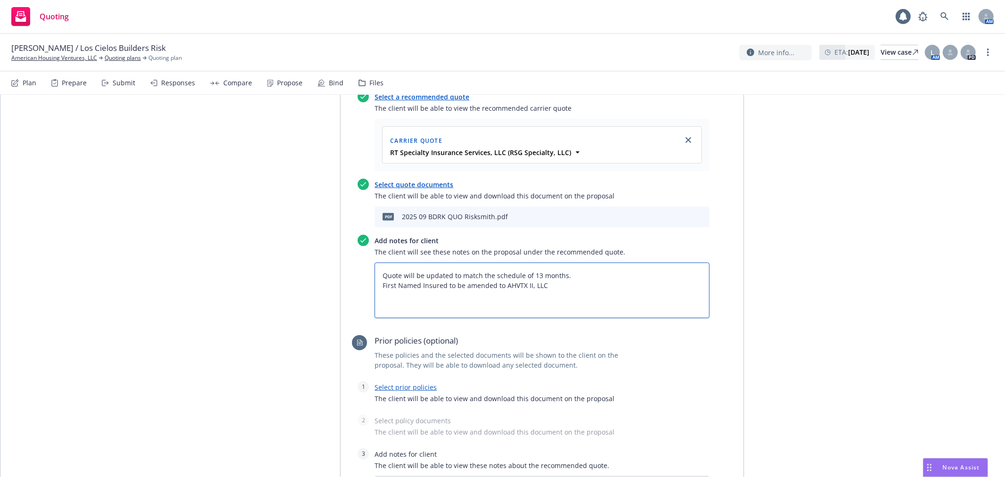
click at [590, 270] on textarea "Quote will be updated to match the schedule of 13 months. First Named Insured t…" at bounding box center [541, 290] width 335 height 56
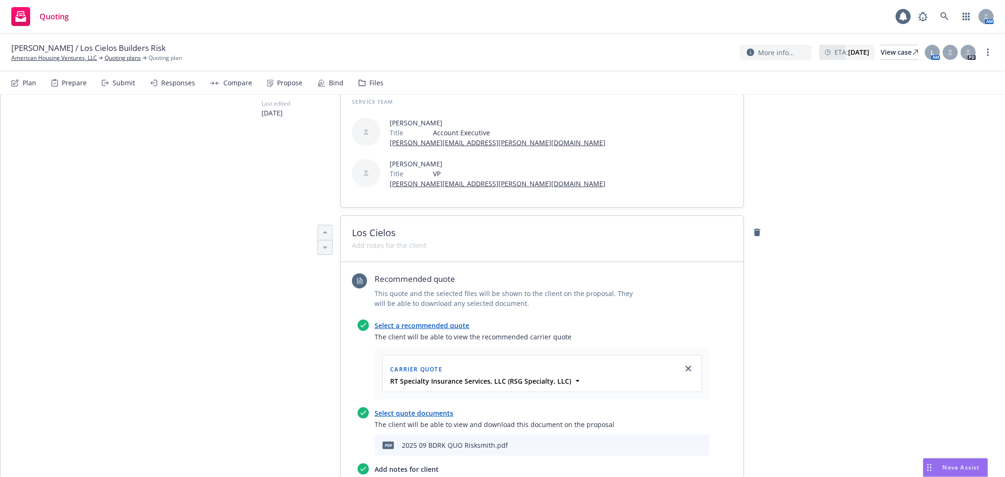
scroll to position [0, 0]
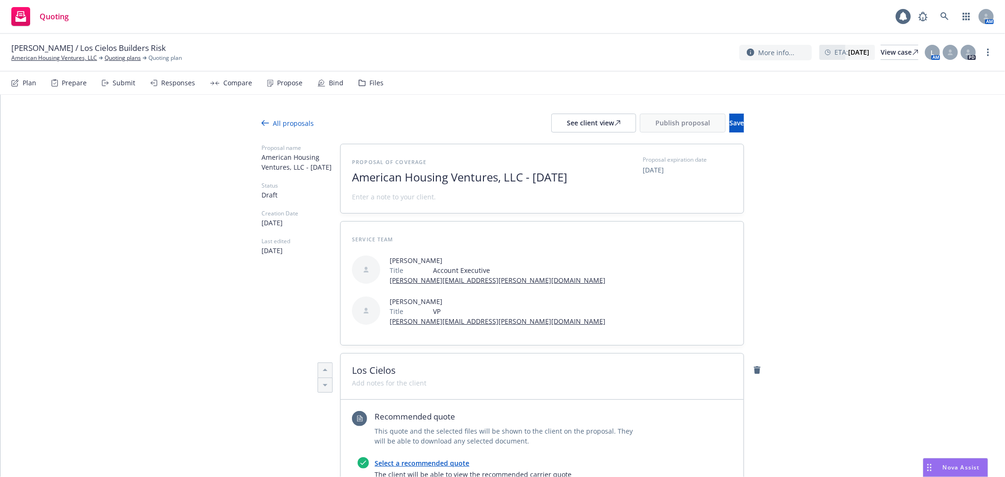
click at [413, 365] on span "Los Cielos" at bounding box center [542, 370] width 380 height 11
click at [567, 125] on div "See client view" at bounding box center [594, 123] width 54 height 18
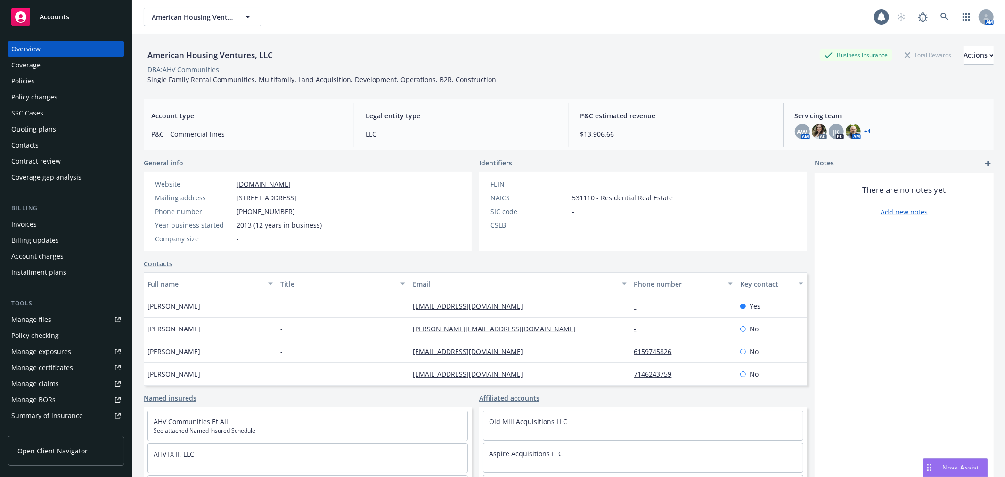
click at [60, 83] on div "Policies" at bounding box center [65, 80] width 109 height 15
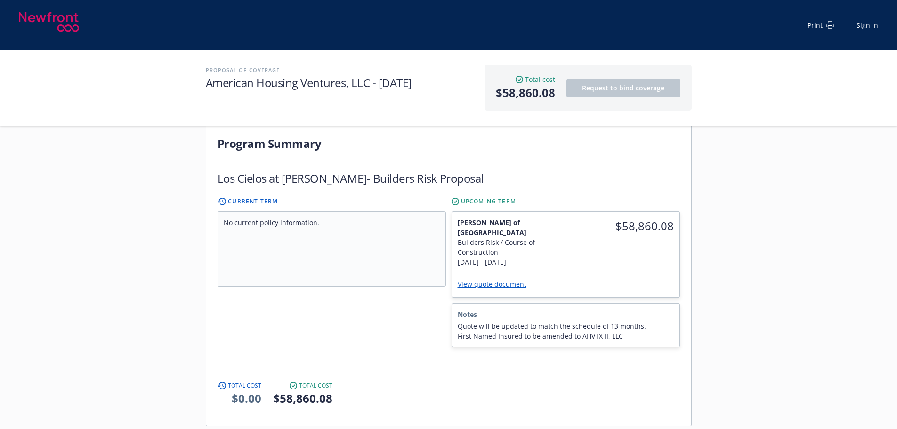
scroll to position [171, 0]
click at [479, 281] on link "View quote document" at bounding box center [496, 285] width 76 height 9
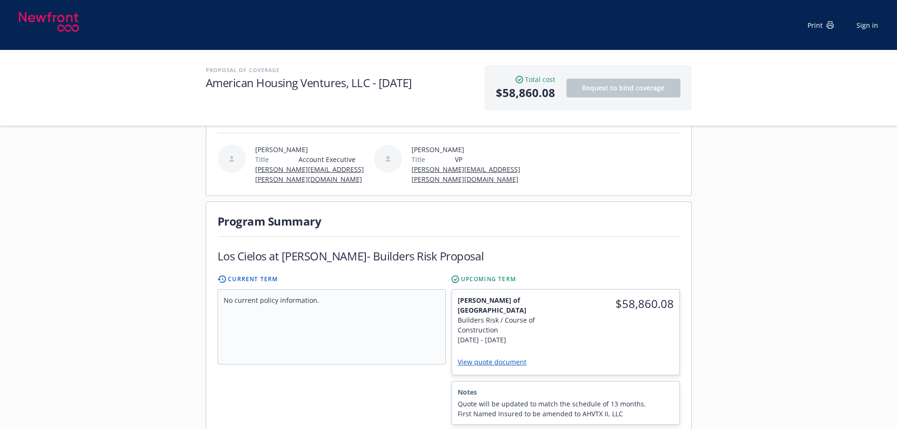
scroll to position [0, 0]
